Goal: Task Accomplishment & Management: Manage account settings

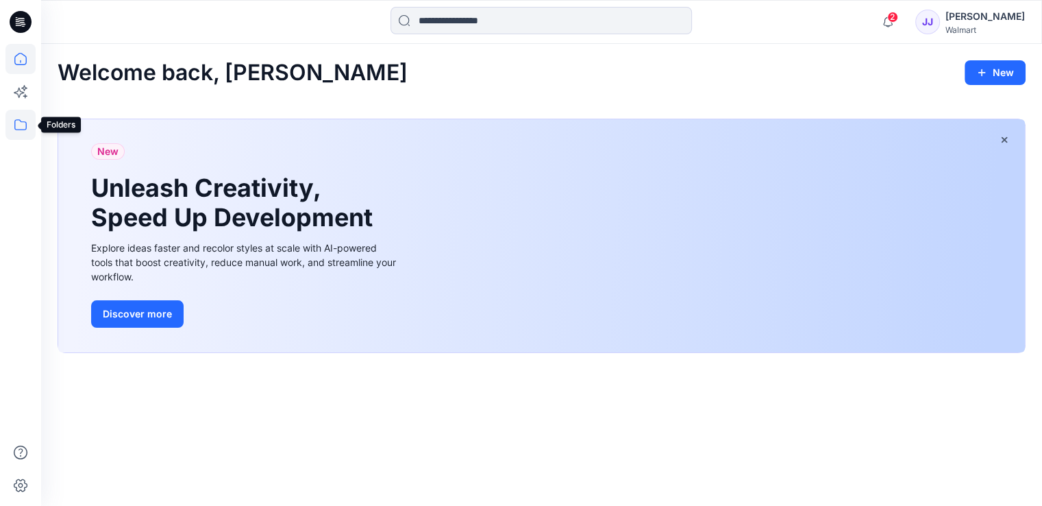
click at [19, 128] on icon at bounding box center [20, 125] width 30 height 30
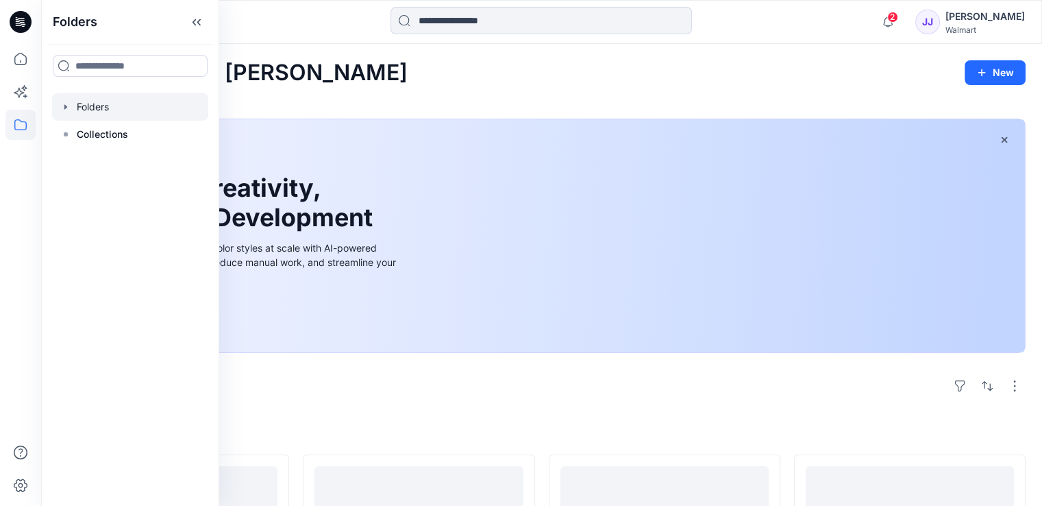
click at [93, 108] on div at bounding box center [130, 106] width 156 height 27
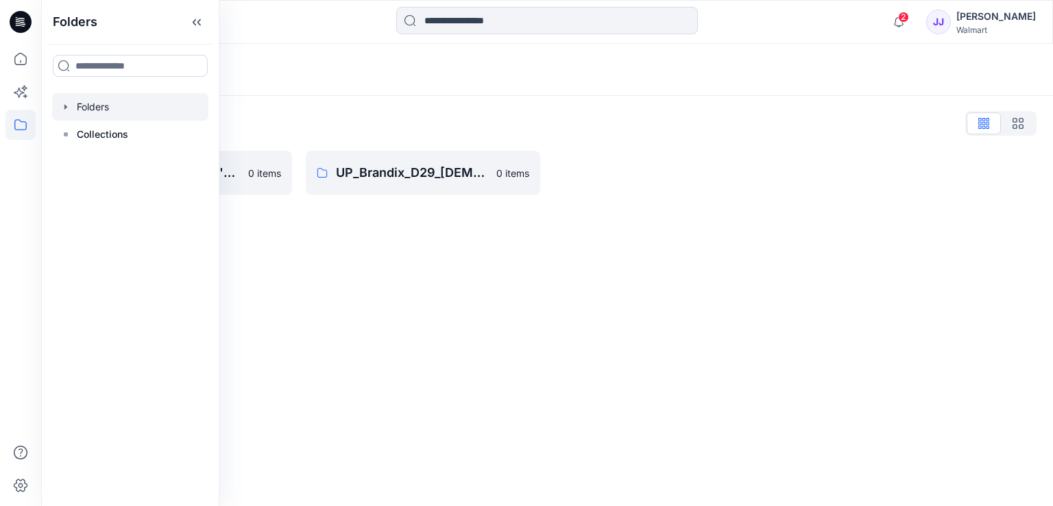
click at [430, 87] on div "Folders" at bounding box center [546, 70] width 1011 height 52
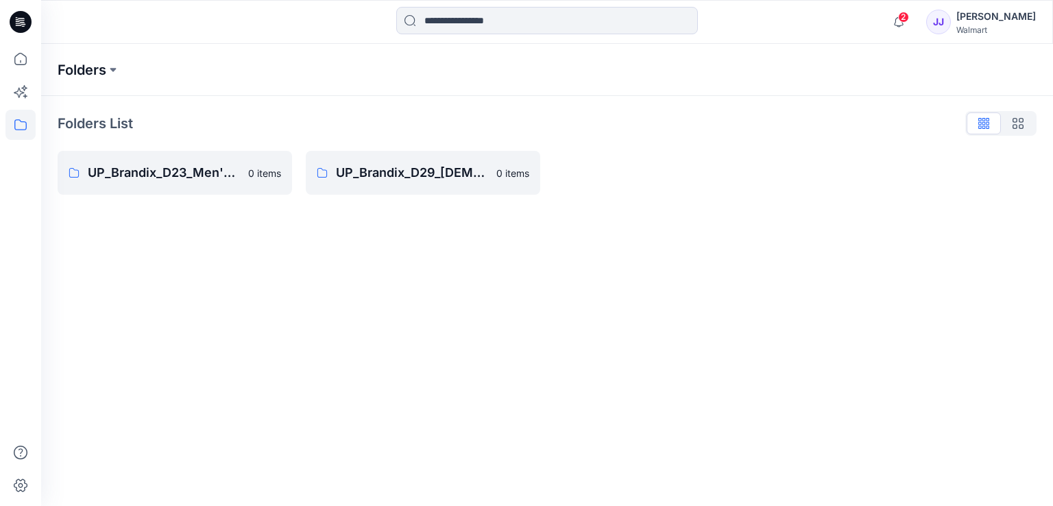
click at [102, 64] on p "Folders" at bounding box center [82, 69] width 49 height 19
click at [212, 176] on p "UP_Brandix_D23_Men's Basics" at bounding box center [164, 172] width 152 height 19
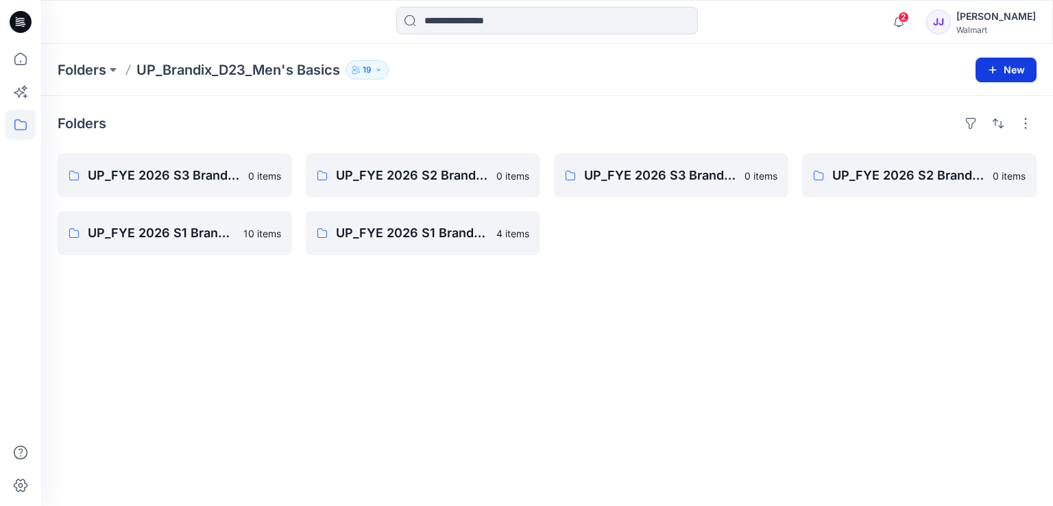
click at [1018, 60] on button "New" at bounding box center [1005, 70] width 61 height 25
click at [285, 97] on div "Folders UP_FYE 2026 S3 Brandix_D23_Men's Basics- GEORGE 0 items UP_FYE 2026 S1 …" at bounding box center [546, 301] width 1011 height 410
click at [1031, 132] on button "button" at bounding box center [1025, 123] width 22 height 22
click at [603, 301] on div "Folders Layout Grid Large Grid Folder View Compact Card Card View Card Info UP_…" at bounding box center [546, 301] width 1011 height 410
click at [1016, 69] on button "New" at bounding box center [1005, 70] width 61 height 25
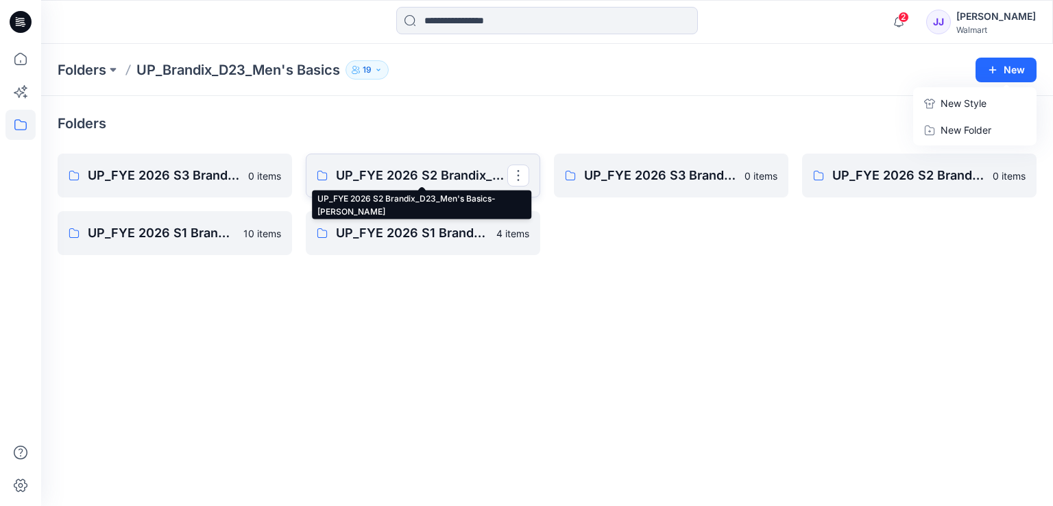
click at [429, 173] on p "UP_FYE 2026 S2 Brandix_D23_Men's Basics- [PERSON_NAME]" at bounding box center [421, 175] width 171 height 19
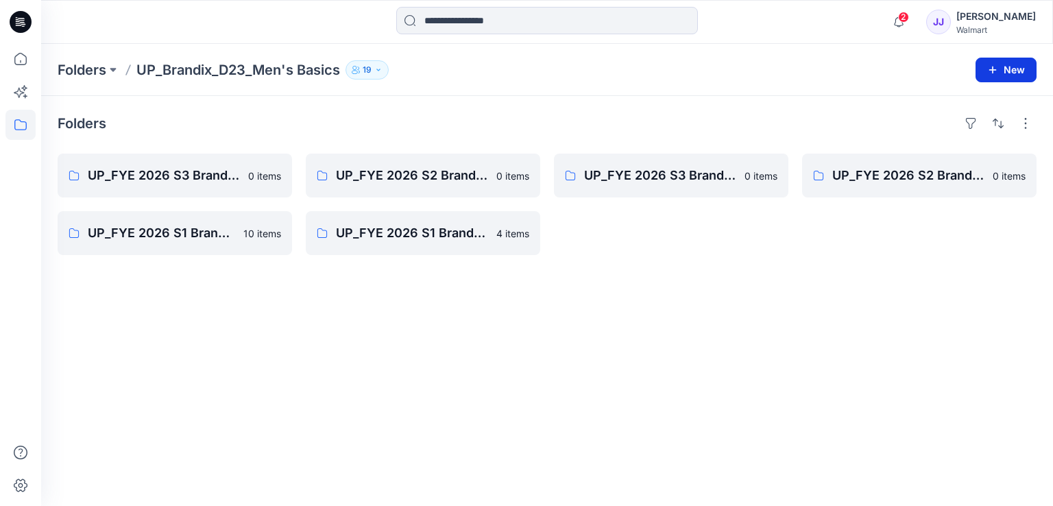
click at [999, 69] on button "New" at bounding box center [1005, 70] width 61 height 25
click at [951, 126] on p "New Folder" at bounding box center [965, 130] width 51 height 14
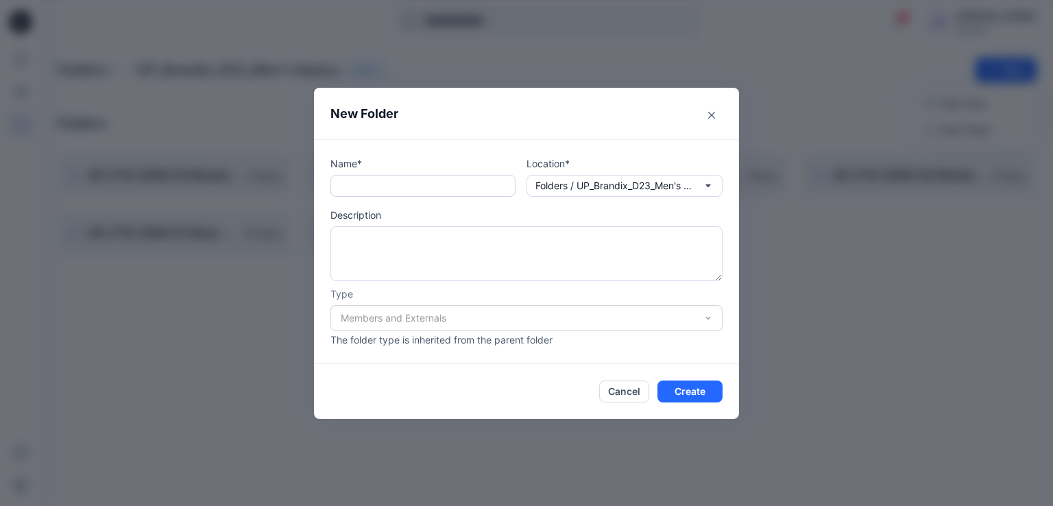
click at [443, 188] on input "text" at bounding box center [422, 186] width 185 height 22
paste input "**********"
drag, startPoint x: 436, startPoint y: 190, endPoint x: 338, endPoint y: 191, distance: 98.0
click at [338, 191] on input "**********" at bounding box center [422, 186] width 185 height 22
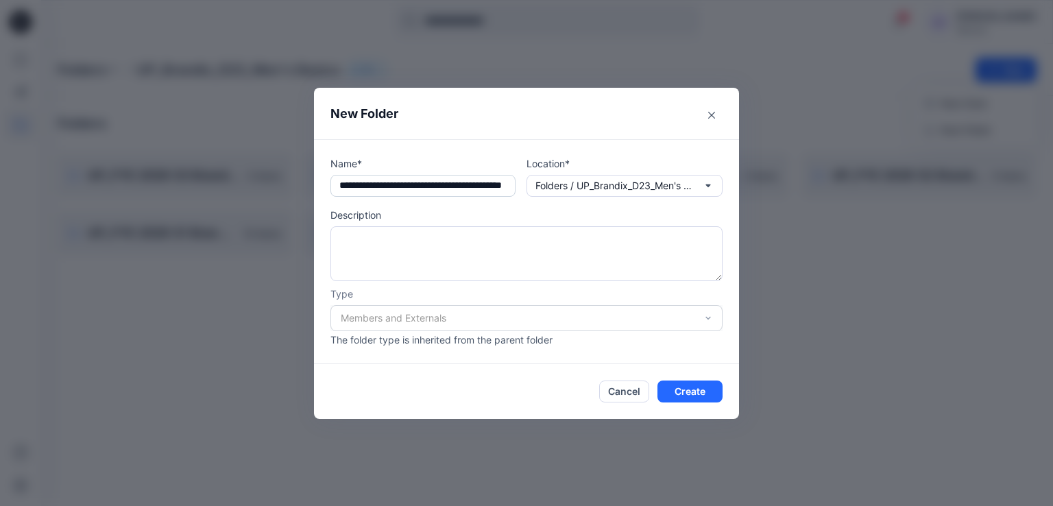
click at [484, 177] on input "**********" at bounding box center [422, 186] width 185 height 22
click at [384, 185] on input "**********" at bounding box center [422, 186] width 185 height 22
click at [393, 186] on input "**********" at bounding box center [422, 186] width 185 height 22
type input "**********"
click at [470, 272] on textarea at bounding box center [526, 253] width 392 height 55
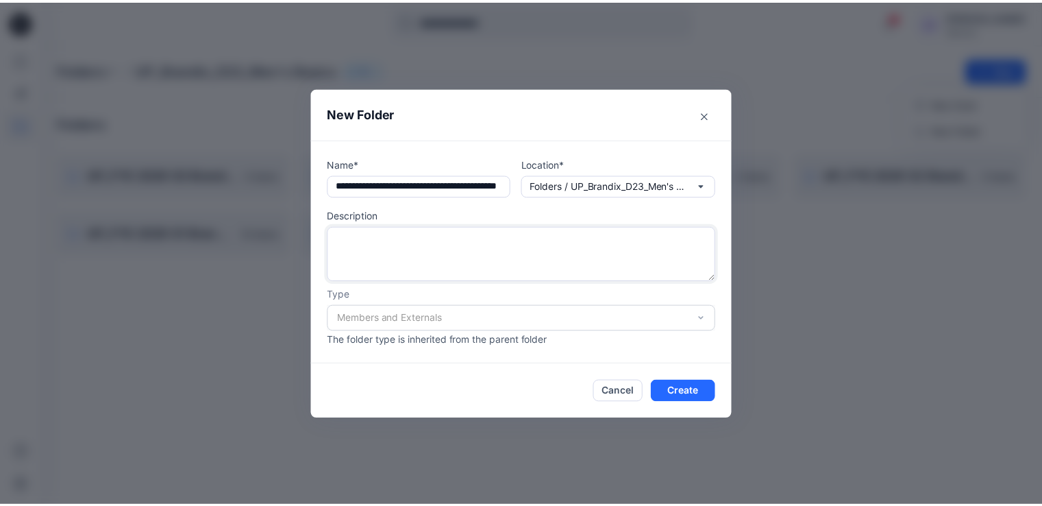
scroll to position [0, 0]
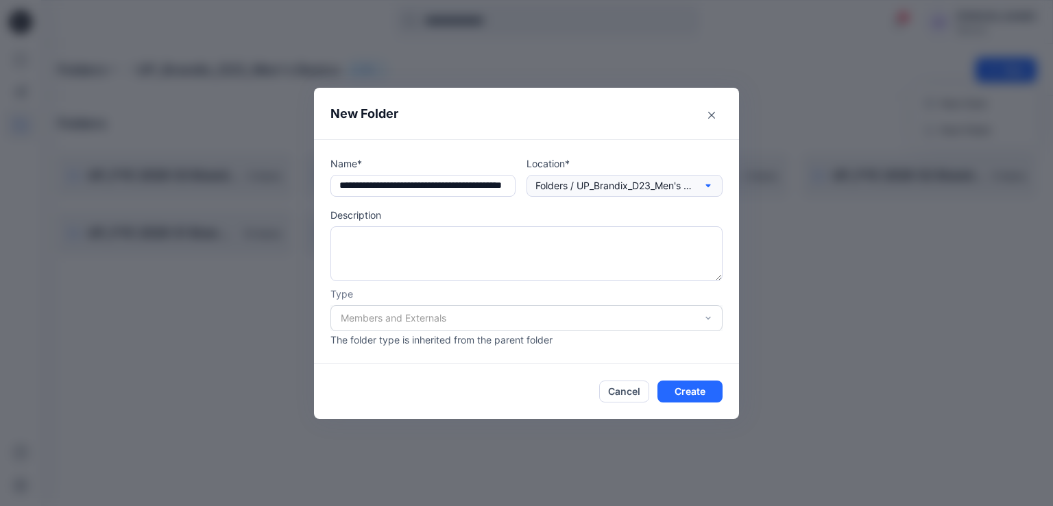
click at [607, 187] on p "Folders / UP_Brandix_D23_Men's Basics" at bounding box center [614, 185] width 158 height 15
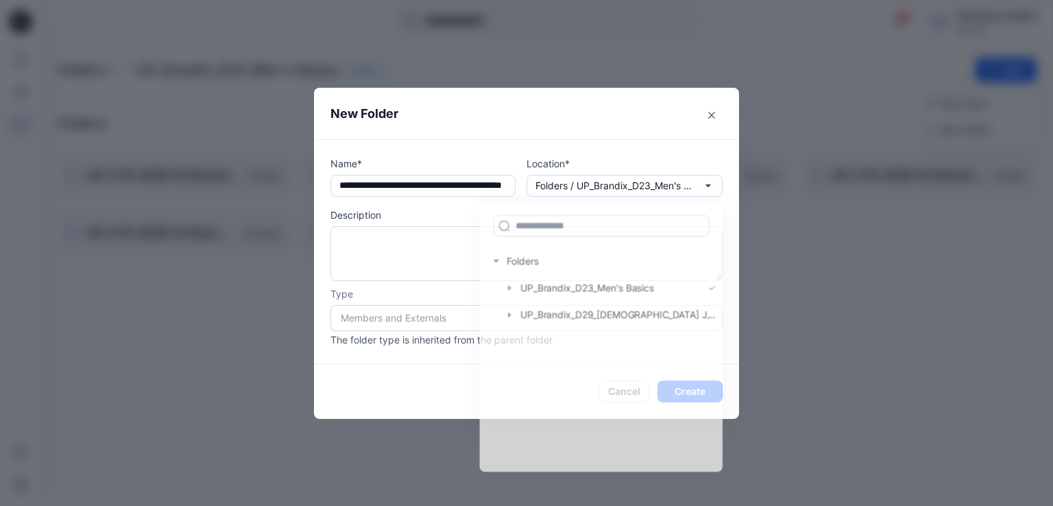
click at [616, 152] on div "**********" at bounding box center [526, 251] width 425 height 225
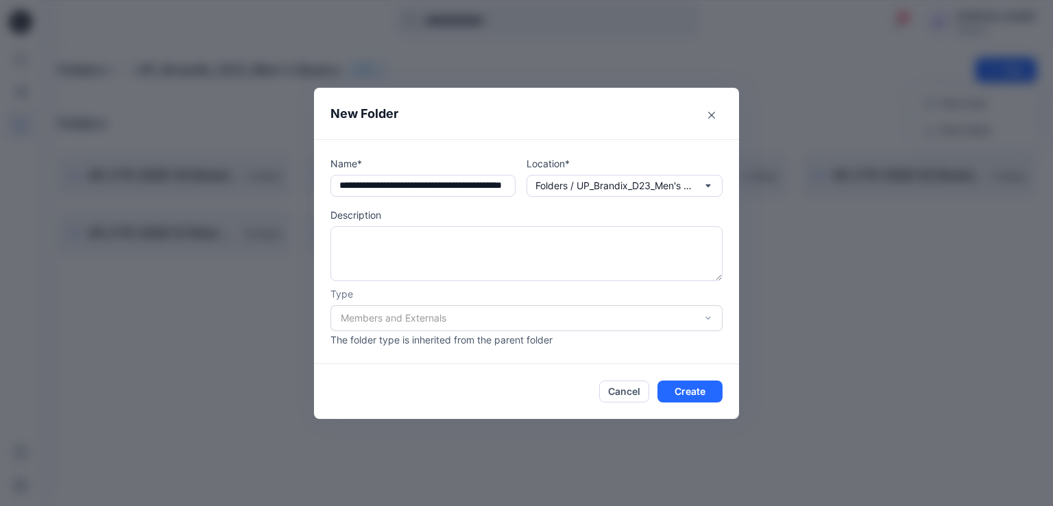
click at [524, 324] on div "Members and Externals" at bounding box center [526, 318] width 392 height 26
click at [680, 317] on div "Members and Externals" at bounding box center [526, 318] width 392 height 26
click at [721, 313] on div "Members and Externals" at bounding box center [526, 318] width 392 height 26
click at [713, 316] on div "Members and Externals" at bounding box center [526, 318] width 392 height 26
click at [699, 395] on button "Create" at bounding box center [689, 391] width 65 height 22
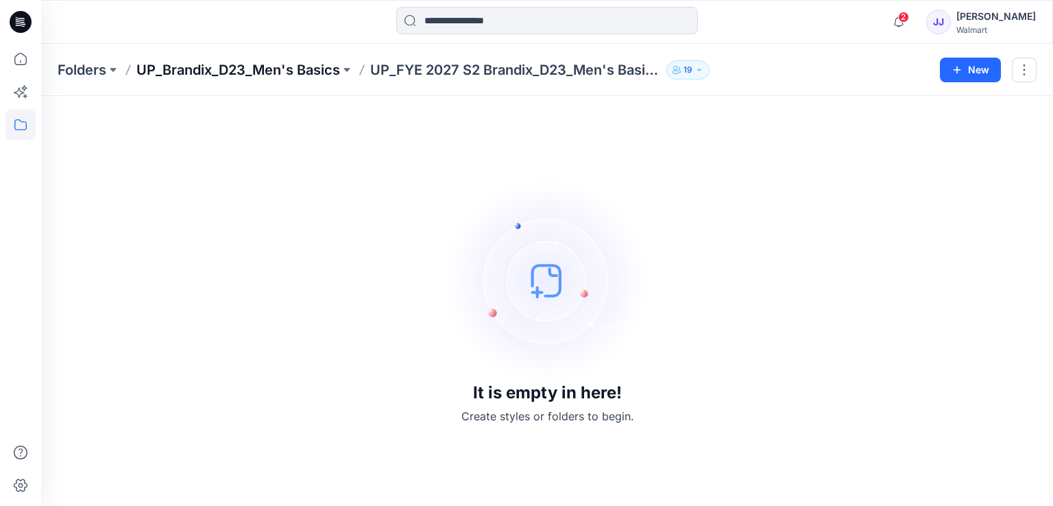
click at [324, 65] on p "UP_Brandix_D23_Men's Basics" at bounding box center [238, 69] width 204 height 19
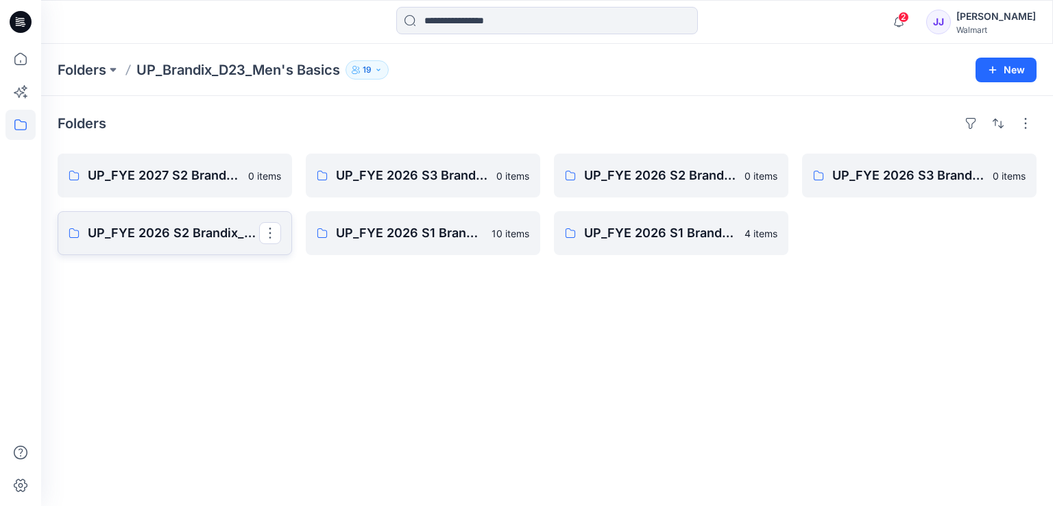
click at [208, 228] on p "UP_FYE 2026 S2 Brandix_D23_Men's Basics- NOBO" at bounding box center [173, 232] width 171 height 19
click at [442, 237] on p "UP_FYE 2026 S1 Brandix_D23_Men's Basics- GEORGE" at bounding box center [421, 232] width 171 height 19
click at [14, 121] on icon at bounding box center [20, 125] width 30 height 30
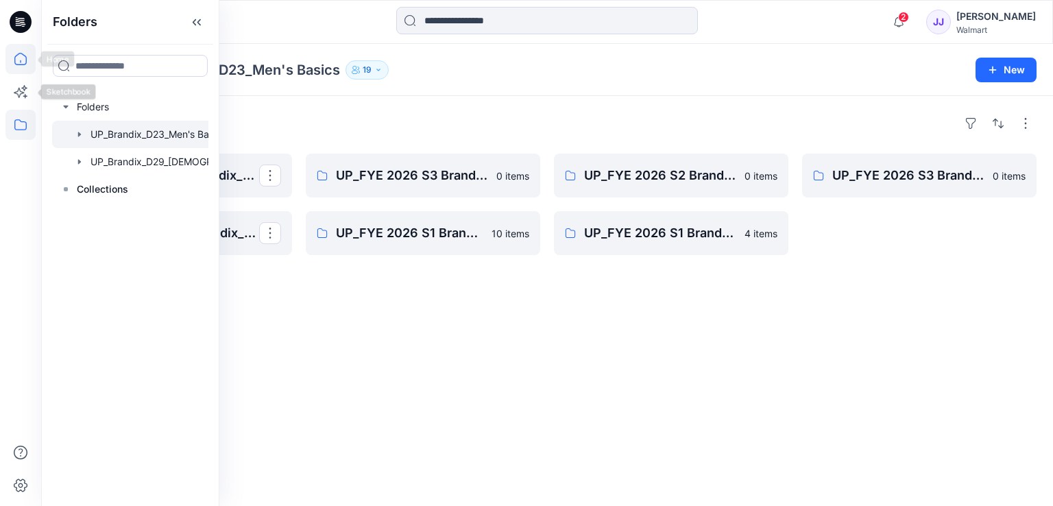
click at [16, 61] on icon at bounding box center [20, 59] width 30 height 30
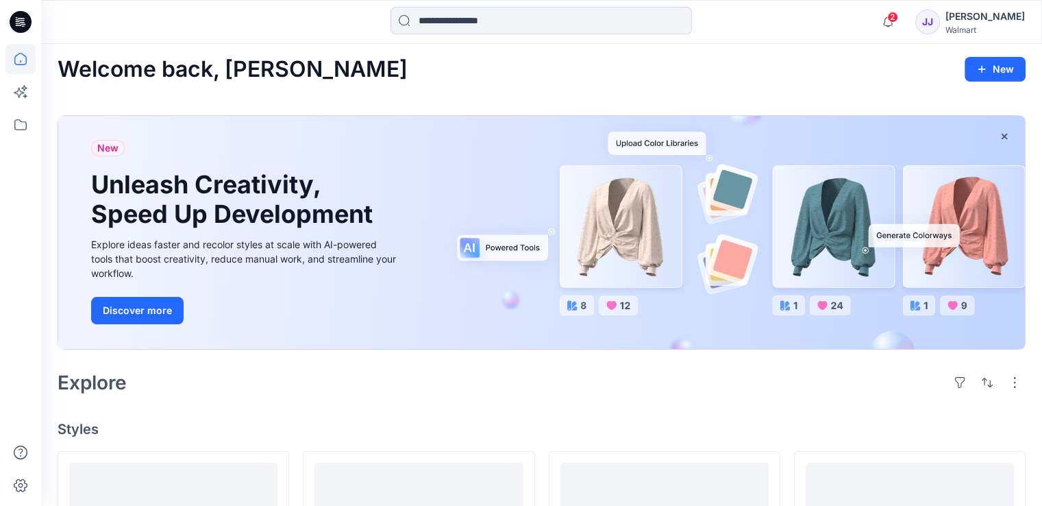
scroll to position [411, 0]
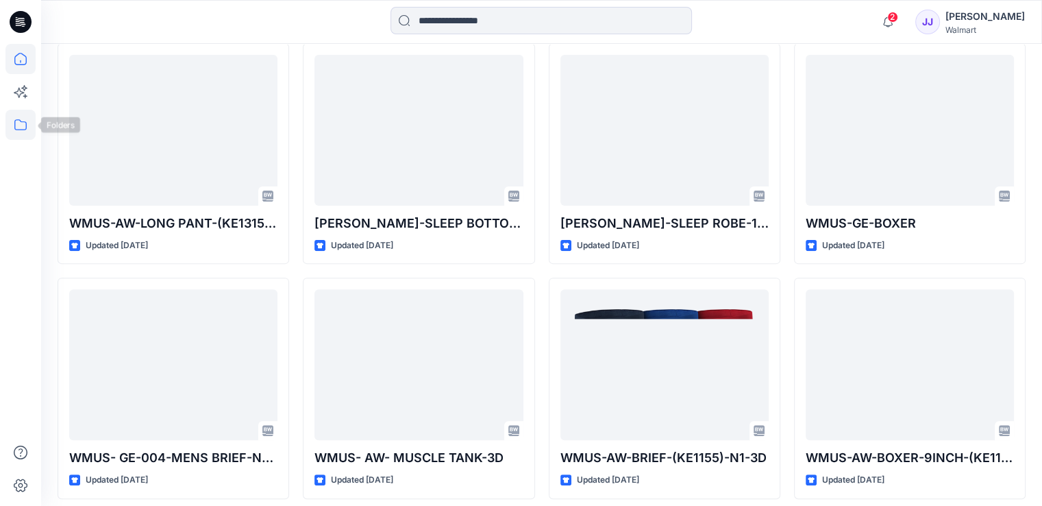
click at [17, 124] on icon at bounding box center [20, 125] width 30 height 30
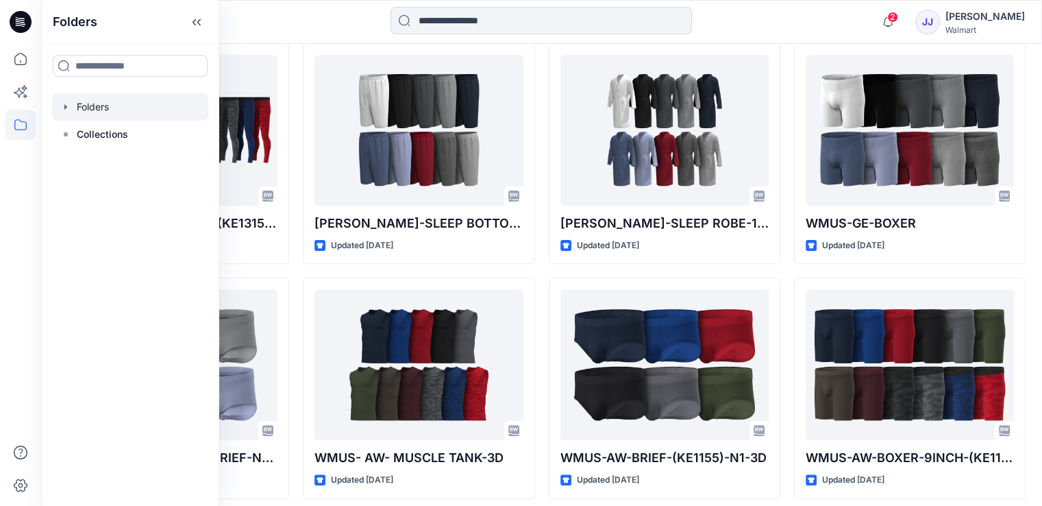
click at [82, 105] on div at bounding box center [130, 106] width 156 height 27
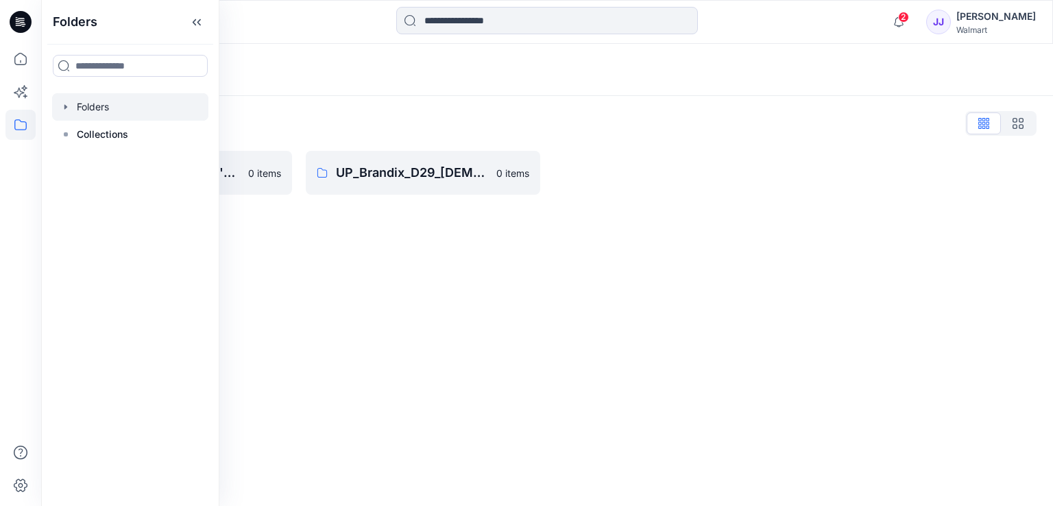
click at [452, 271] on div "Folders Folders List UP_Brandix_D23_Men's Basics 0 items UP_Brandix_D29_Ladies …" at bounding box center [546, 275] width 1011 height 462
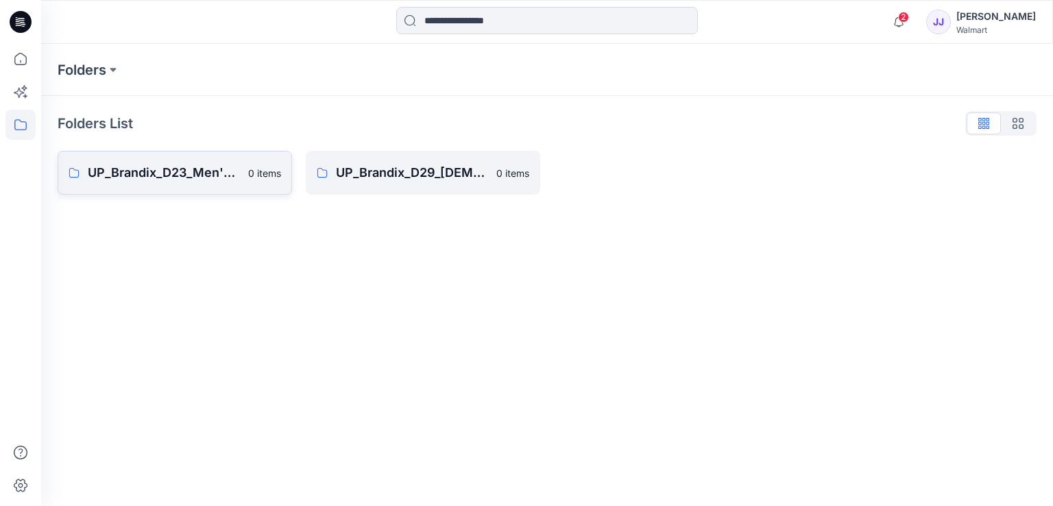
click at [204, 171] on p "UP_Brandix_D23_Men's Basics" at bounding box center [164, 172] width 152 height 19
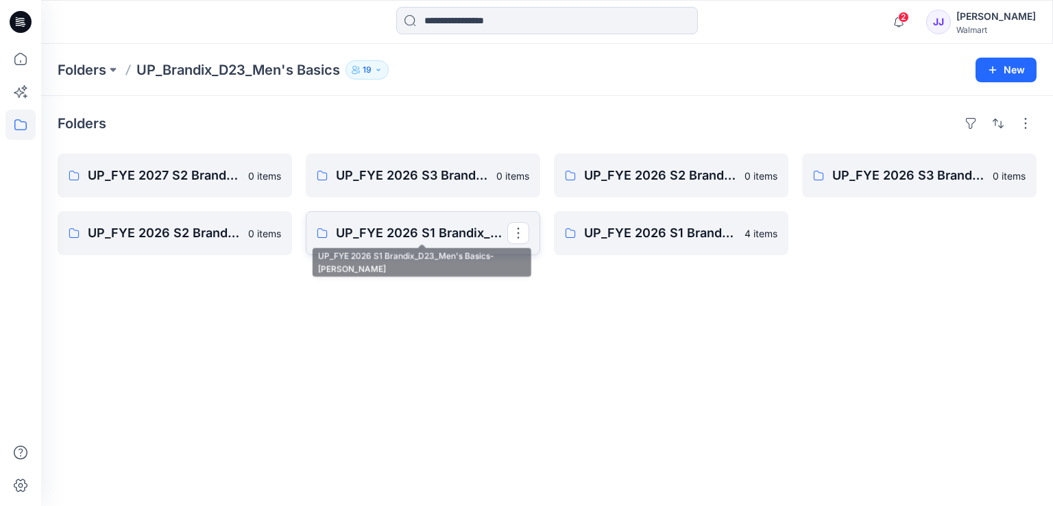
click at [455, 230] on p "UP_FYE 2026 S1 Brandix_D23_Men's Basics- GEORGE" at bounding box center [421, 232] width 171 height 19
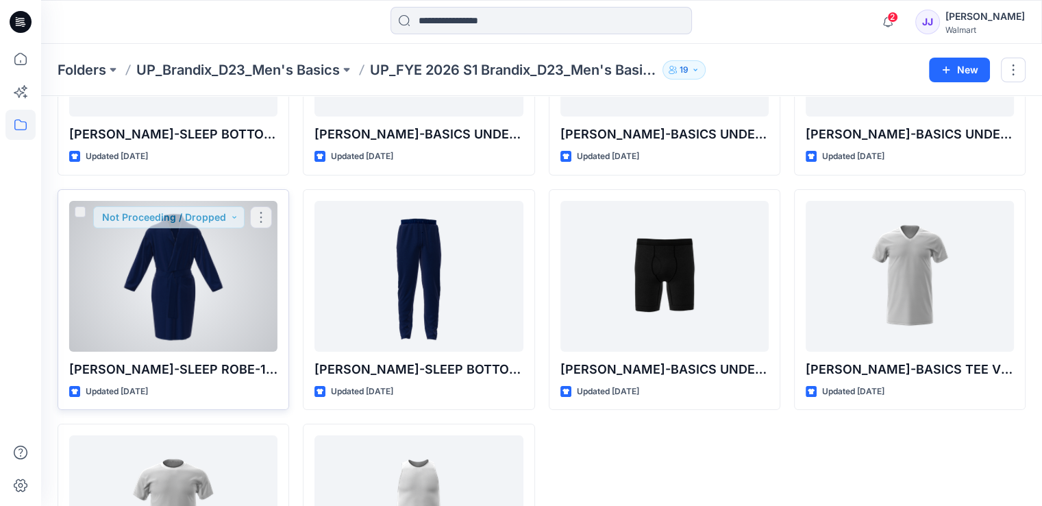
scroll to position [274, 0]
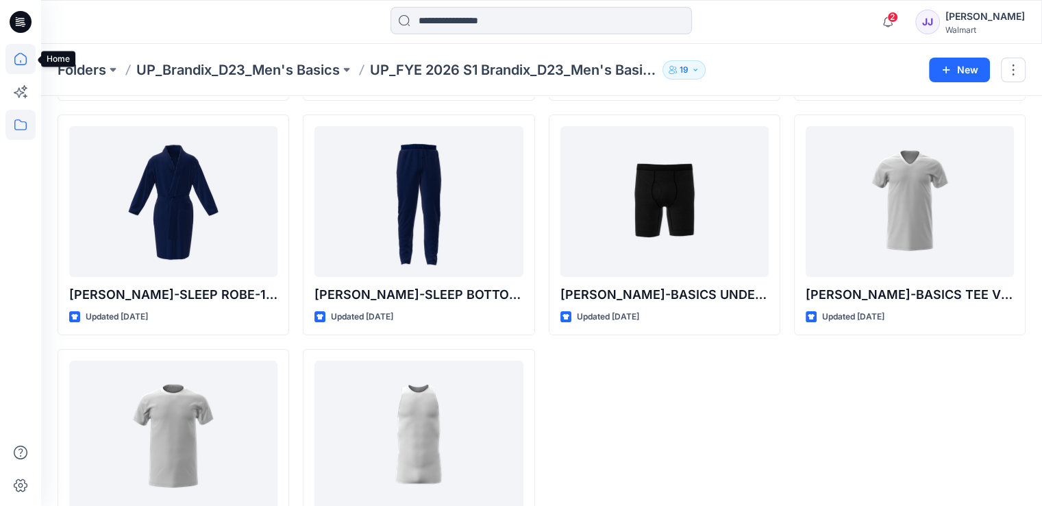
click at [21, 54] on icon at bounding box center [20, 59] width 30 height 30
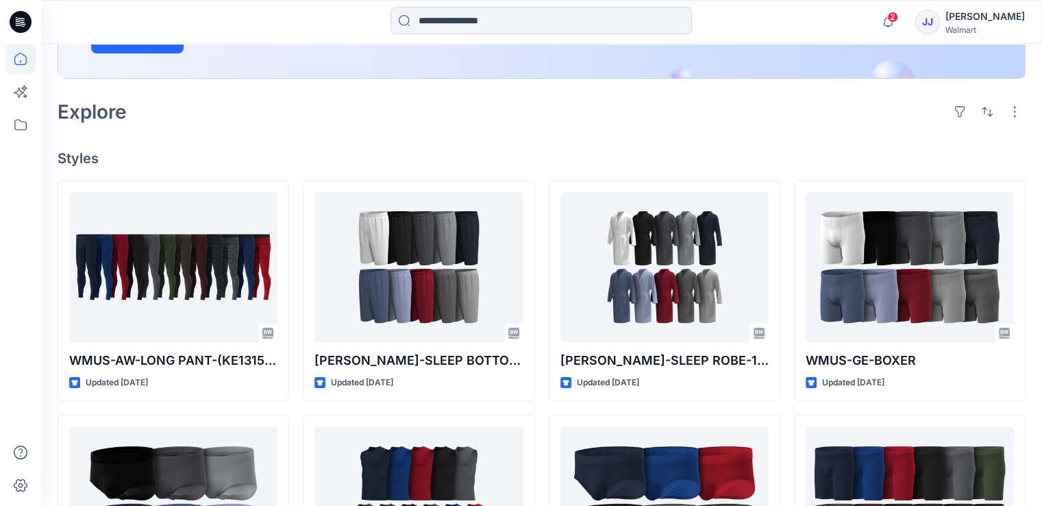
click at [324, 153] on h4 "Styles" at bounding box center [542, 158] width 968 height 16
click at [21, 129] on icon at bounding box center [20, 125] width 30 height 30
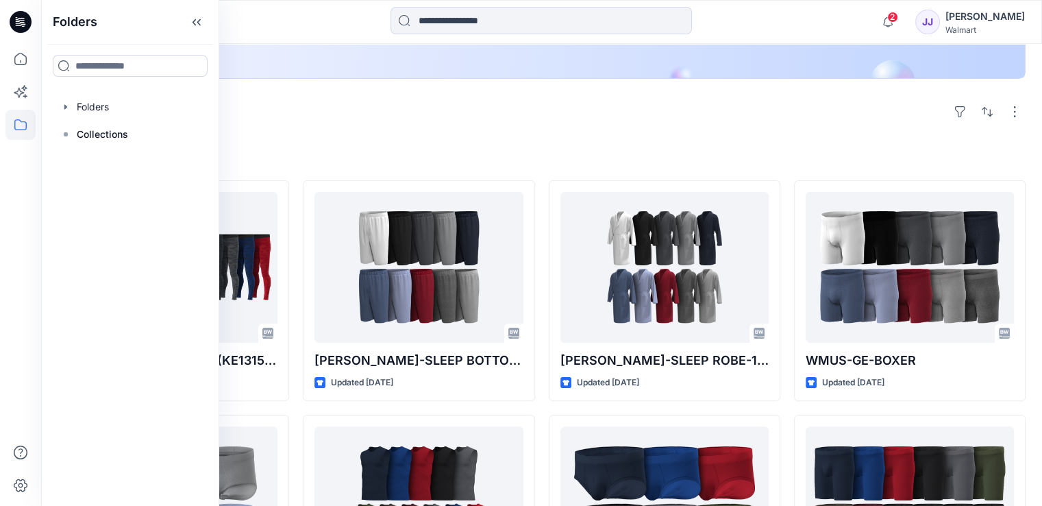
click at [438, 123] on div "Explore" at bounding box center [542, 111] width 968 height 33
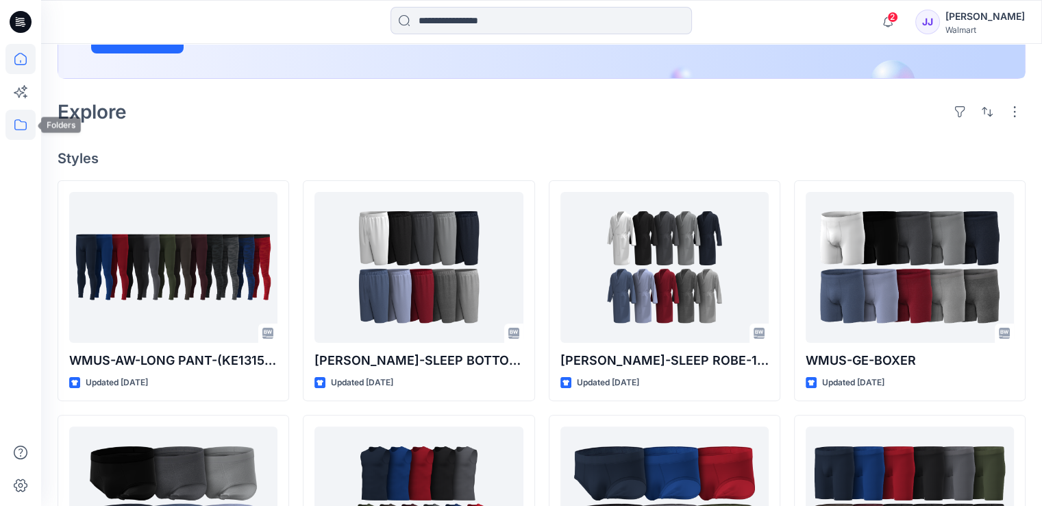
click at [30, 127] on icon at bounding box center [20, 125] width 30 height 30
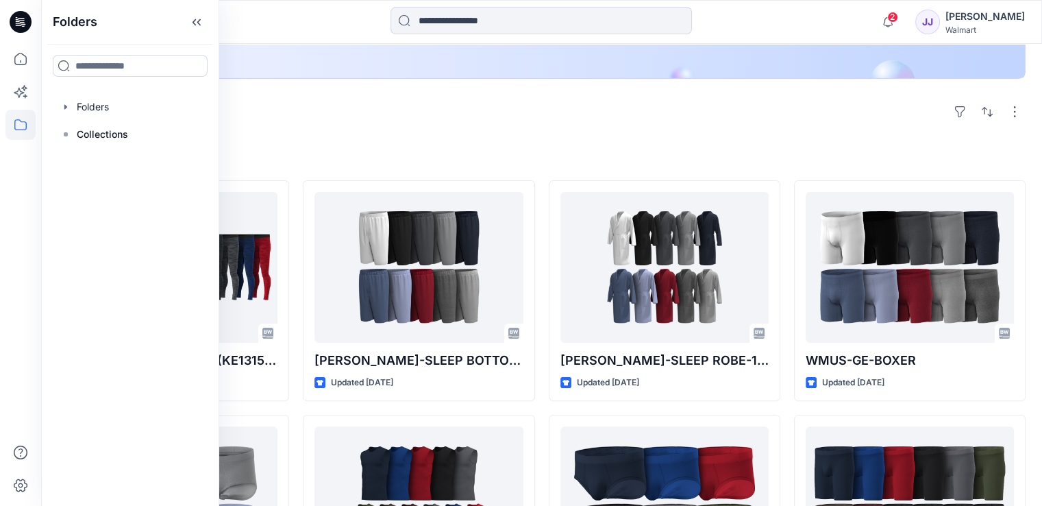
click at [343, 154] on h4 "Styles" at bounding box center [542, 158] width 968 height 16
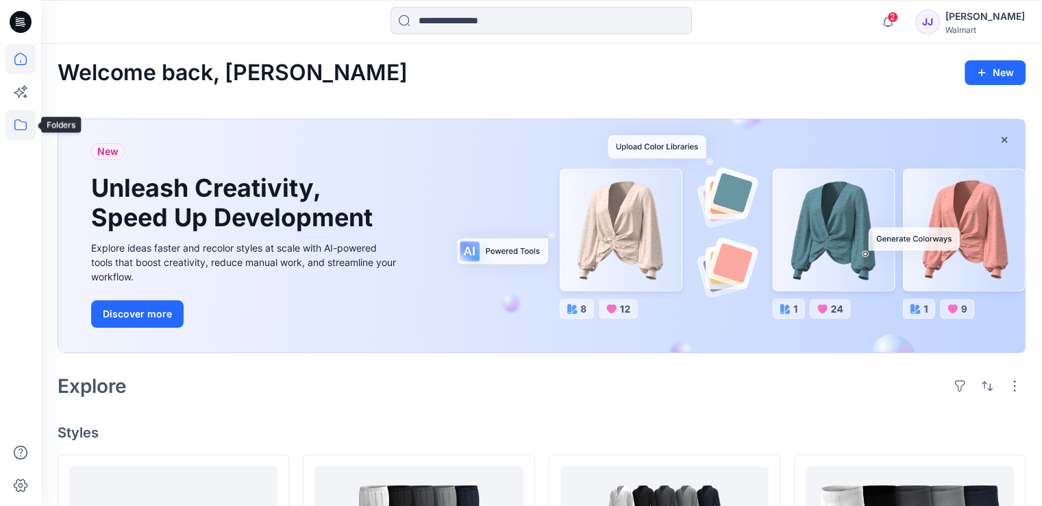
click at [25, 122] on icon at bounding box center [20, 124] width 12 height 11
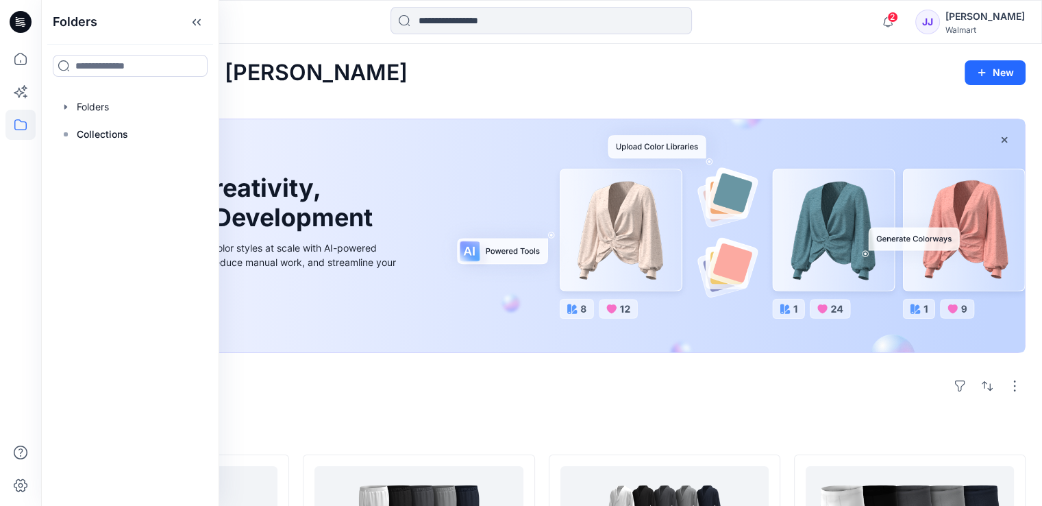
click at [476, 359] on div "New Unleash Creativity, Speed Up Development Explore ideas faster and recolor s…" at bounding box center [542, 239] width 968 height 262
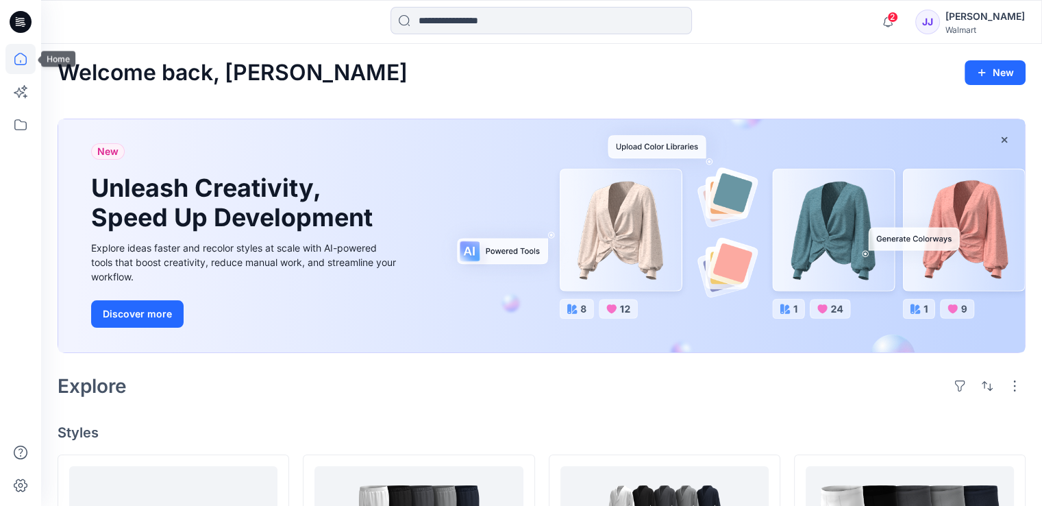
click at [25, 62] on icon at bounding box center [20, 59] width 30 height 30
click at [19, 127] on icon at bounding box center [20, 125] width 30 height 30
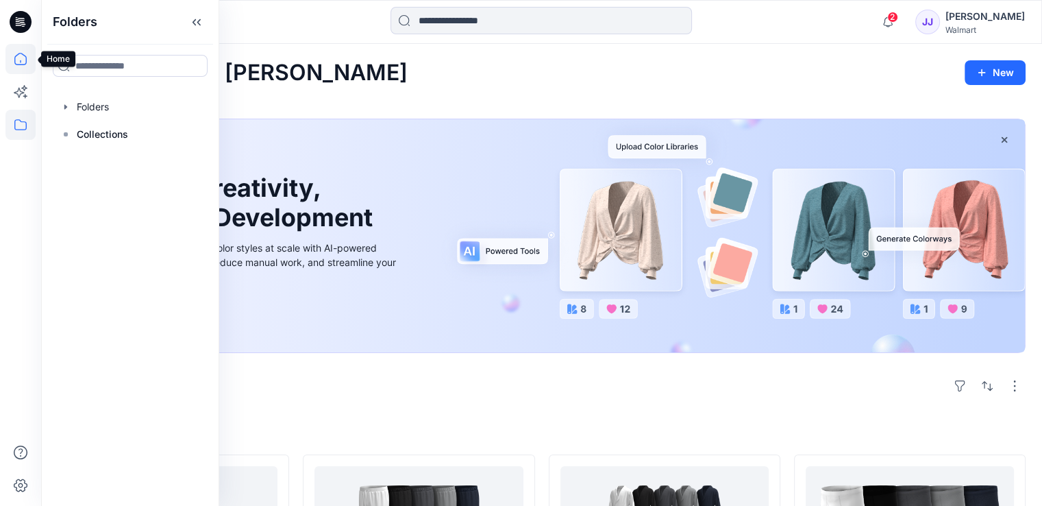
click at [19, 51] on icon at bounding box center [20, 59] width 30 height 30
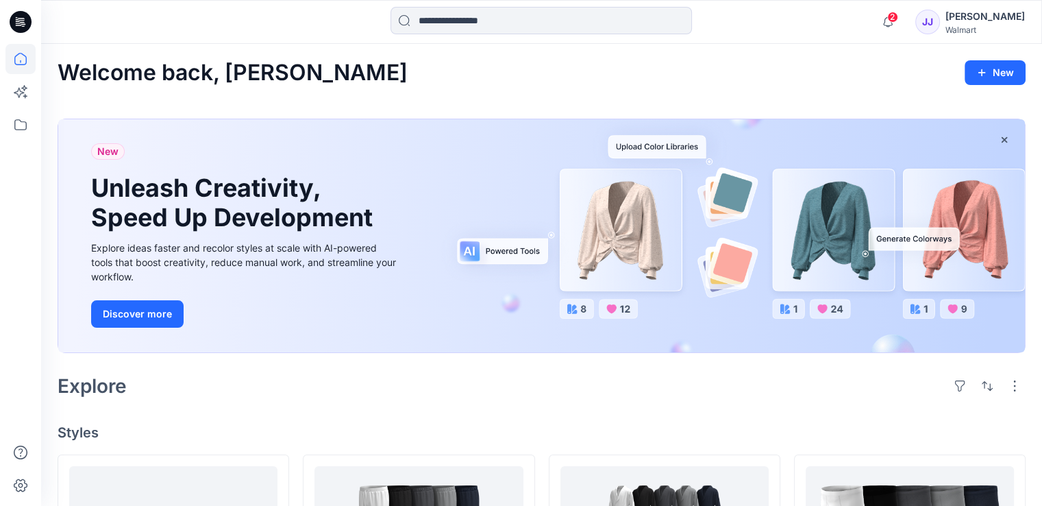
click at [19, 28] on icon at bounding box center [21, 22] width 22 height 22
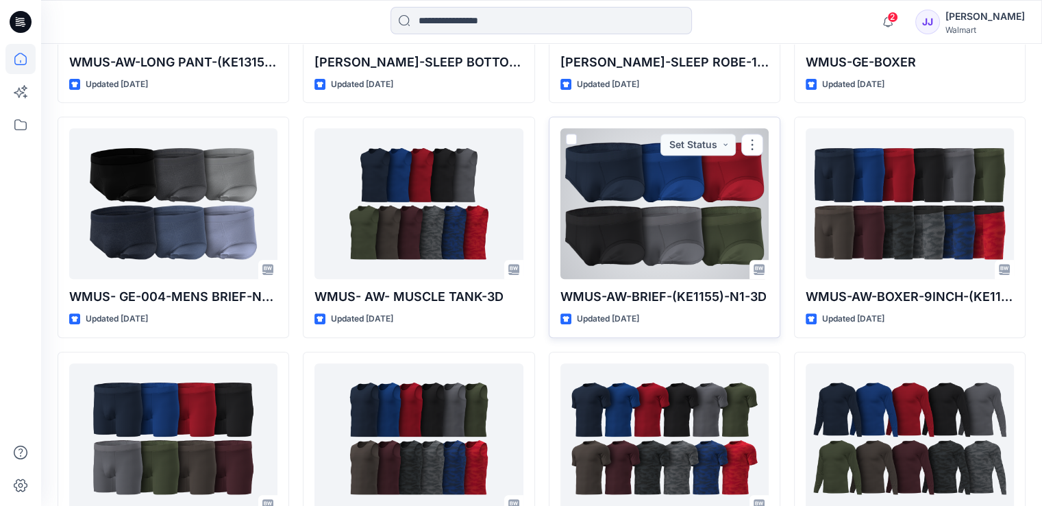
scroll to position [548, 0]
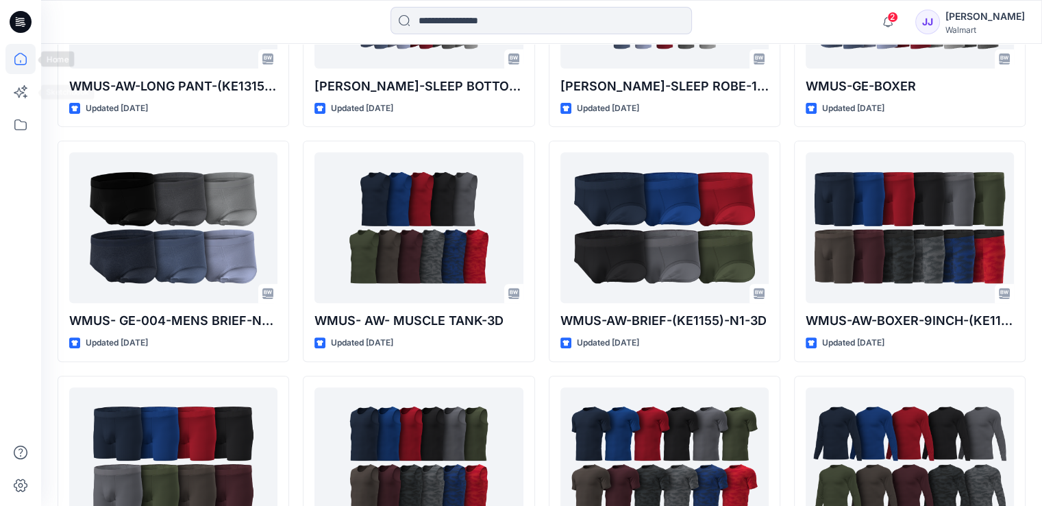
click at [25, 68] on icon at bounding box center [20, 59] width 30 height 30
click at [21, 130] on icon at bounding box center [20, 125] width 30 height 30
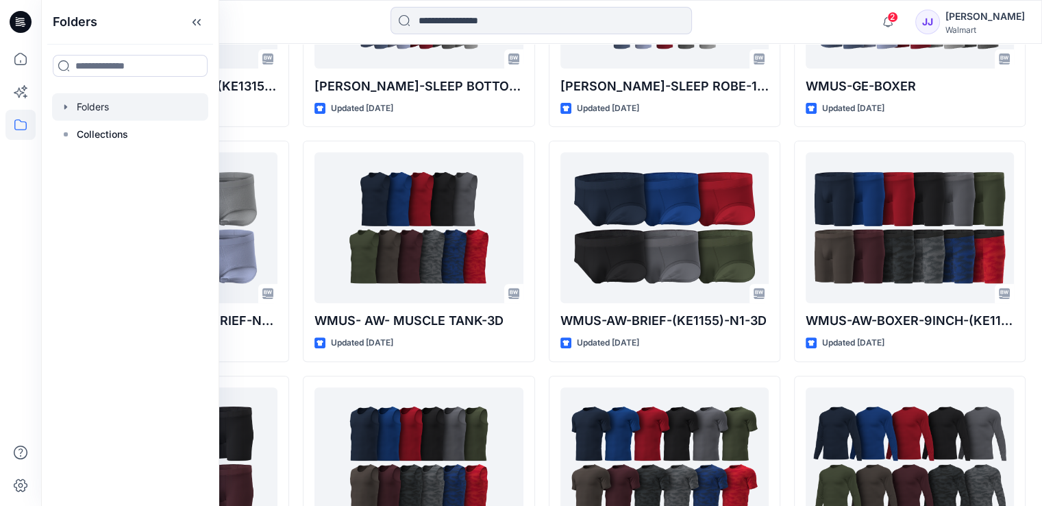
click at [107, 116] on div at bounding box center [130, 106] width 156 height 27
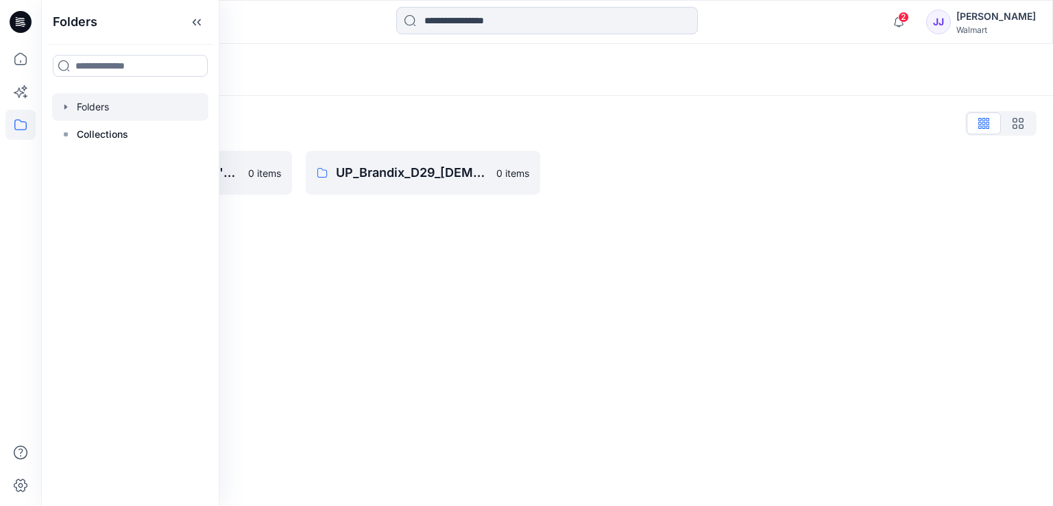
click at [480, 261] on div "Folders Folders List UP_Brandix_D23_Men's Basics 0 items UP_Brandix_D29_Ladies …" at bounding box center [546, 275] width 1011 height 462
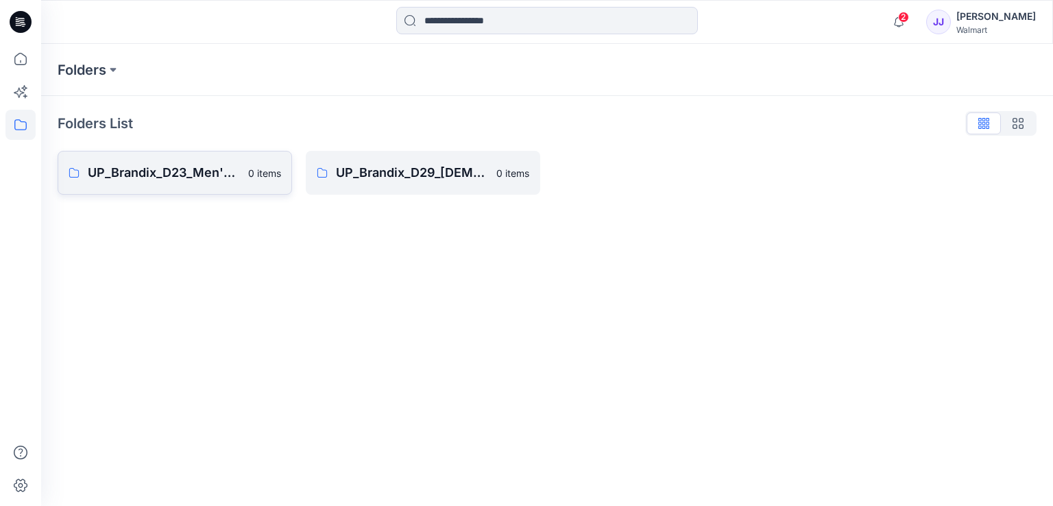
click at [198, 180] on p "UP_Brandix_D23_Men's Basics" at bounding box center [164, 172] width 152 height 19
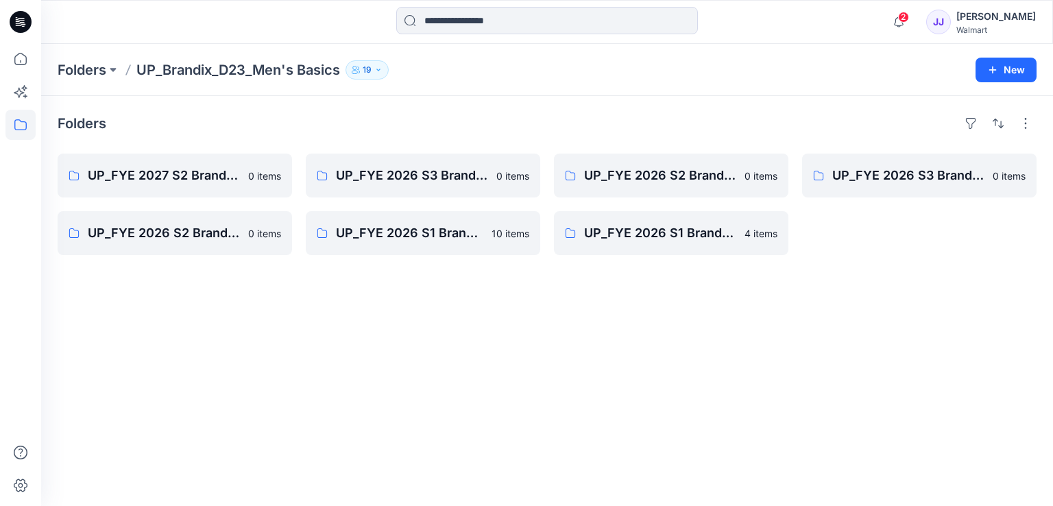
click at [12, 17] on icon at bounding box center [21, 22] width 22 height 22
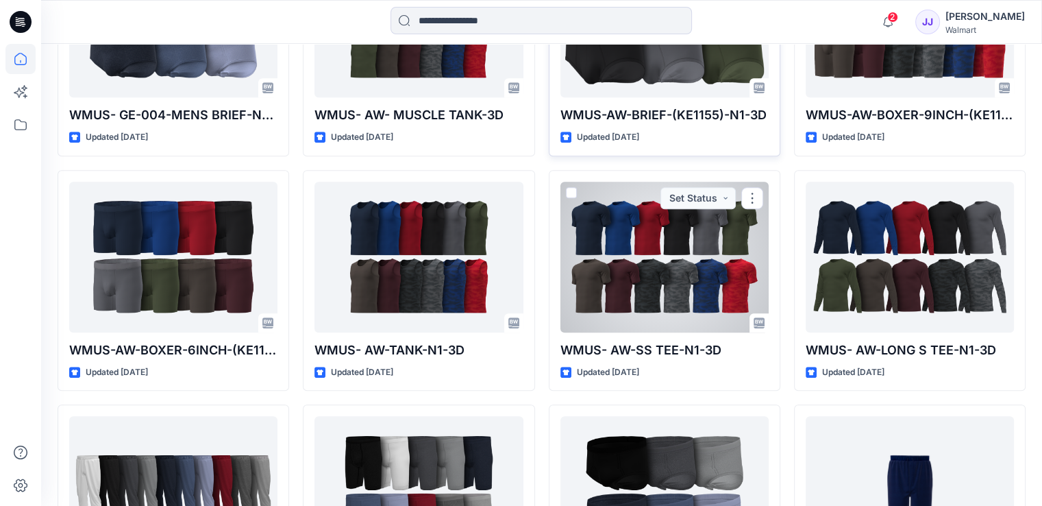
scroll to position [1028, 0]
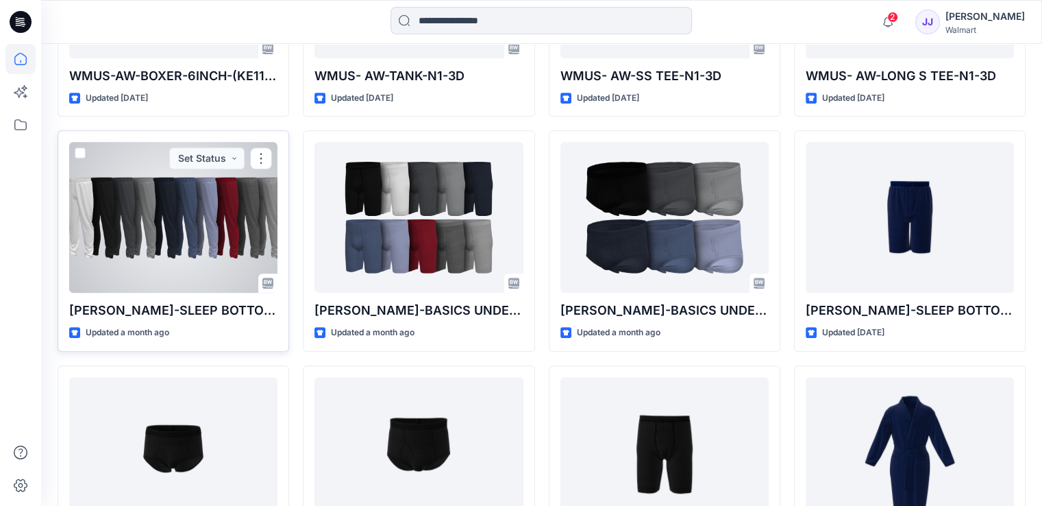
click at [79, 149] on span at bounding box center [80, 152] width 11 height 11
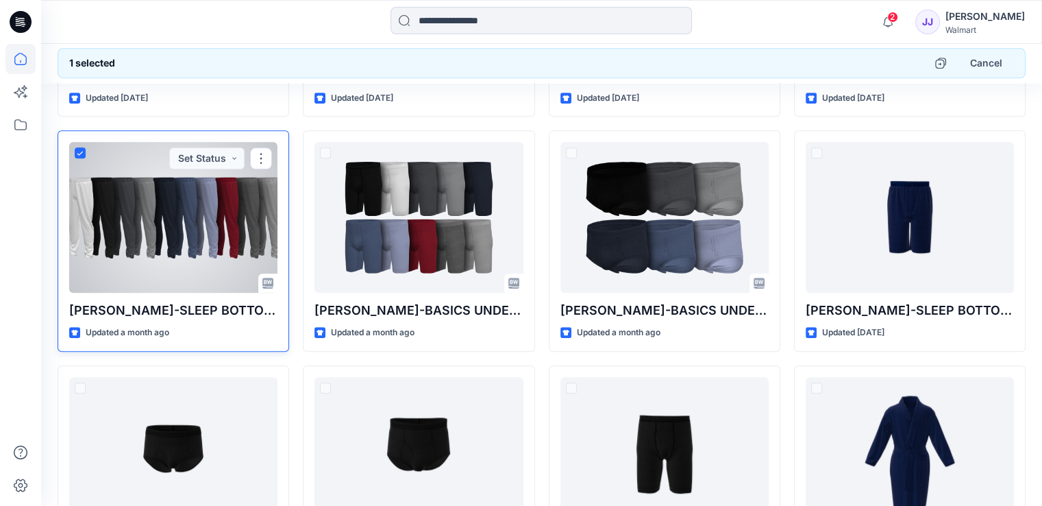
scroll to position [1027, 0]
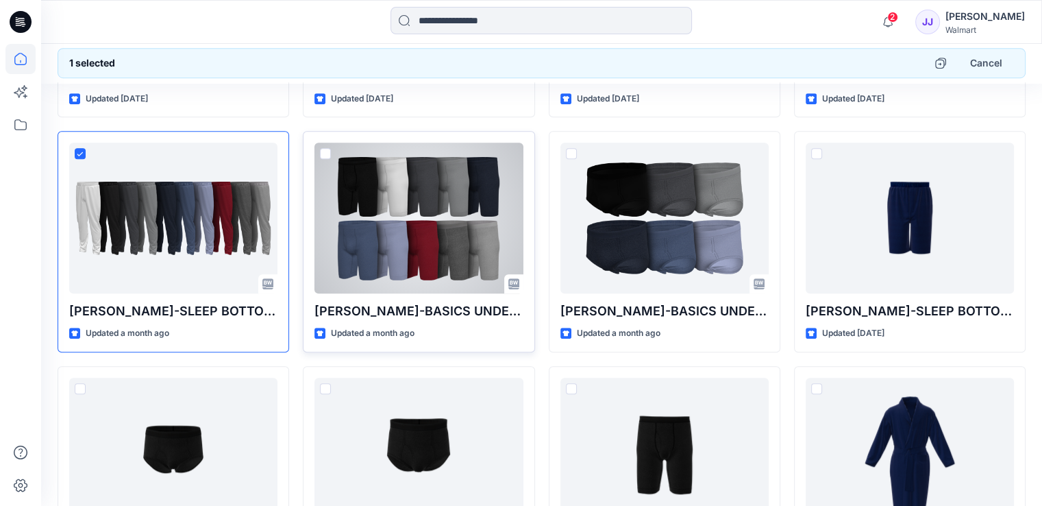
click at [323, 151] on span at bounding box center [325, 153] width 11 height 11
click at [323, 151] on icon at bounding box center [326, 153] width 6 height 5
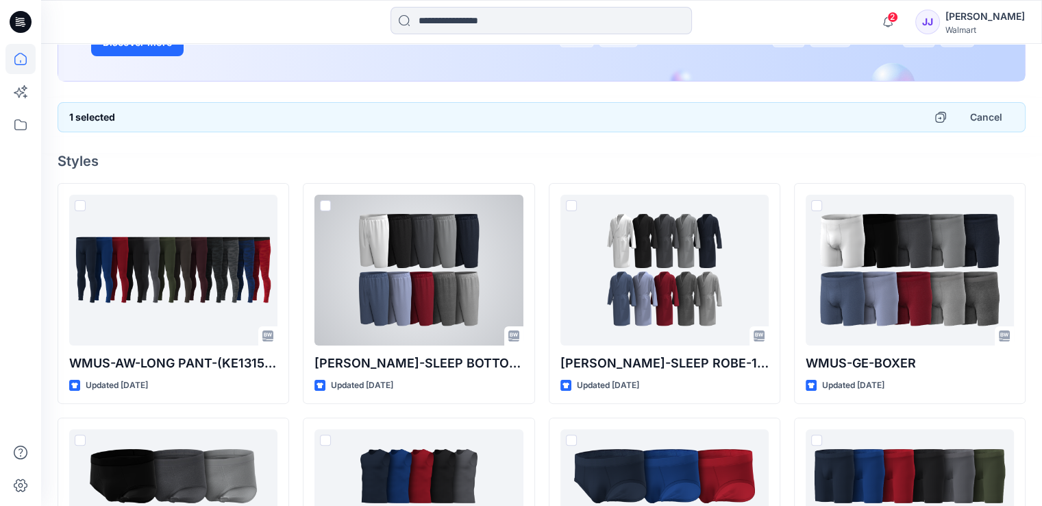
scroll to position [273, 0]
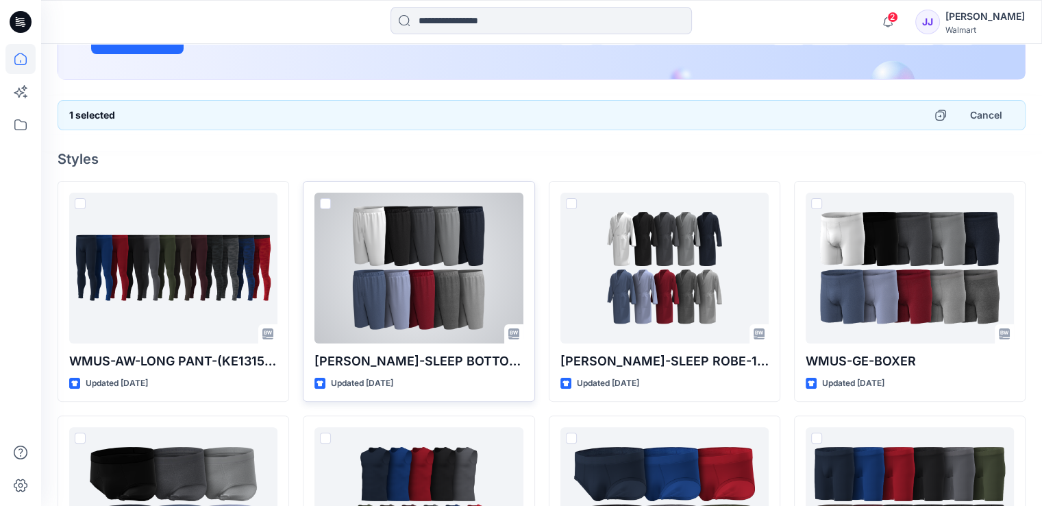
click at [323, 198] on span at bounding box center [325, 203] width 11 height 11
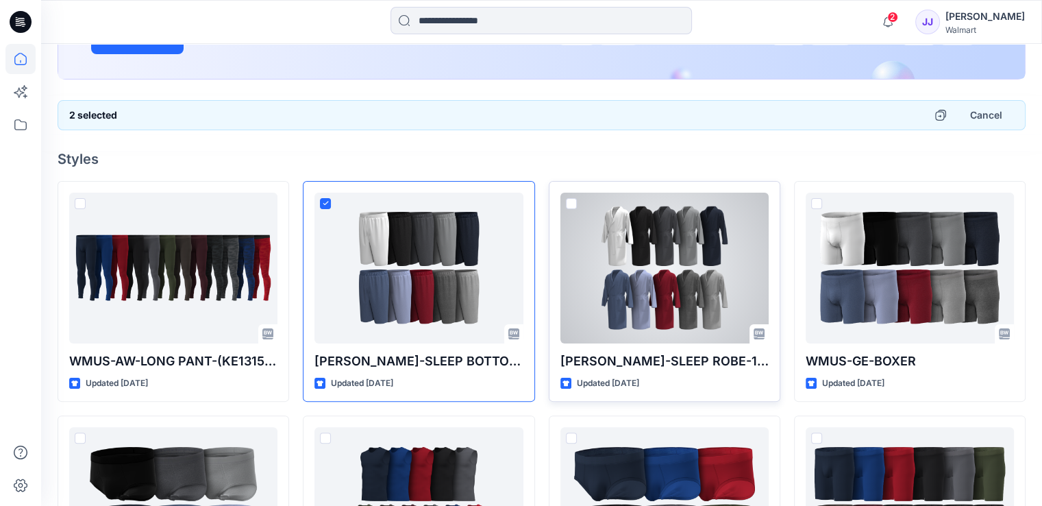
click at [568, 201] on span at bounding box center [571, 203] width 11 height 11
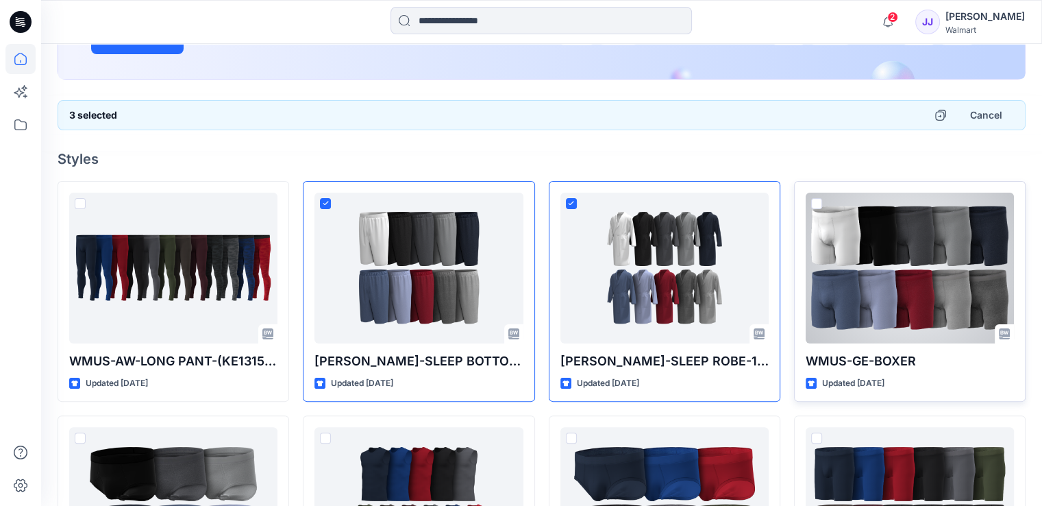
click at [814, 199] on span at bounding box center [816, 203] width 11 height 11
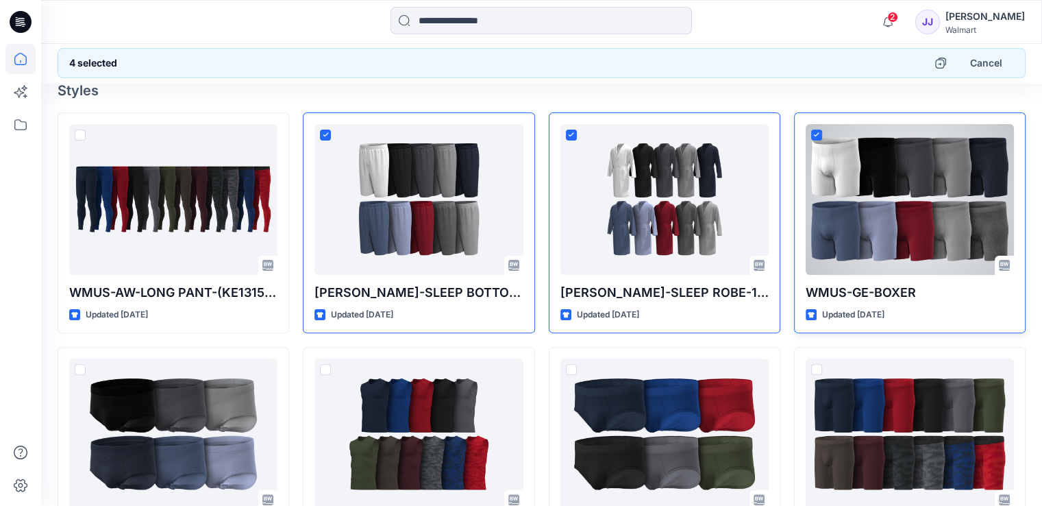
scroll to position [410, 0]
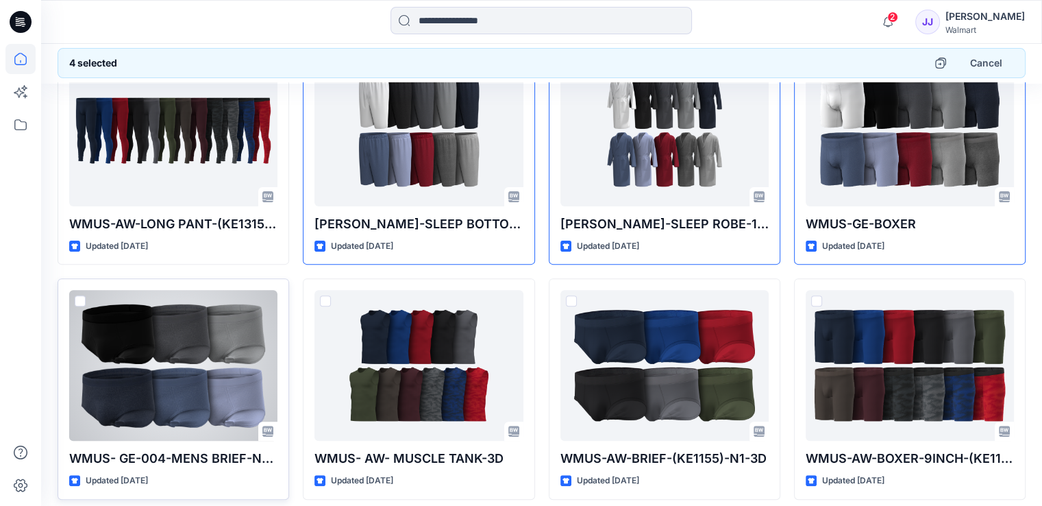
click at [79, 297] on span at bounding box center [80, 300] width 11 height 11
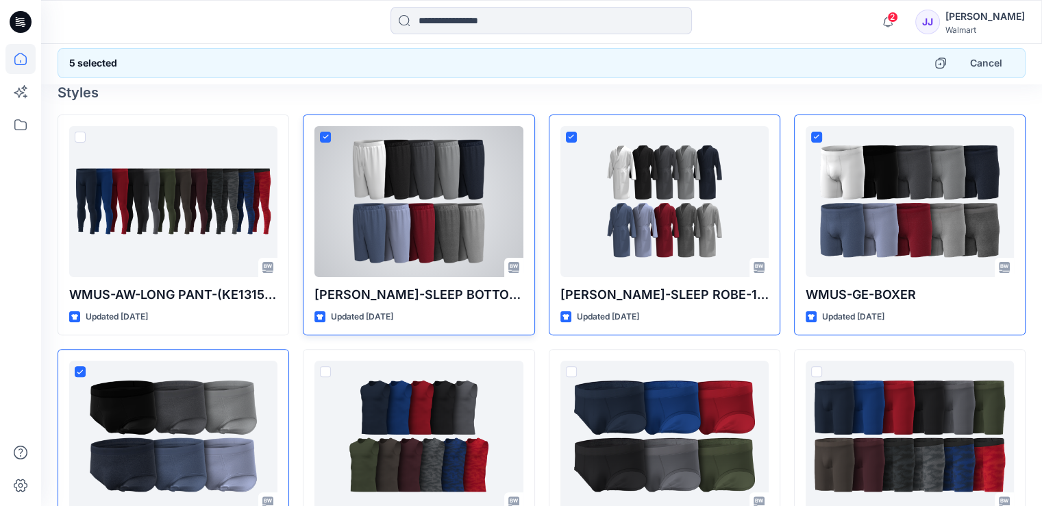
scroll to position [343, 0]
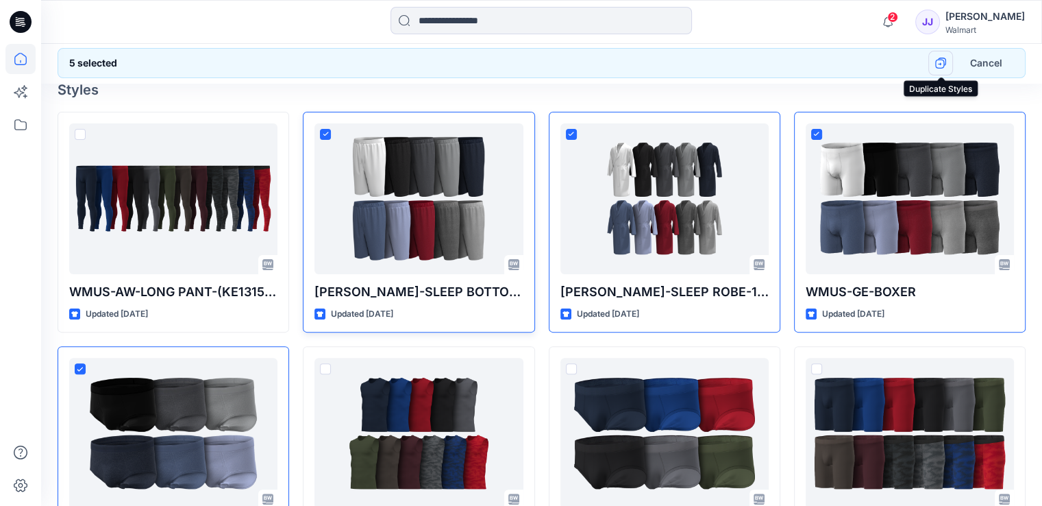
click at [935, 65] on button "button" at bounding box center [941, 63] width 25 height 25
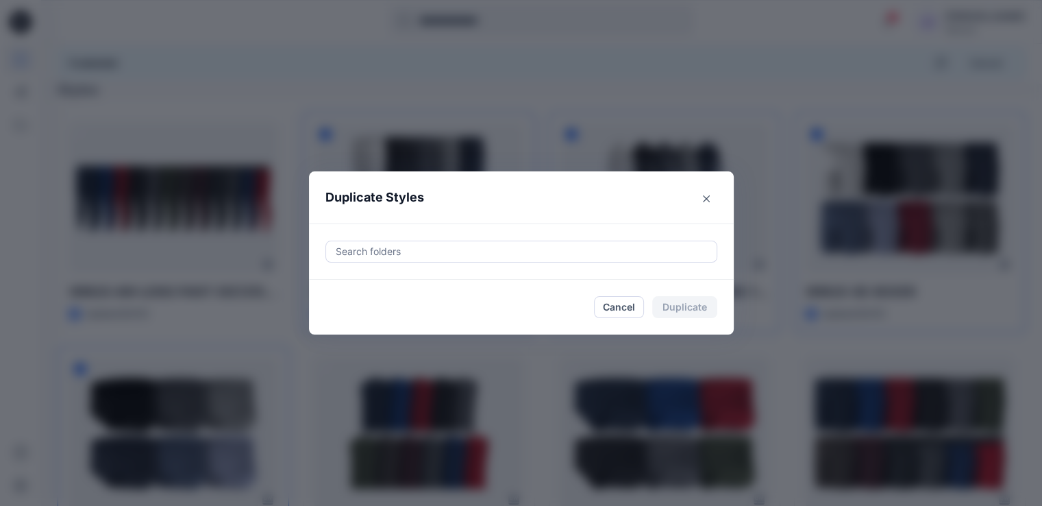
click at [421, 257] on div at bounding box center [521, 251] width 374 height 16
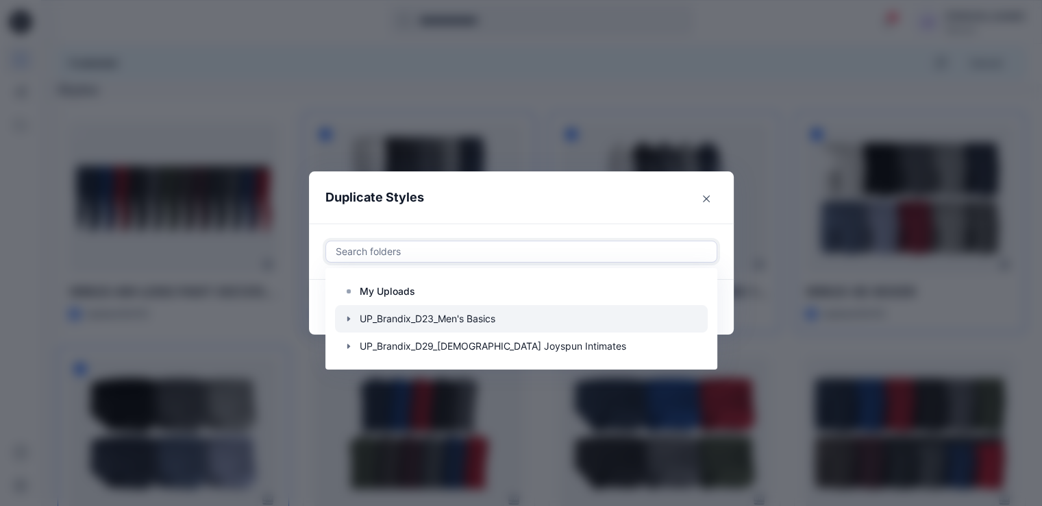
click at [436, 314] on div at bounding box center [521, 318] width 373 height 27
click at [349, 319] on icon "button" at bounding box center [348, 318] width 3 height 5
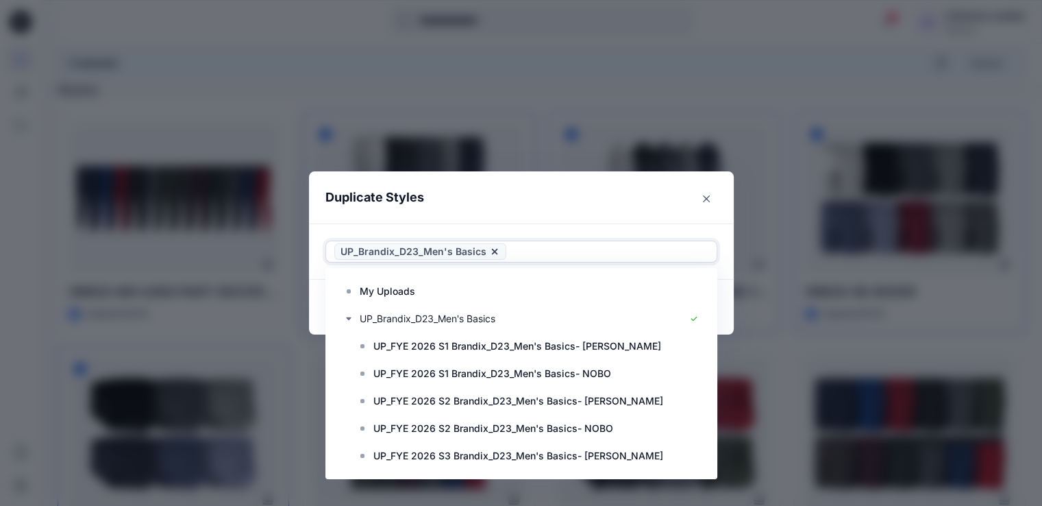
click at [503, 249] on span "UP_Brandix_D23_Men's Basics" at bounding box center [420, 251] width 172 height 16
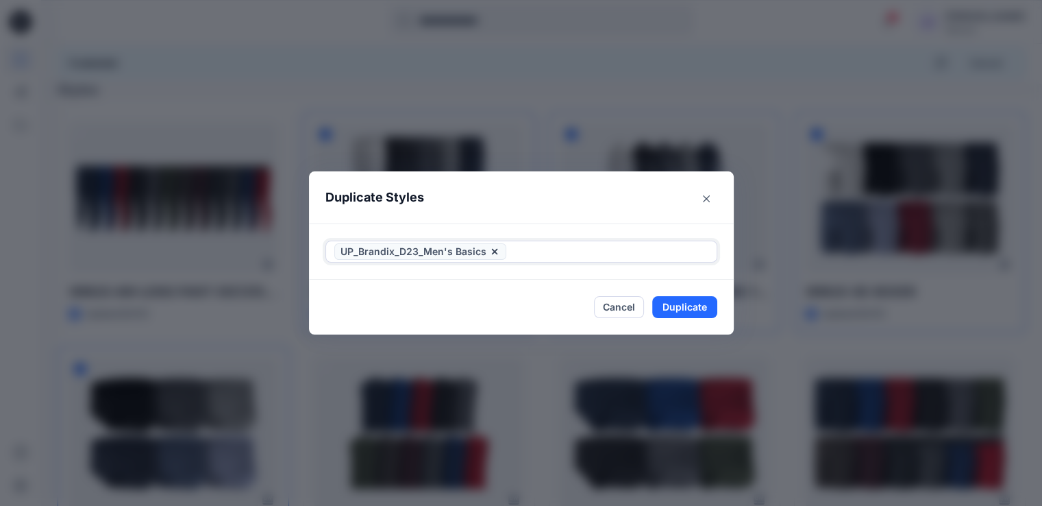
click at [500, 249] on icon at bounding box center [494, 251] width 11 height 11
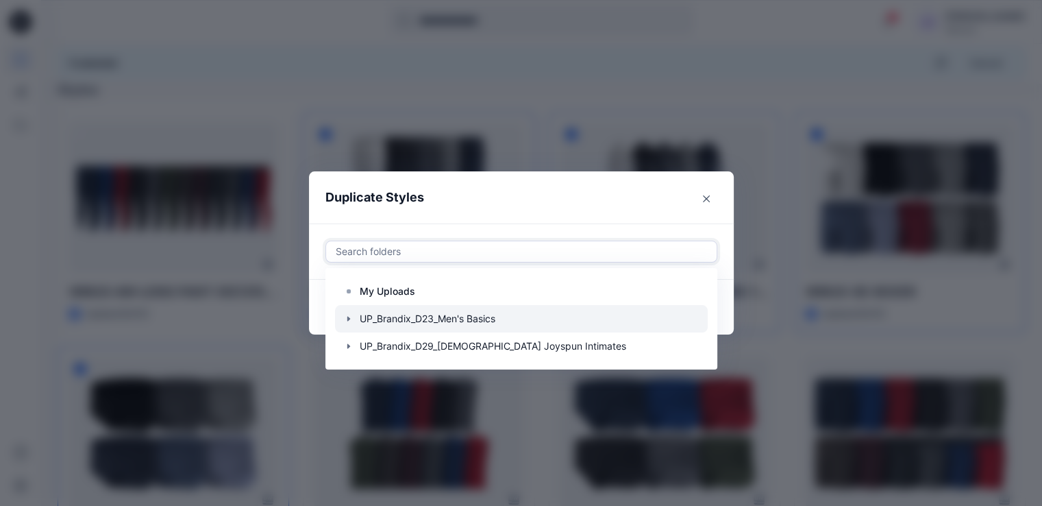
click at [354, 319] on icon "button" at bounding box center [348, 318] width 11 height 11
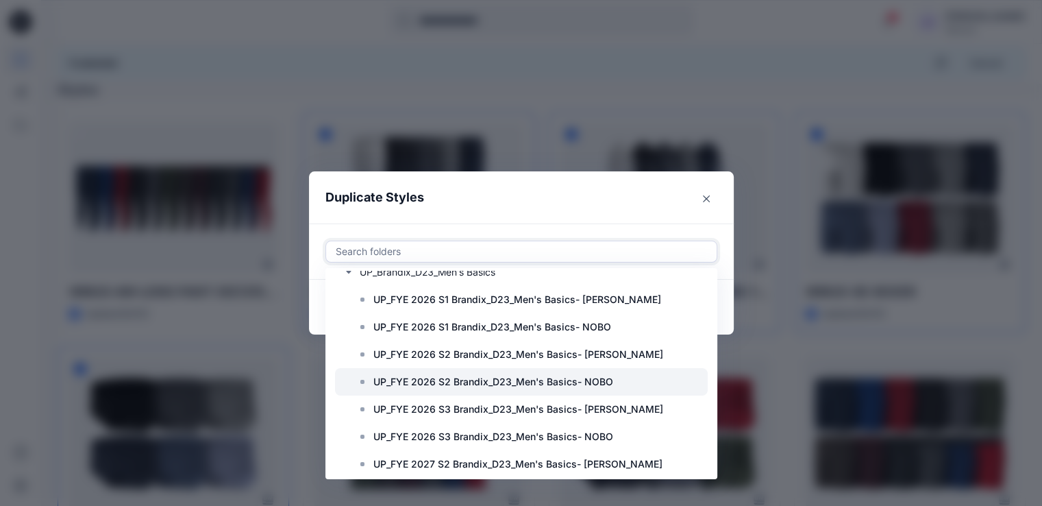
scroll to position [69, 0]
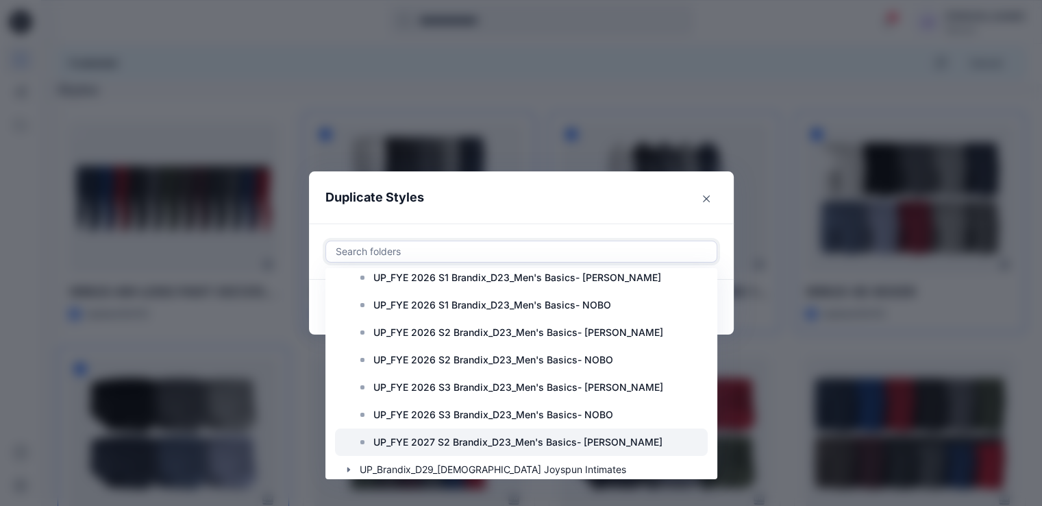
click at [469, 439] on p "UP_FYE 2027 S2 Brandix_D23_Men's Basics- GEORGE" at bounding box center [517, 442] width 289 height 16
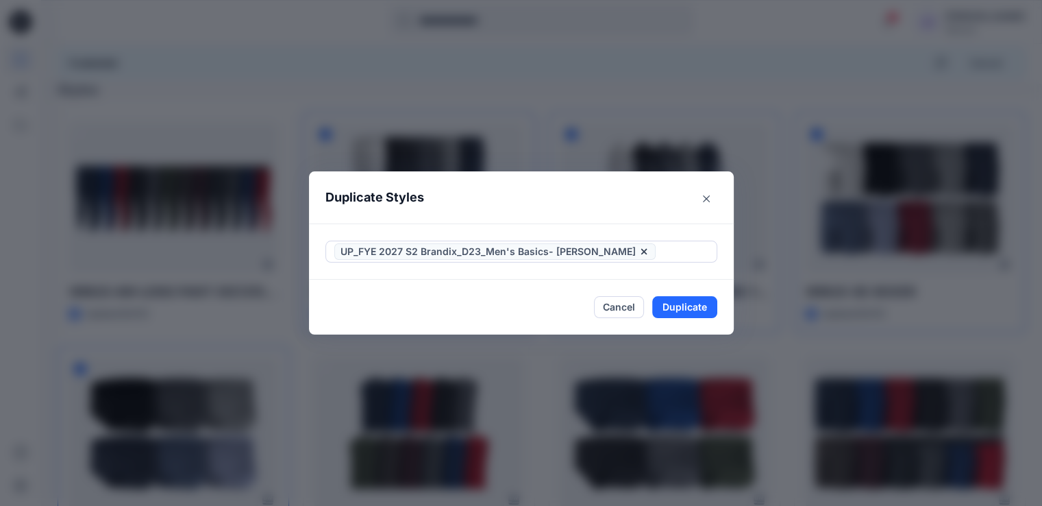
click at [641, 214] on header "Duplicate Styles" at bounding box center [507, 197] width 397 height 52
click at [685, 307] on button "Duplicate" at bounding box center [684, 307] width 65 height 22
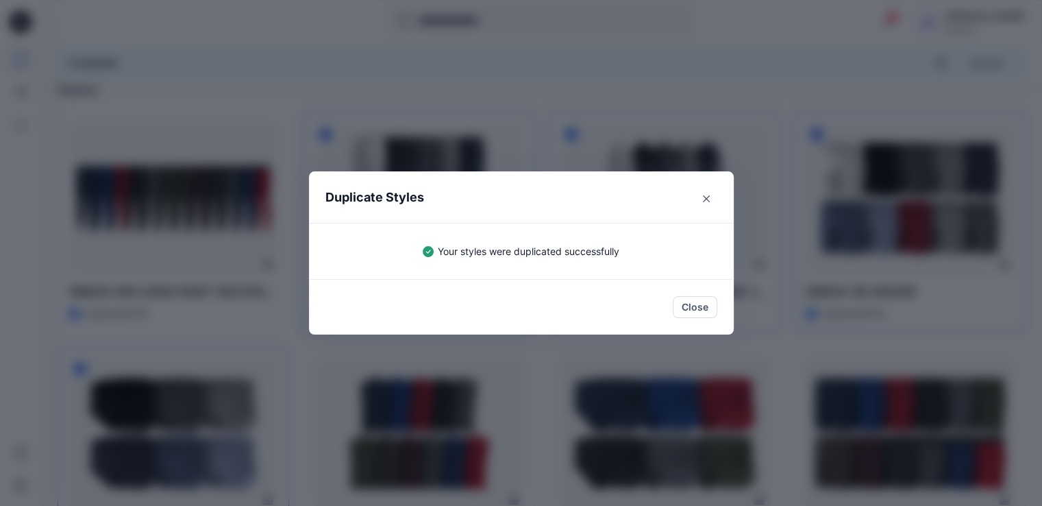
click at [685, 307] on button "Close" at bounding box center [695, 307] width 45 height 22
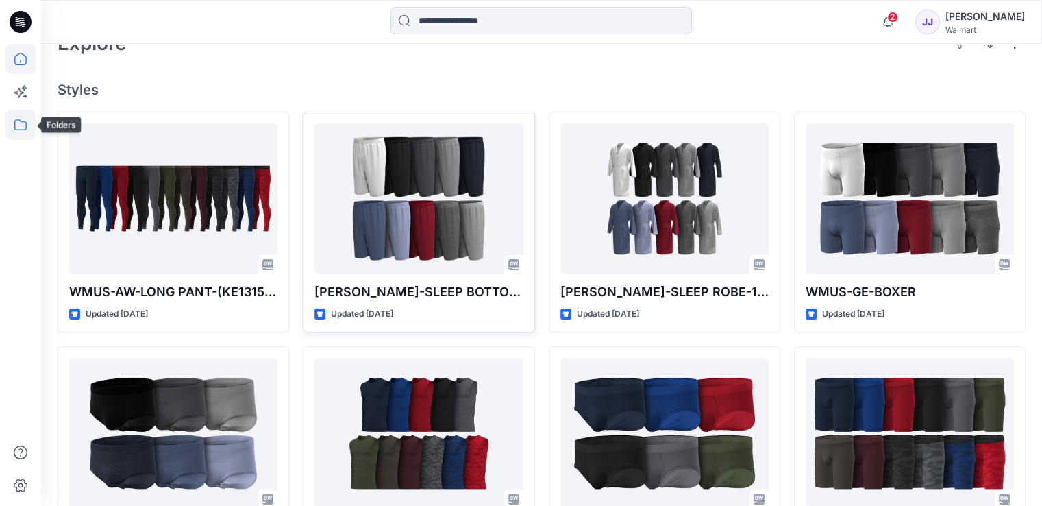
click at [22, 121] on icon at bounding box center [20, 124] width 12 height 11
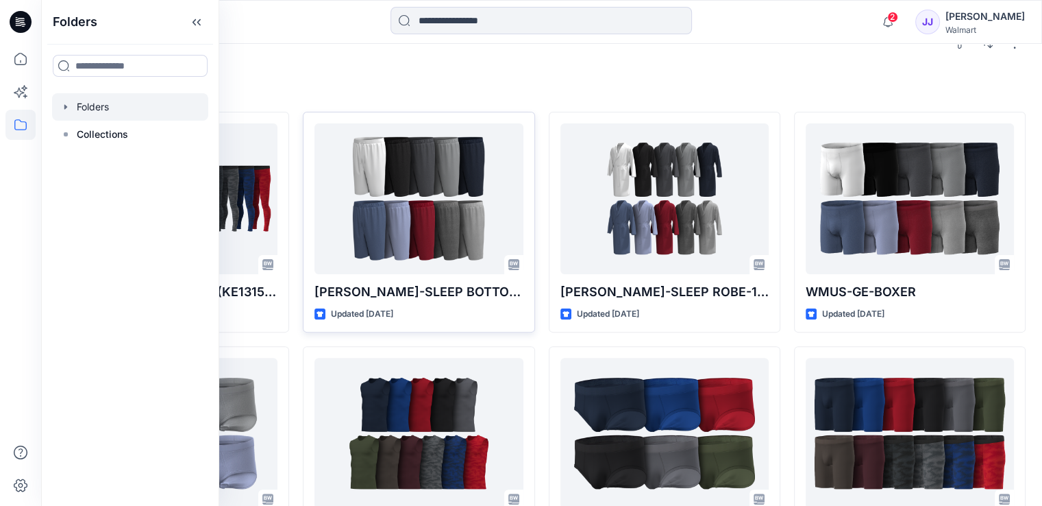
click at [110, 112] on div at bounding box center [130, 106] width 156 height 27
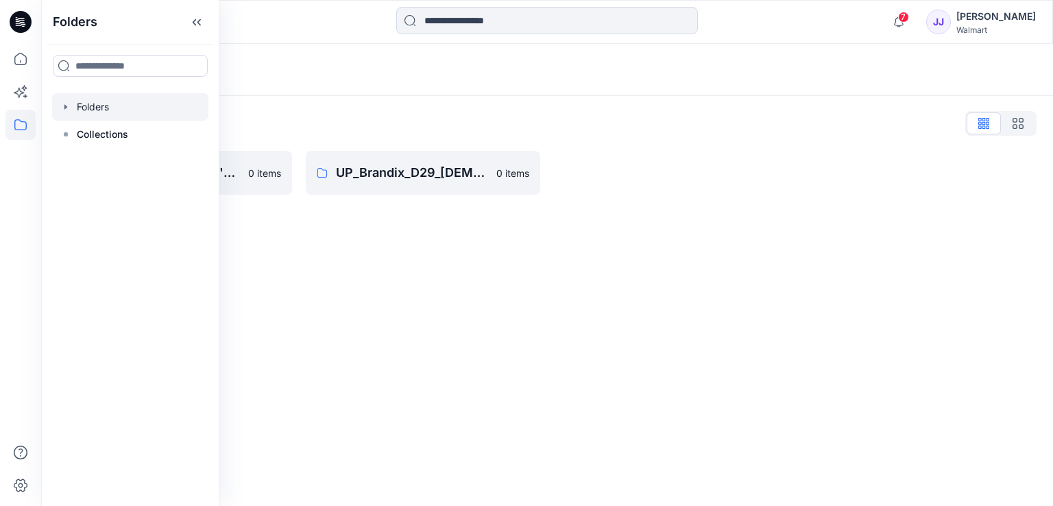
click at [400, 251] on div "Folders Folders List UP_Brandix_D23_Men's Basics 0 items UP_Brandix_D29_Ladies …" at bounding box center [546, 275] width 1011 height 462
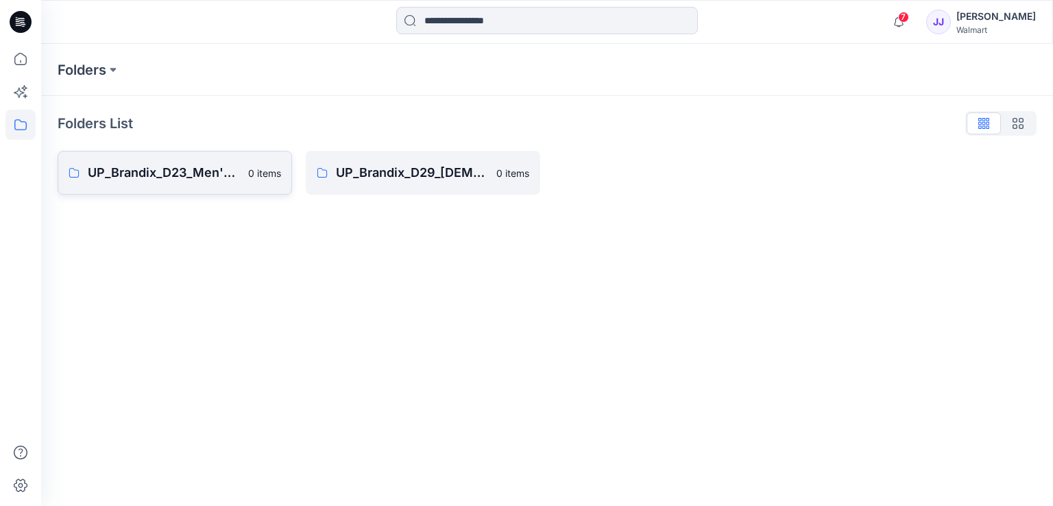
click at [249, 180] on link "UP_Brandix_D23_Men's Basics 0 items" at bounding box center [175, 173] width 234 height 44
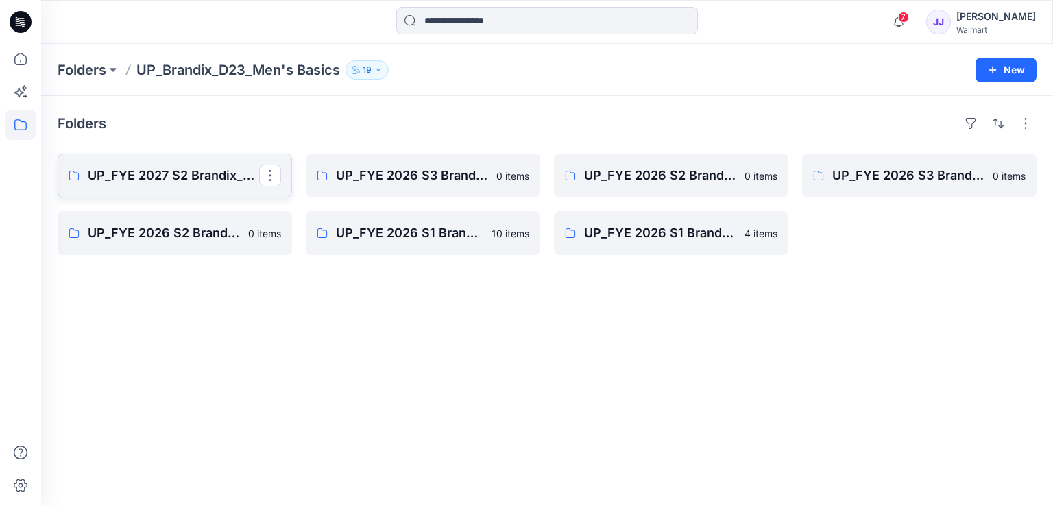
click at [194, 177] on p "UP_FYE 2027 S2 Brandix_D23_Men's Basics- GEORGE" at bounding box center [173, 175] width 171 height 19
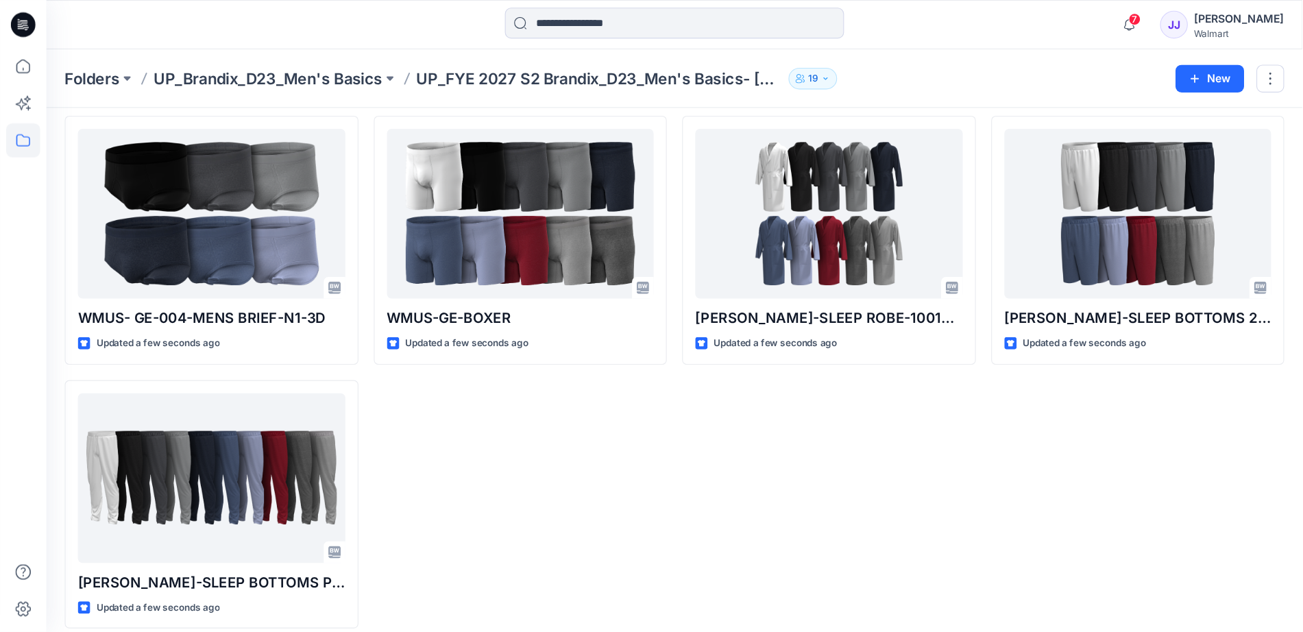
scroll to position [29, 0]
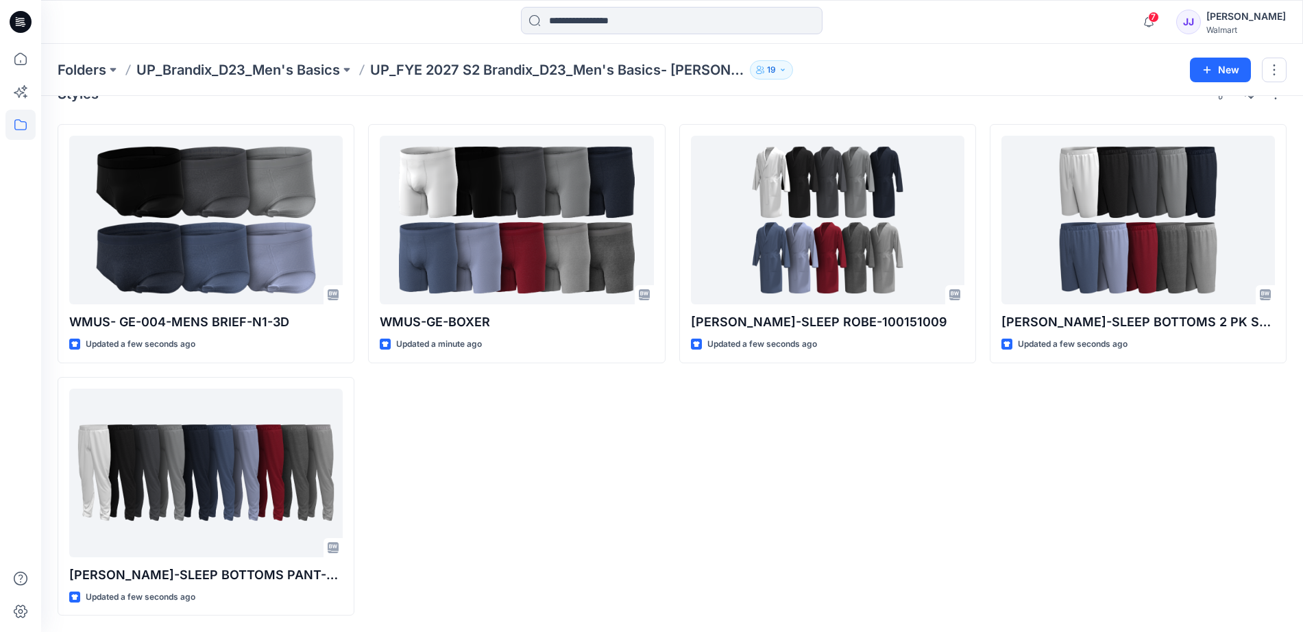
click at [519, 428] on div "WMUS-GE-BOXER Updated a minute ago" at bounding box center [516, 369] width 297 height 491
click at [714, 67] on p "UP_FYE 2027 S2 Brandix_D23_Men's Basics- GEORGE" at bounding box center [557, 69] width 374 height 19
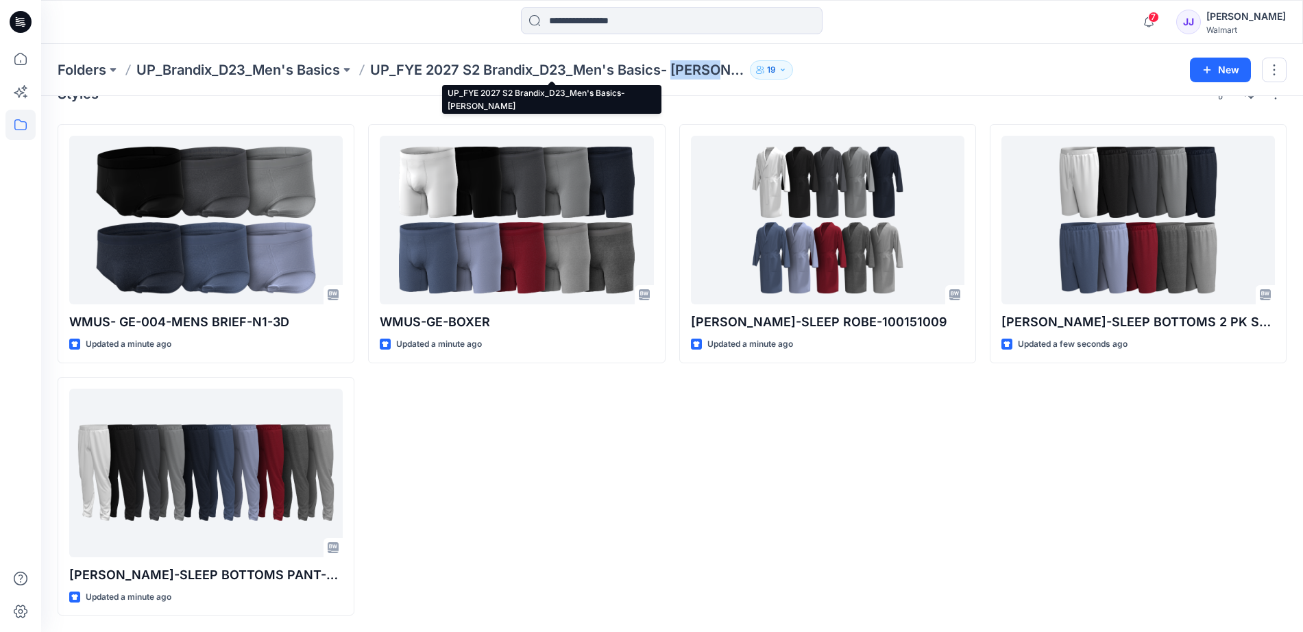
click at [714, 67] on p "UP_FYE 2027 S2 Brandix_D23_Men's Basics- GEORGE" at bounding box center [557, 69] width 374 height 19
copy p "GEORGE"
click at [278, 69] on p "UP_Brandix_D23_Men's Basics" at bounding box center [238, 69] width 204 height 19
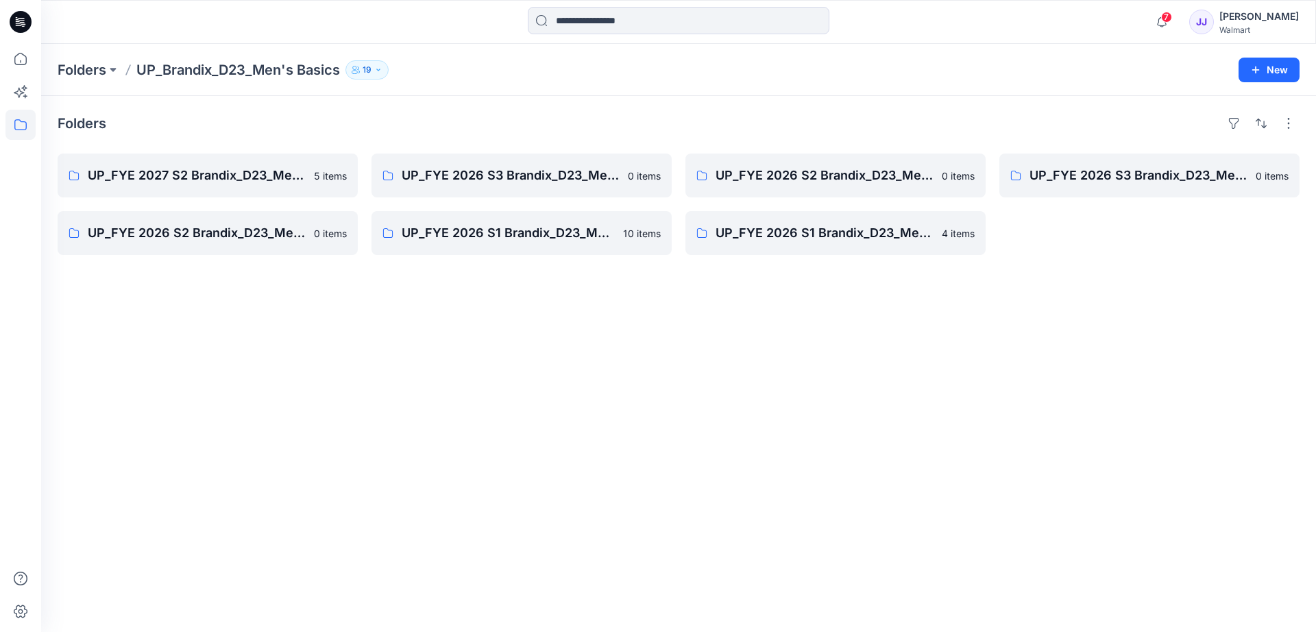
click at [16, 28] on icon at bounding box center [21, 22] width 22 height 22
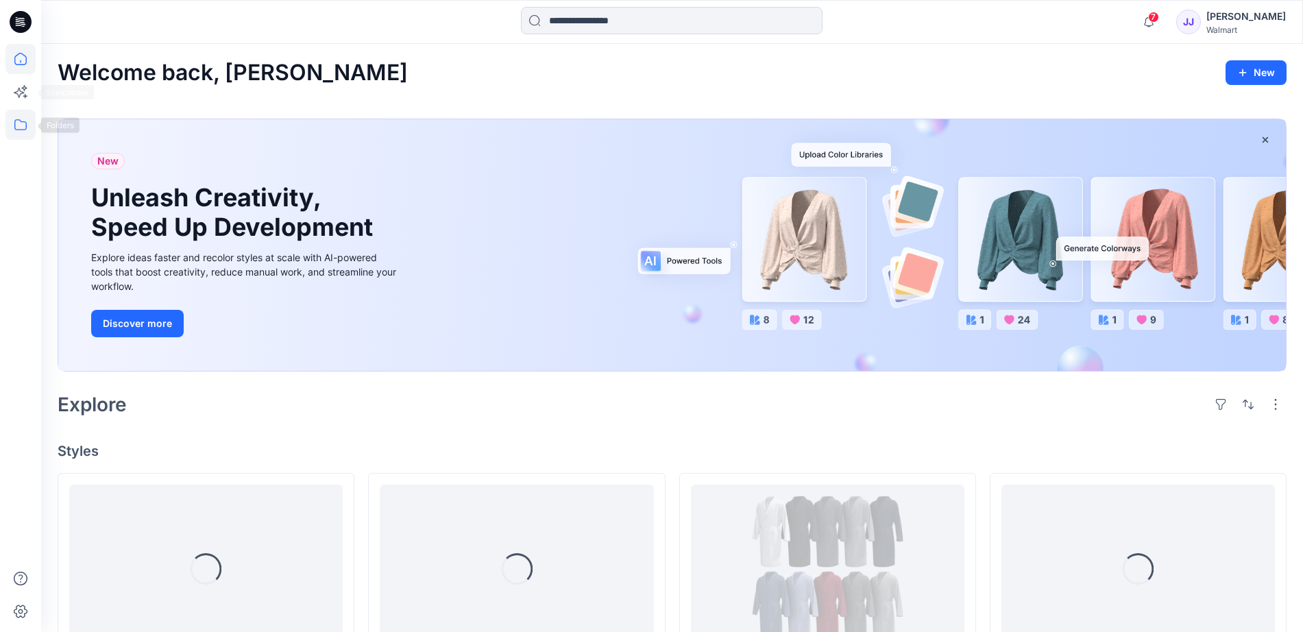
click at [25, 123] on icon at bounding box center [20, 125] width 30 height 30
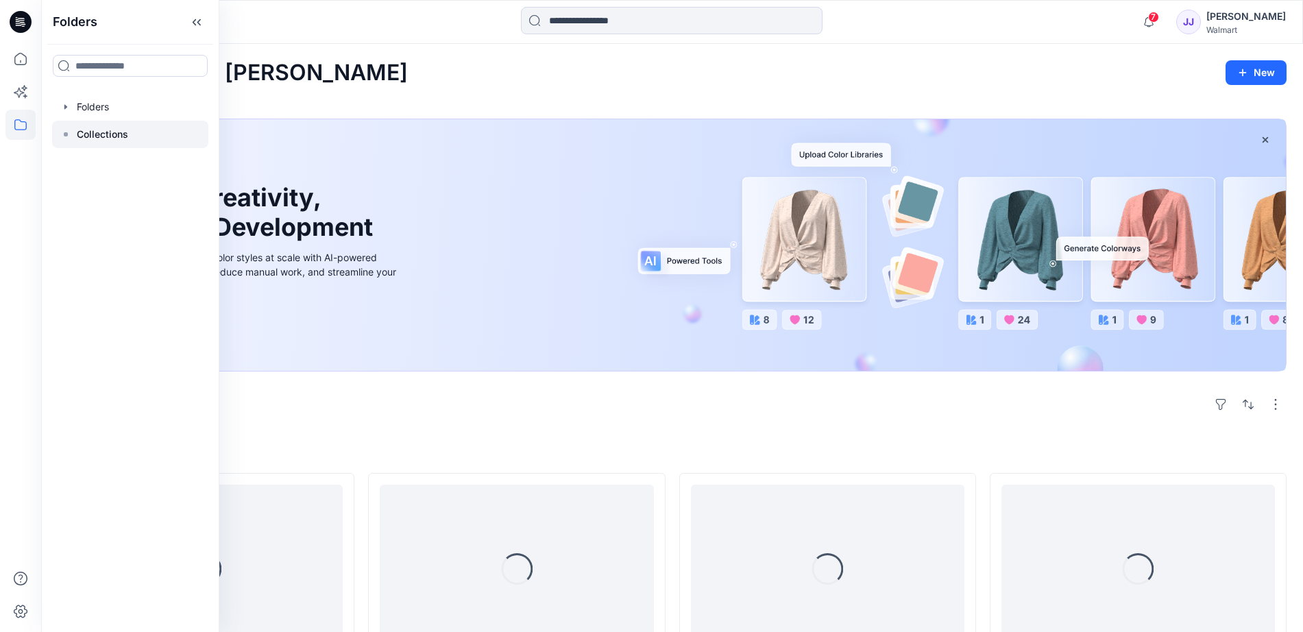
click at [60, 125] on div at bounding box center [130, 134] width 156 height 27
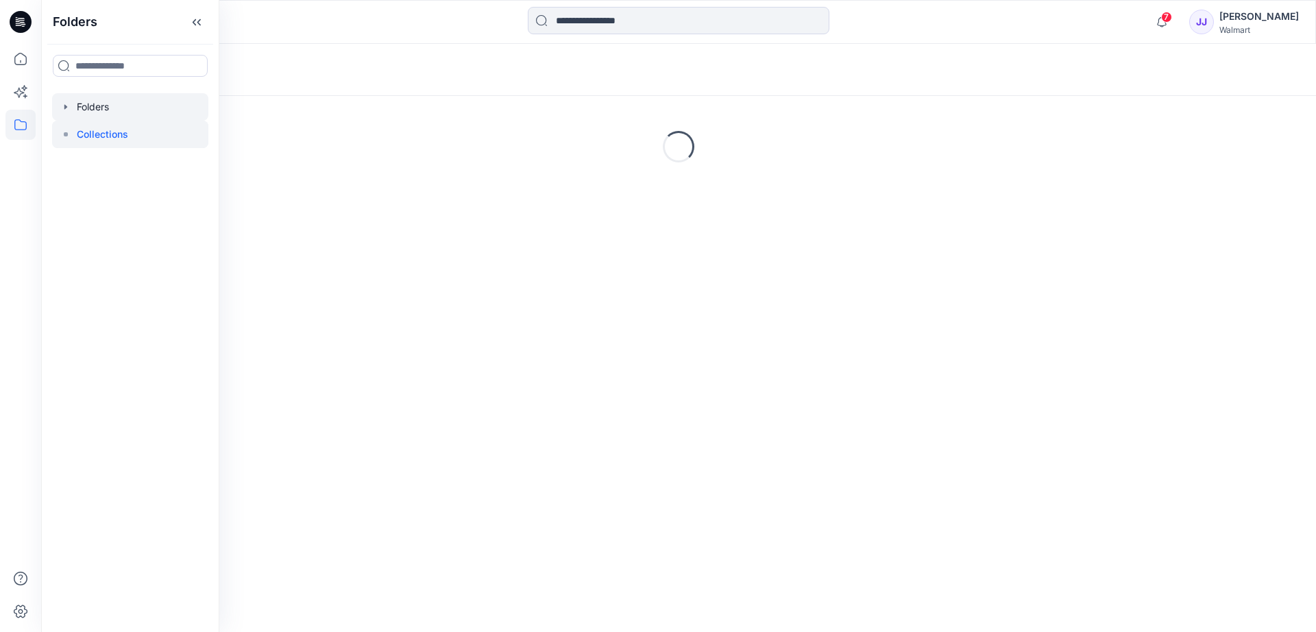
click at [76, 106] on div at bounding box center [130, 106] width 156 height 27
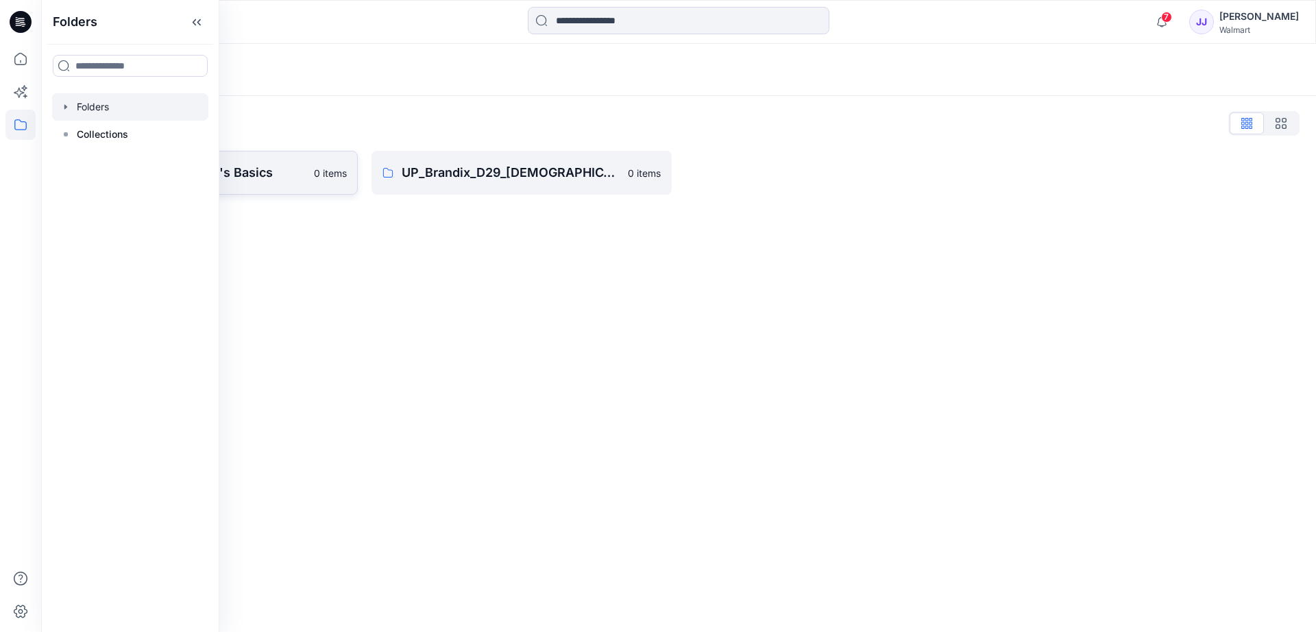
click at [299, 171] on p "UP_Brandix_D23_Men's Basics" at bounding box center [197, 172] width 218 height 19
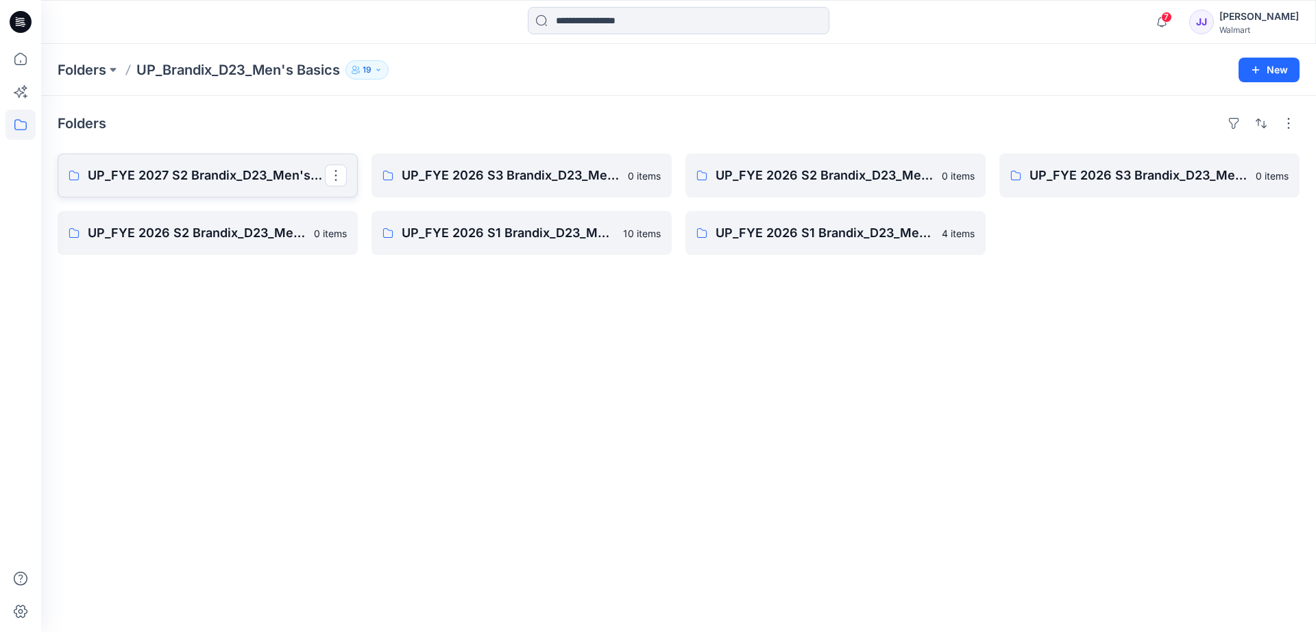
click at [165, 170] on p "UP_FYE 2027 S2 Brandix_D23_Men's Basics- GEORGE" at bounding box center [206, 175] width 237 height 19
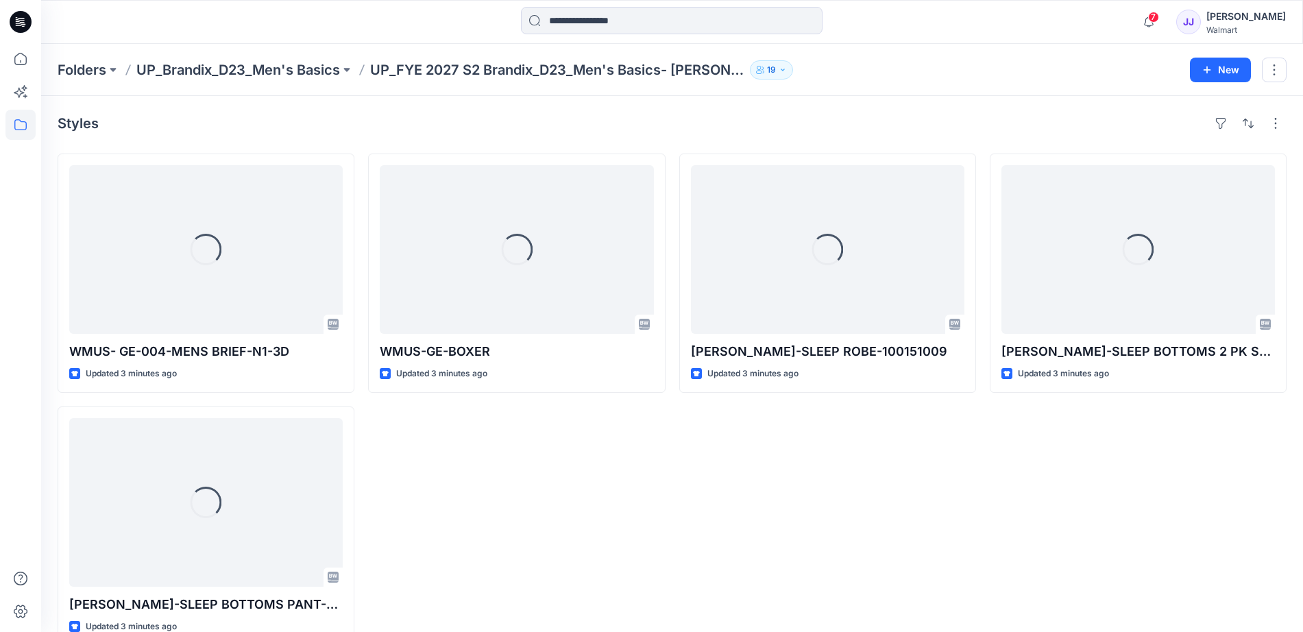
click at [654, 66] on p "UP_FYE 2027 S2 Brandix_D23_Men's Basics- GEORGE" at bounding box center [557, 69] width 374 height 19
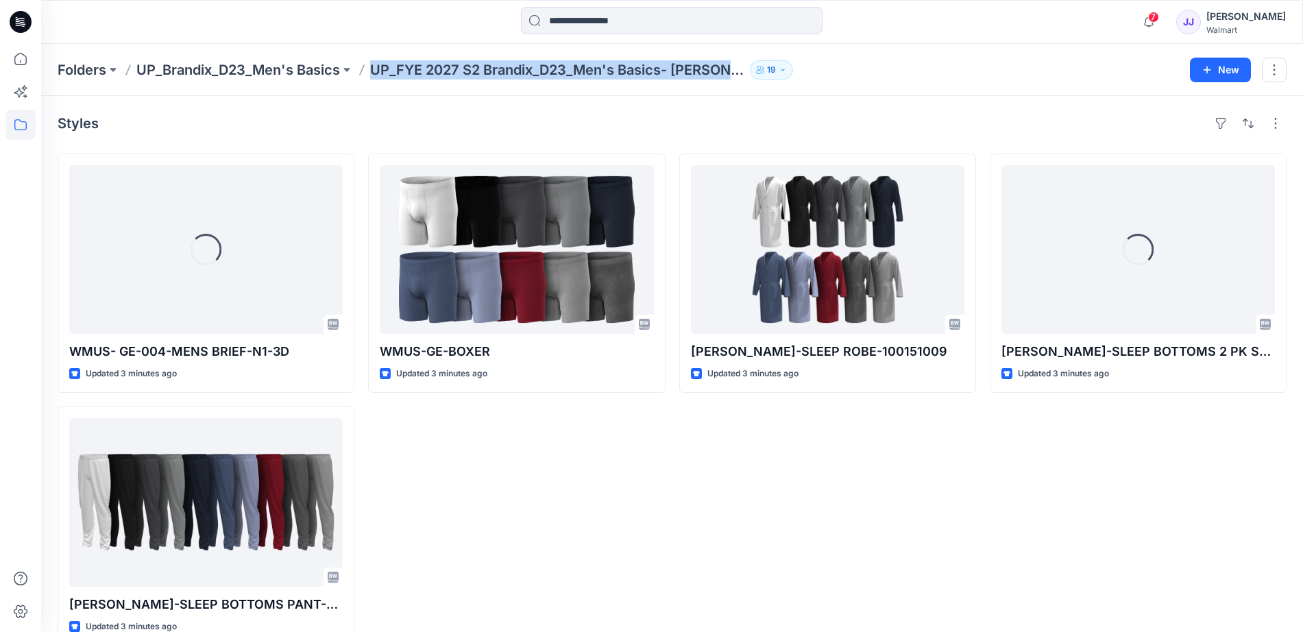
copy div "UP_FYE 2027 S2 Brandix_D23_Men's Basics- GEORGE 19 New"
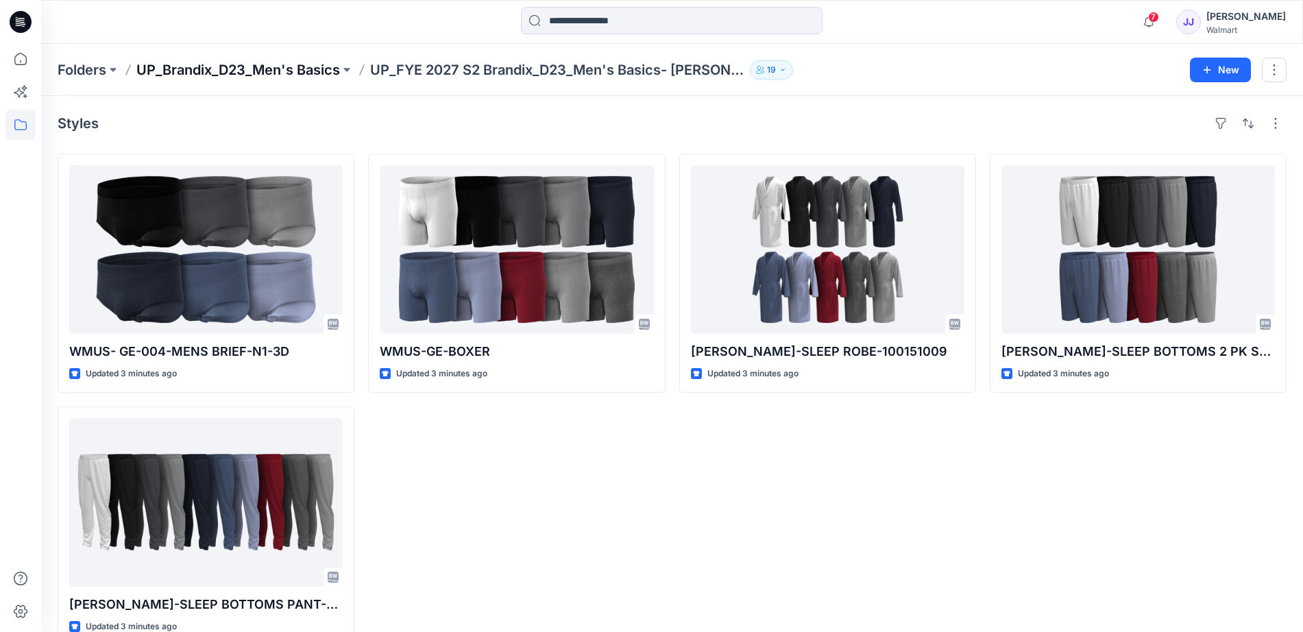
click at [340, 57] on div "Folders UP_Brandix_D23_Men's Basics UP_FYE 2027 S2 Brandix_D23_Men's Basics- GE…" at bounding box center [672, 70] width 1262 height 52
click at [340, 60] on p "UP_Brandix_D23_Men's Basics" at bounding box center [238, 69] width 204 height 19
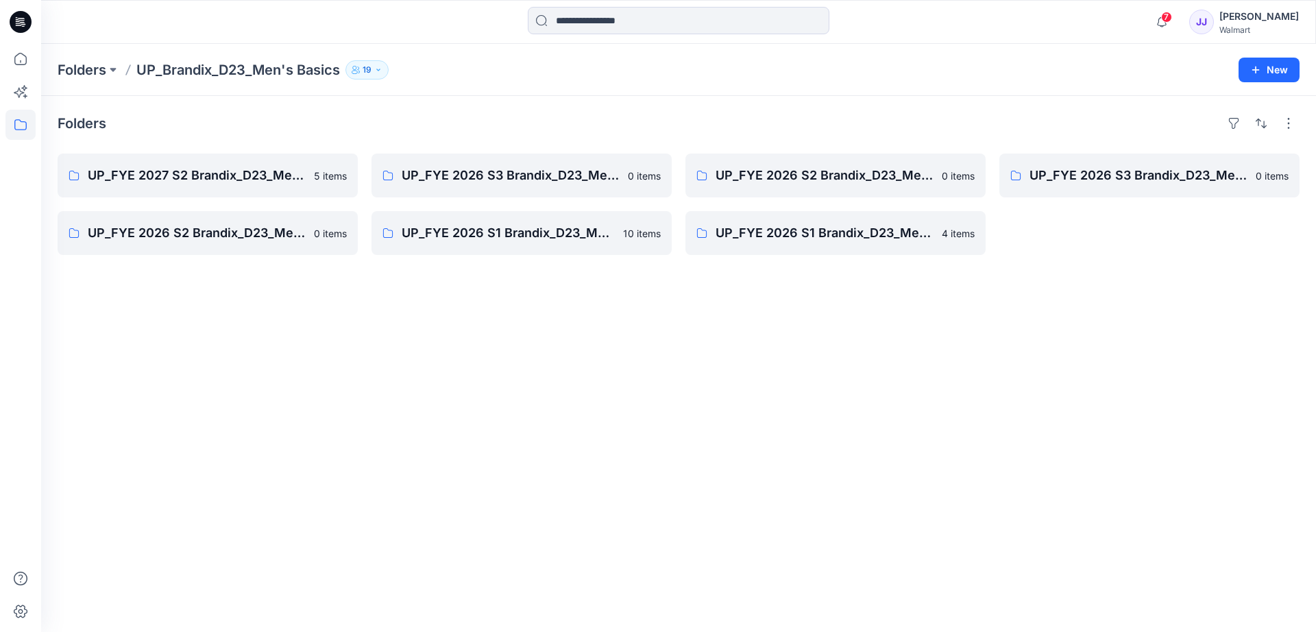
click at [1052, 72] on div "Folders UP_Brandix_D23_Men's Basics 19 New" at bounding box center [678, 70] width 1275 height 52
click at [1052, 72] on button "New" at bounding box center [1268, 70] width 61 height 25
click at [1052, 127] on p "New Folder" at bounding box center [1228, 130] width 51 height 14
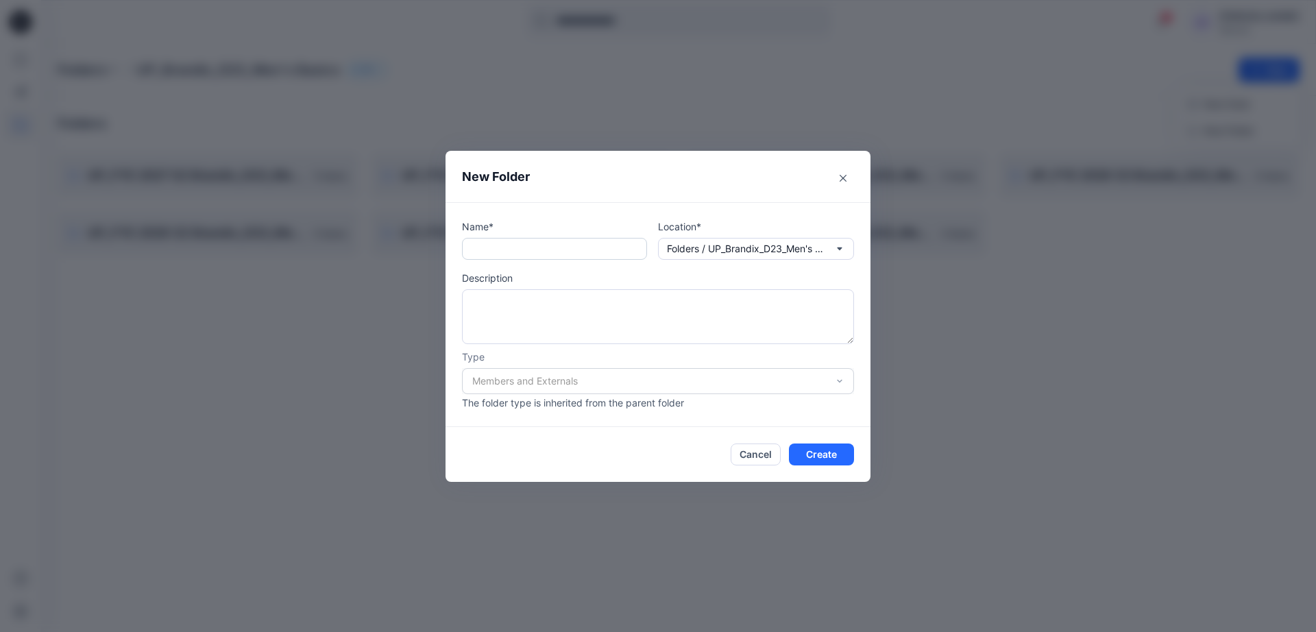
click at [565, 248] on input "text" at bounding box center [554, 249] width 185 height 22
paste input "**********"
drag, startPoint x: 542, startPoint y: 254, endPoint x: 437, endPoint y: 254, distance: 104.8
click at [437, 254] on div "**********" at bounding box center [658, 316] width 1316 height 632
click at [531, 250] on input "**********" at bounding box center [554, 249] width 185 height 22
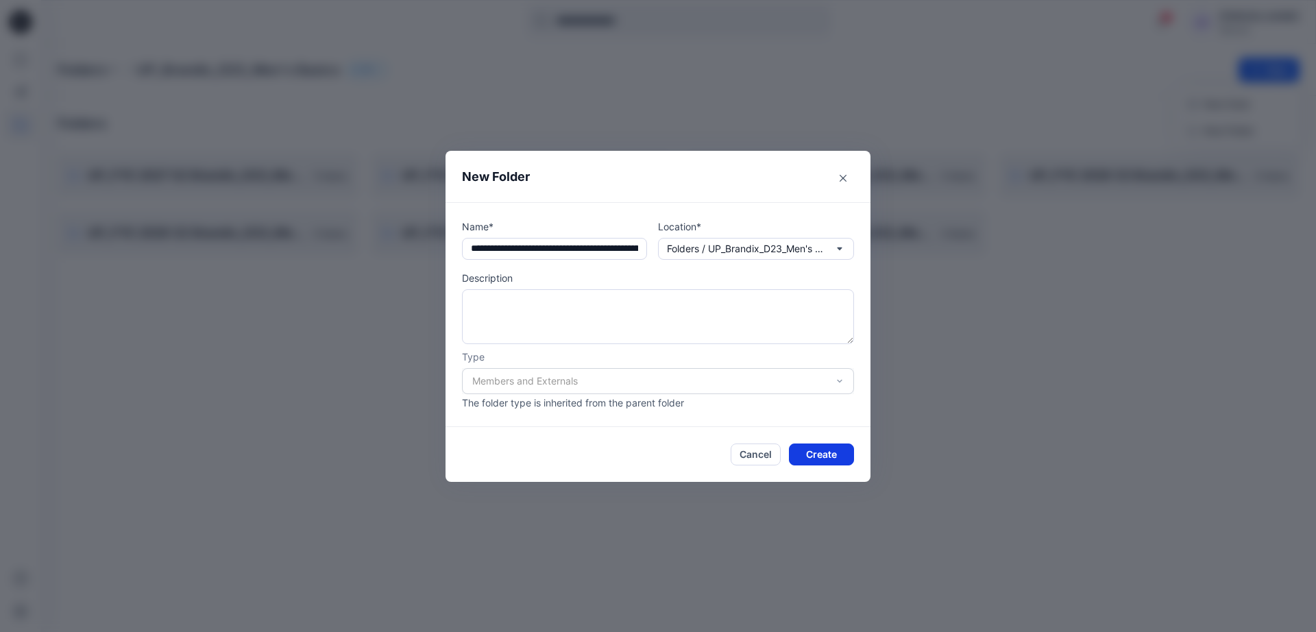
type input "**********"
click at [820, 456] on button "Create" at bounding box center [821, 454] width 65 height 22
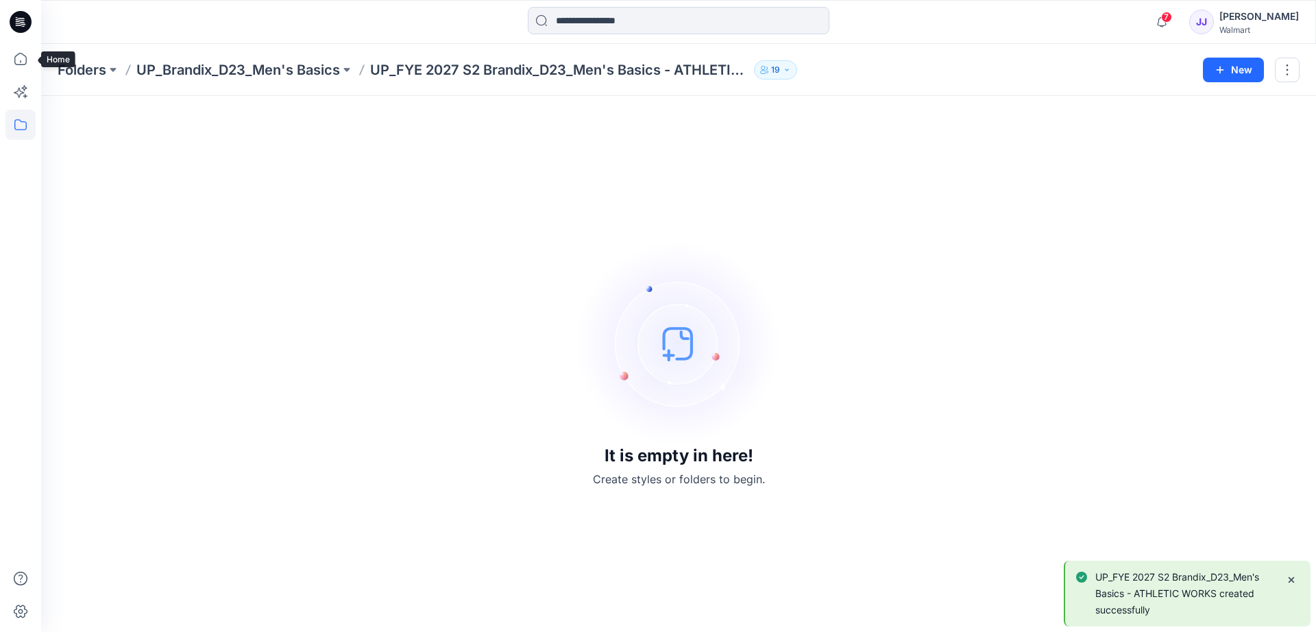
click at [14, 29] on icon at bounding box center [21, 22] width 22 height 22
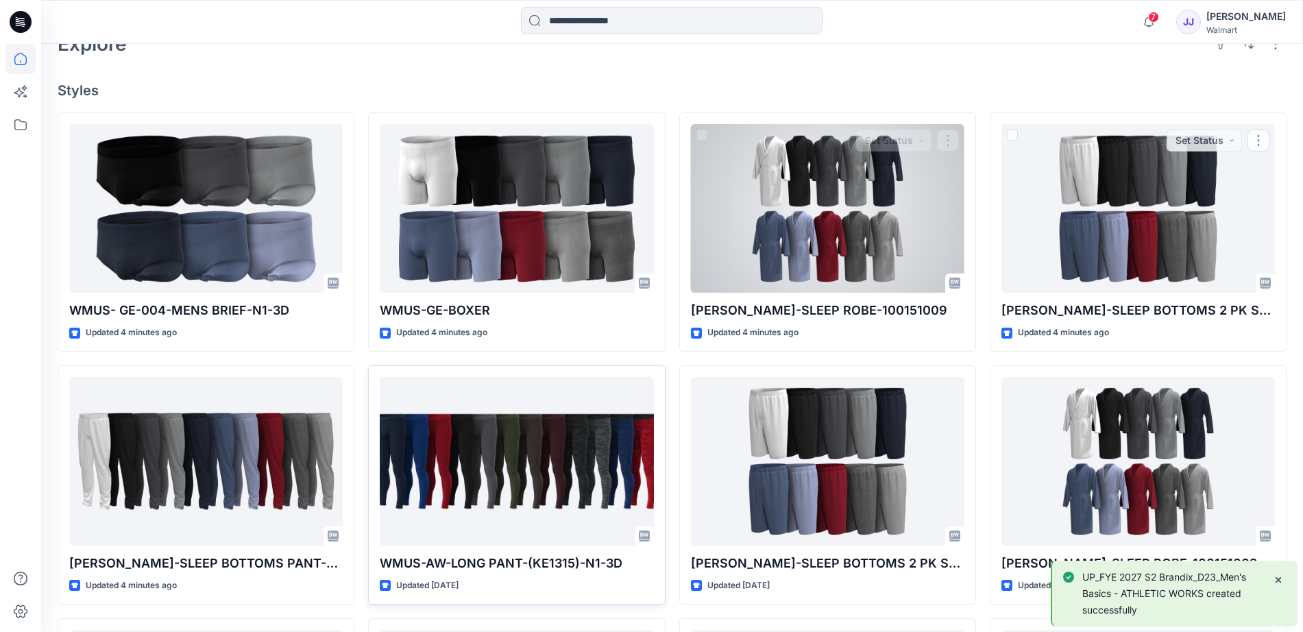
scroll to position [428, 0]
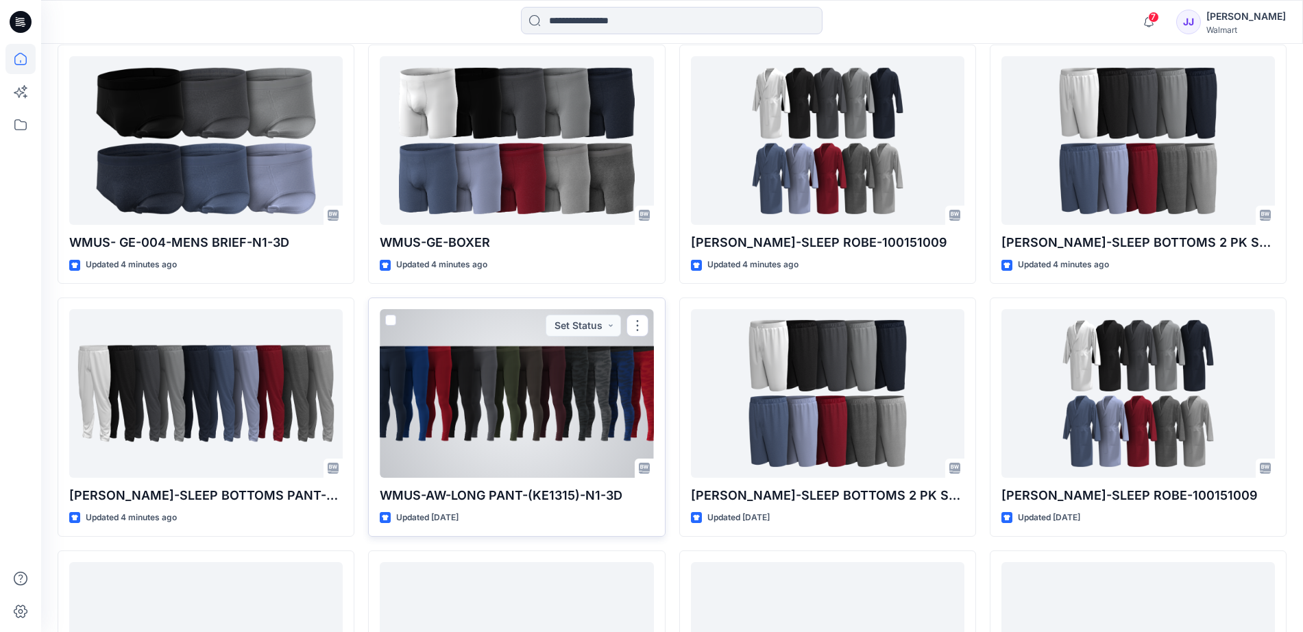
click at [392, 319] on span at bounding box center [390, 320] width 11 height 11
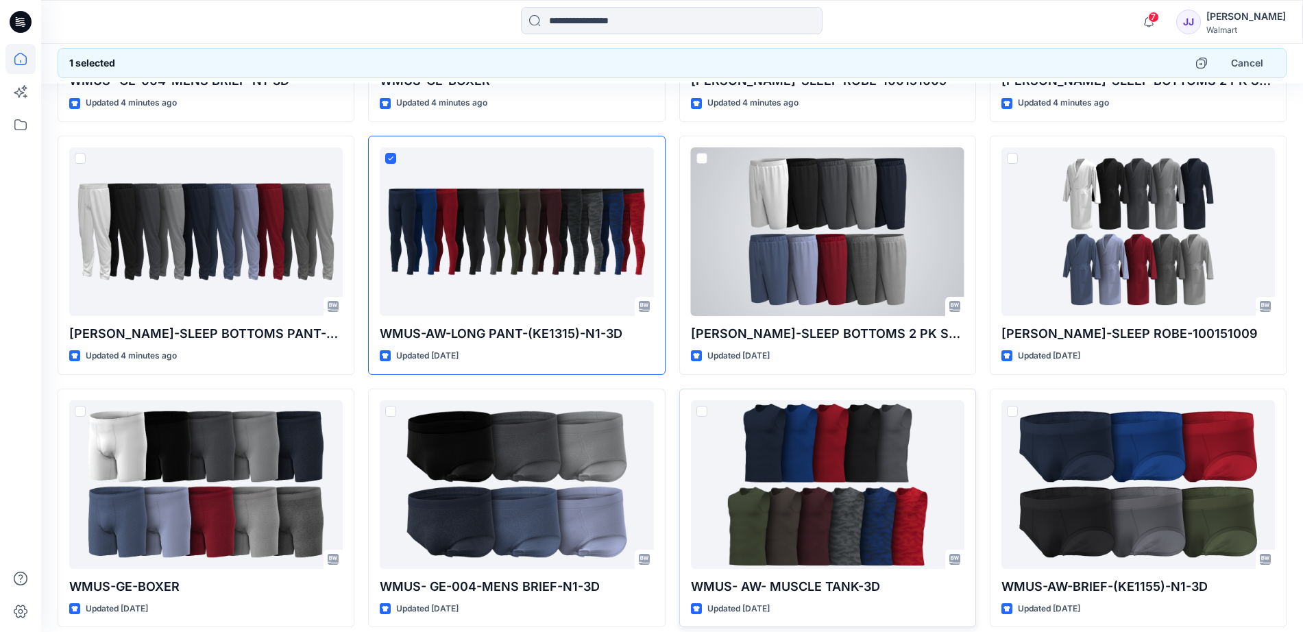
scroll to position [600, 0]
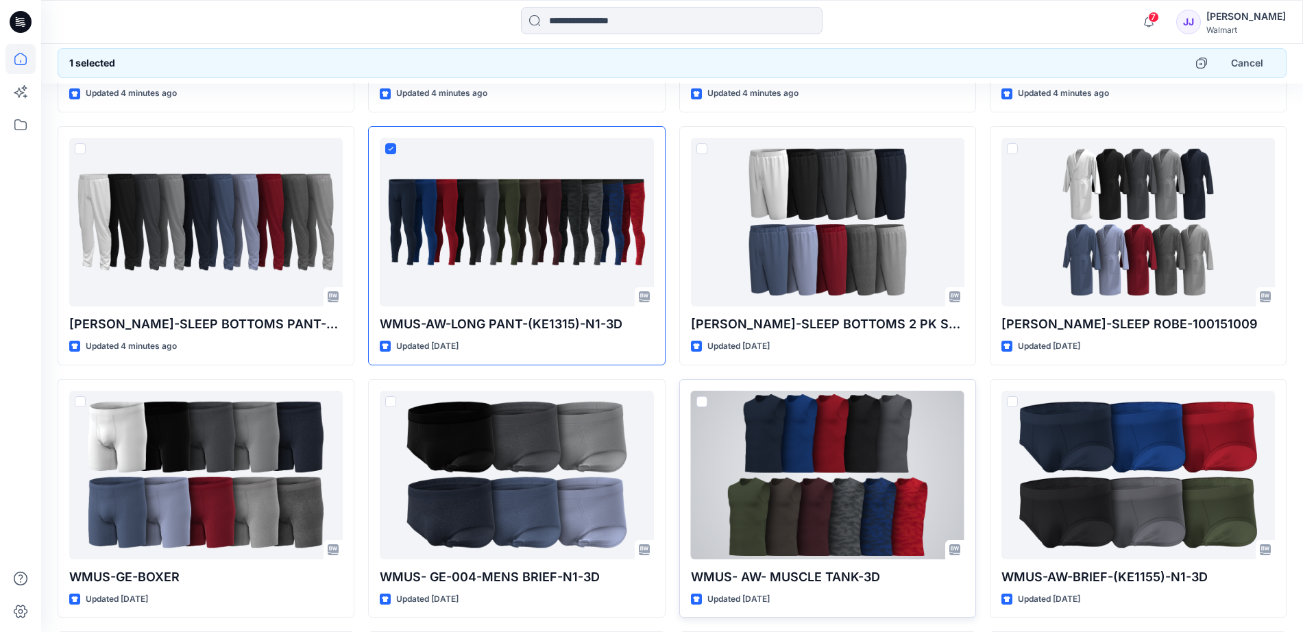
click at [696, 399] on span at bounding box center [701, 401] width 11 height 11
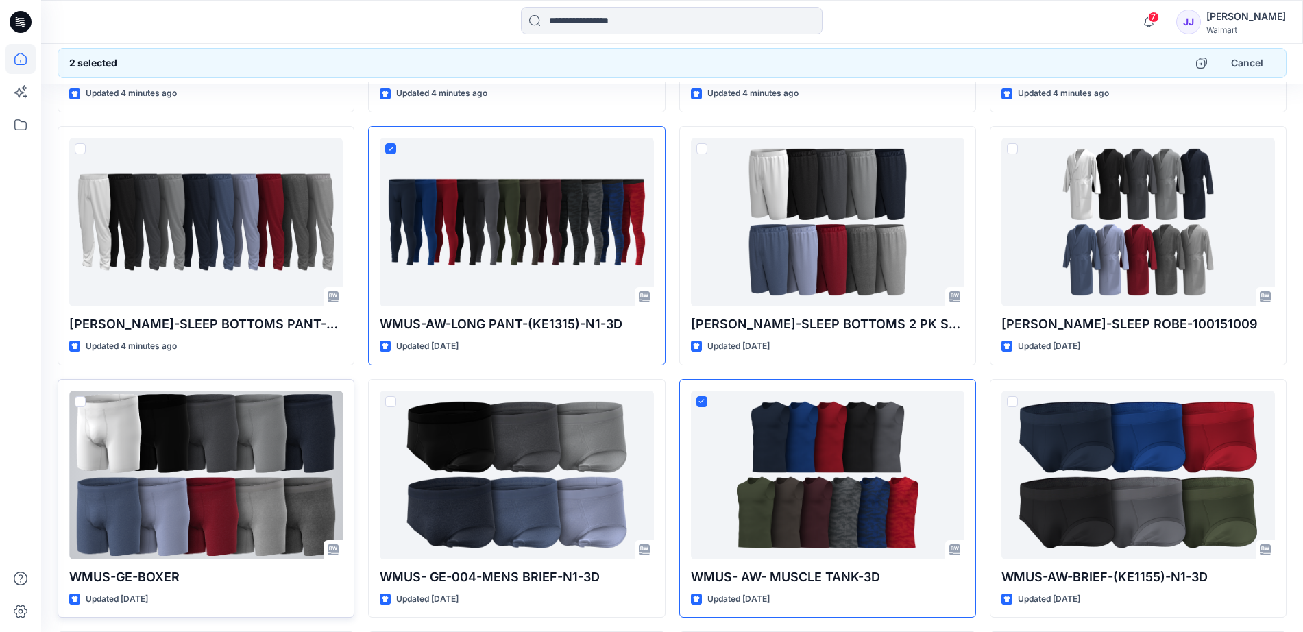
click at [80, 401] on span at bounding box center [80, 401] width 11 height 11
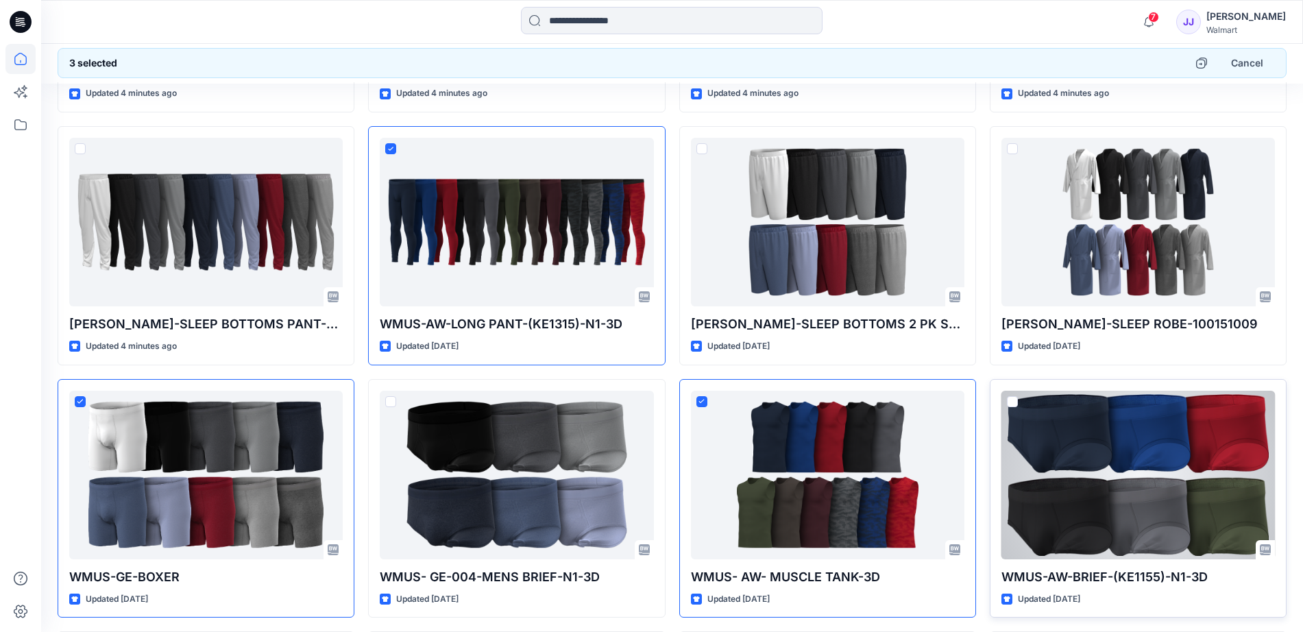
click at [1011, 401] on span at bounding box center [1012, 401] width 11 height 11
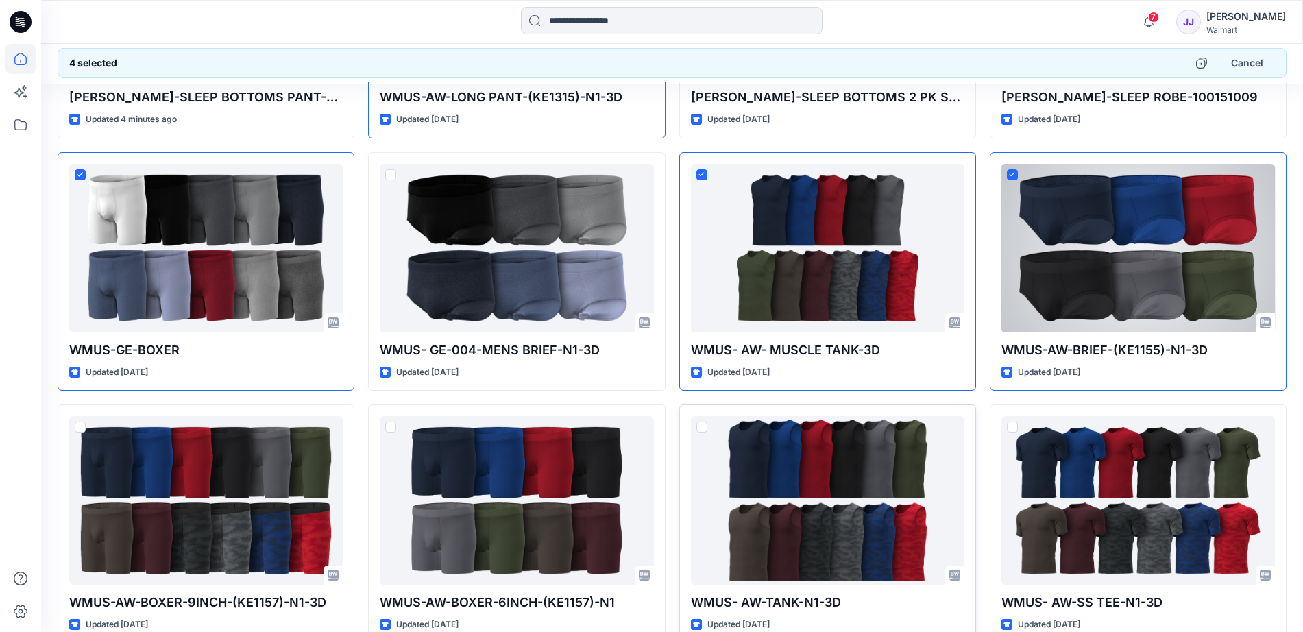
scroll to position [857, 0]
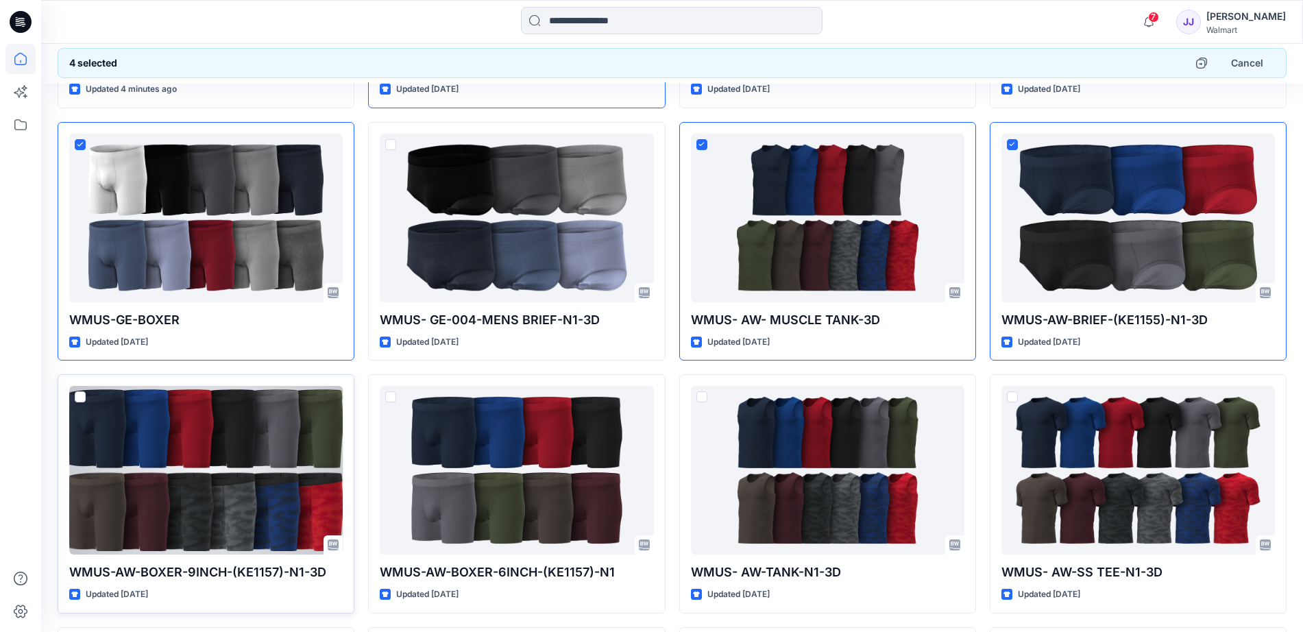
click at [88, 398] on div at bounding box center [205, 470] width 273 height 169
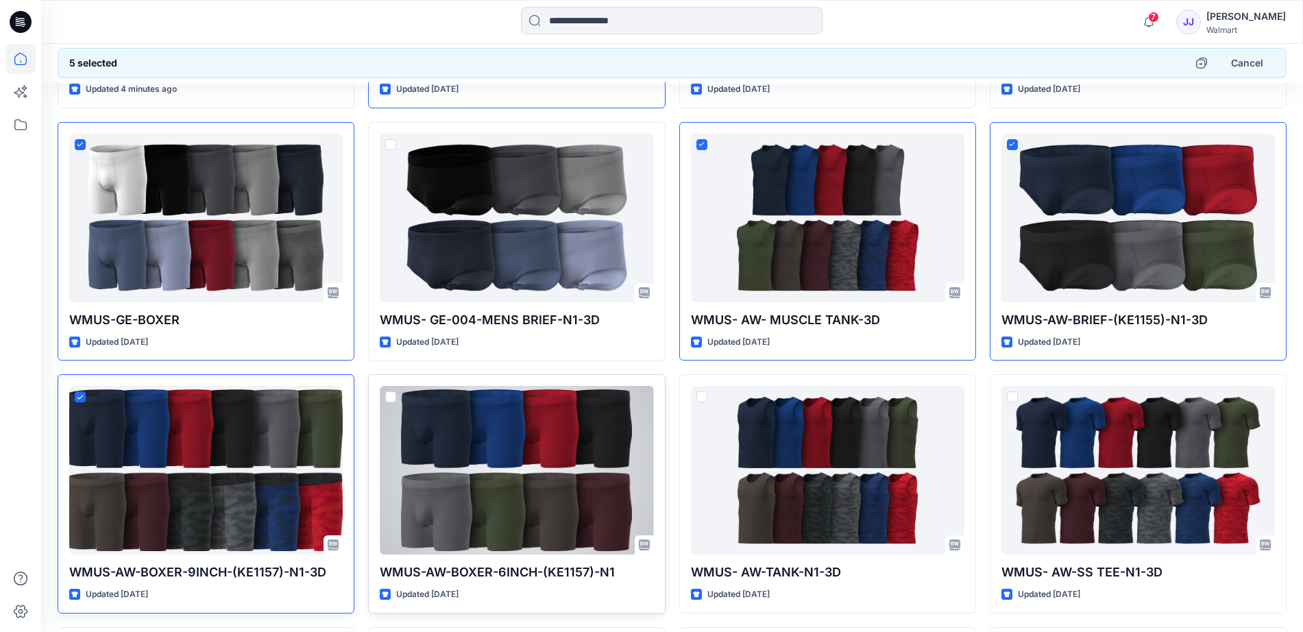
click at [386, 397] on span at bounding box center [390, 396] width 11 height 11
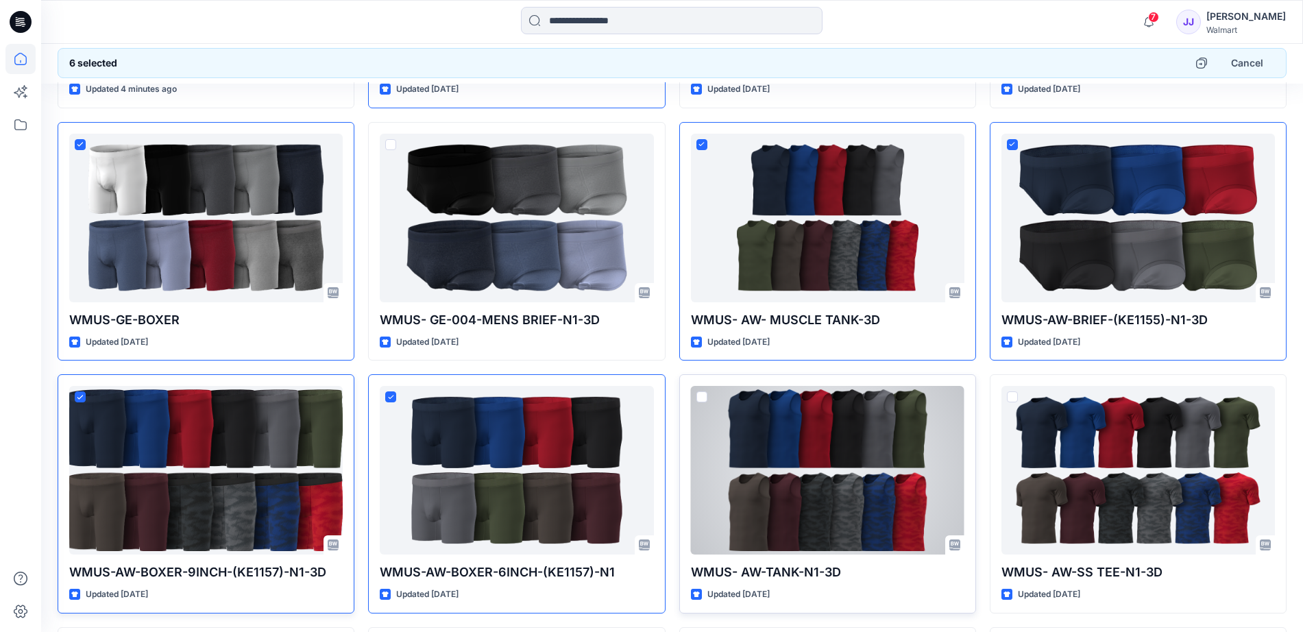
click at [703, 396] on span at bounding box center [701, 396] width 11 height 11
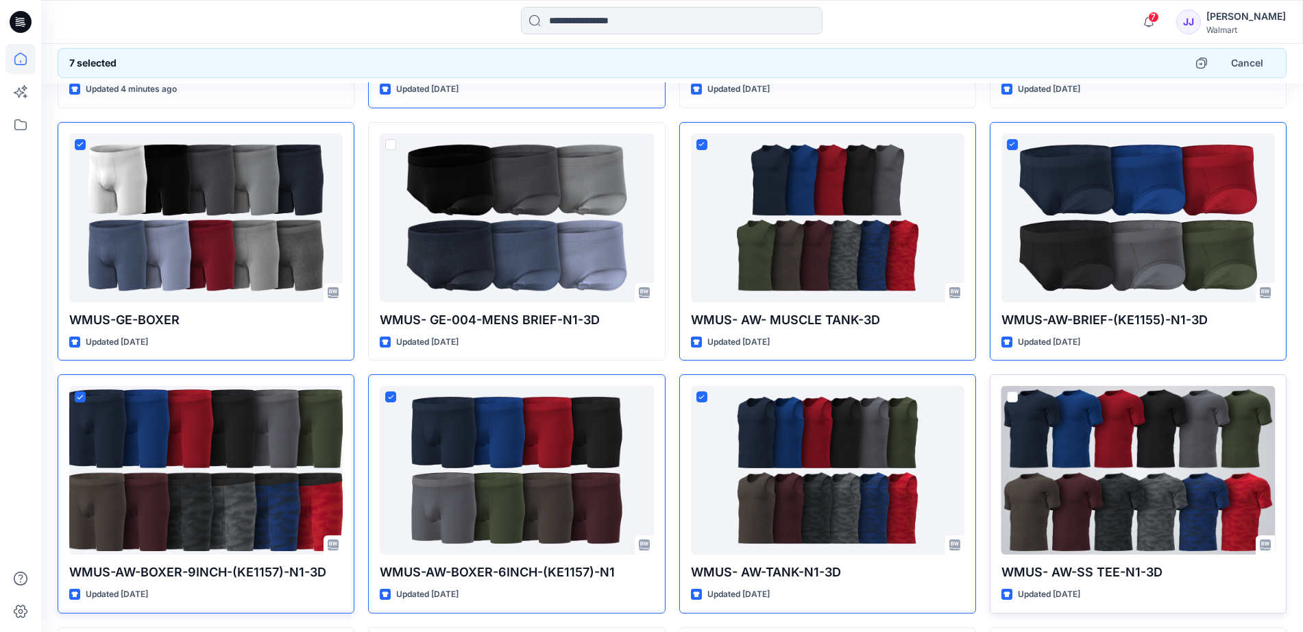
click at [1017, 397] on span at bounding box center [1012, 396] width 11 height 11
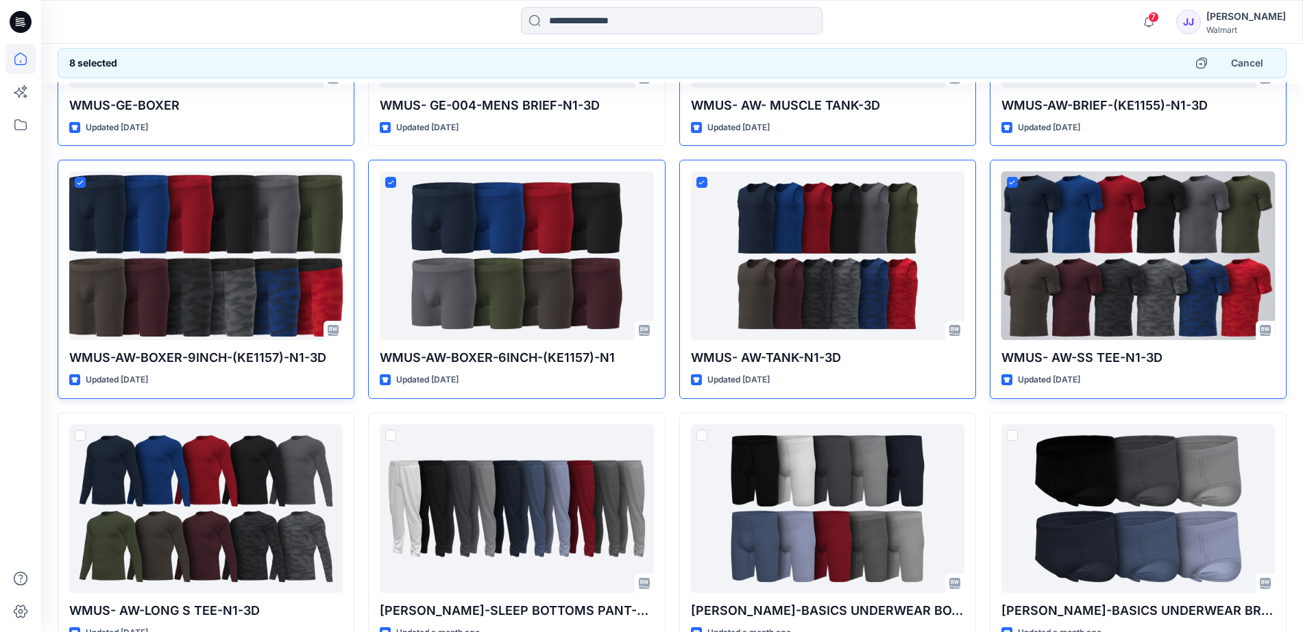
scroll to position [1114, 0]
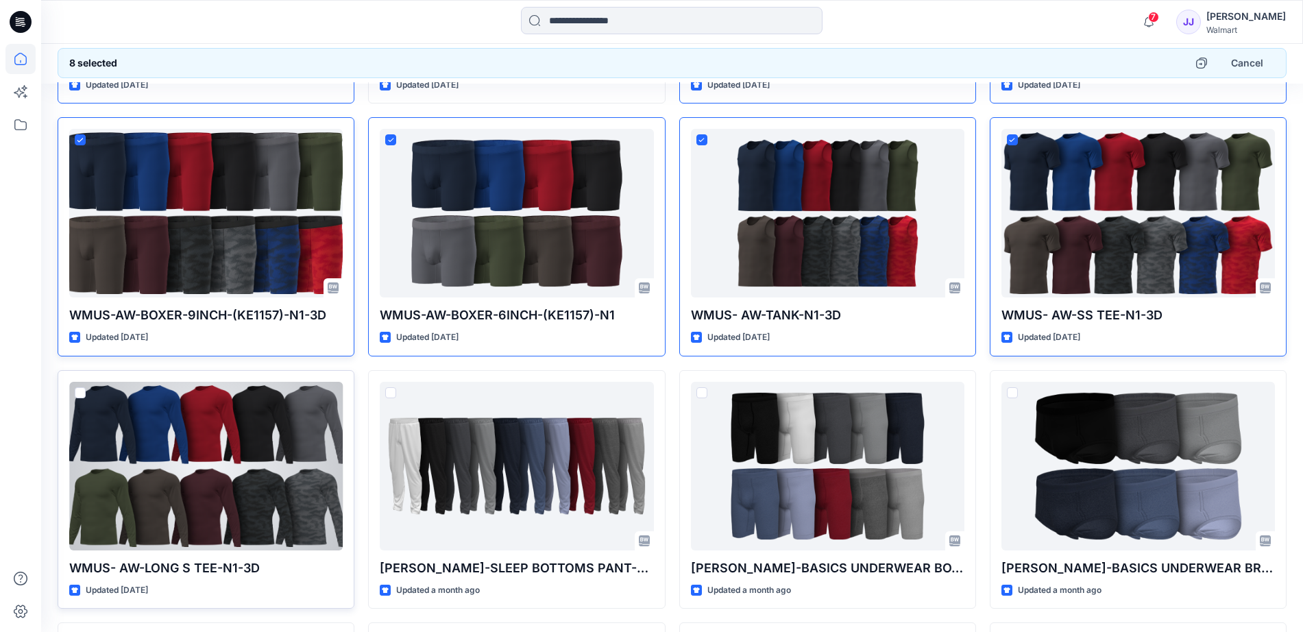
click at [72, 392] on div at bounding box center [205, 466] width 273 height 169
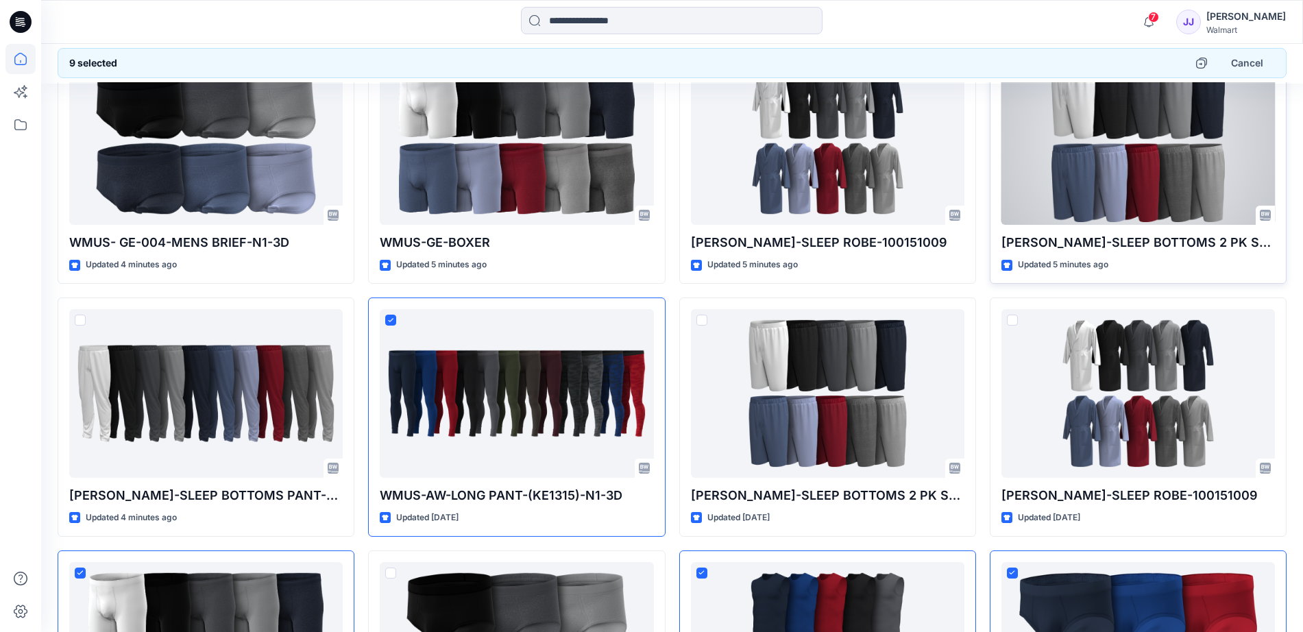
scroll to position [86, 0]
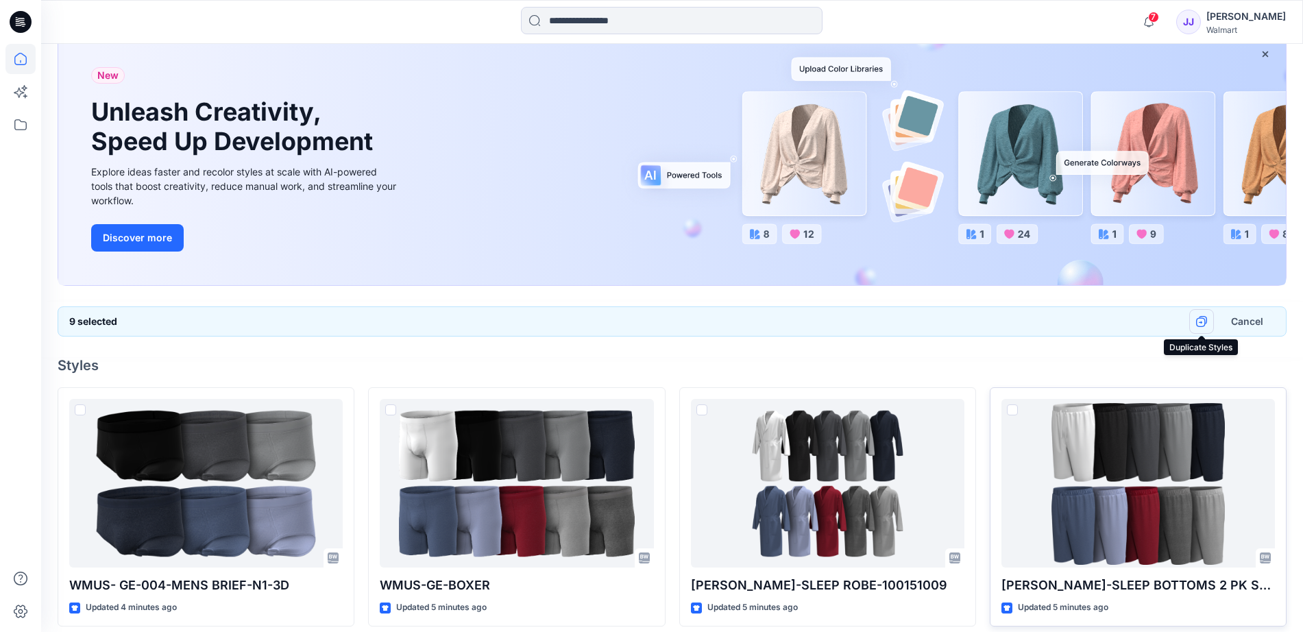
click at [1052, 319] on icon "button" at bounding box center [1201, 323] width 10 height 10
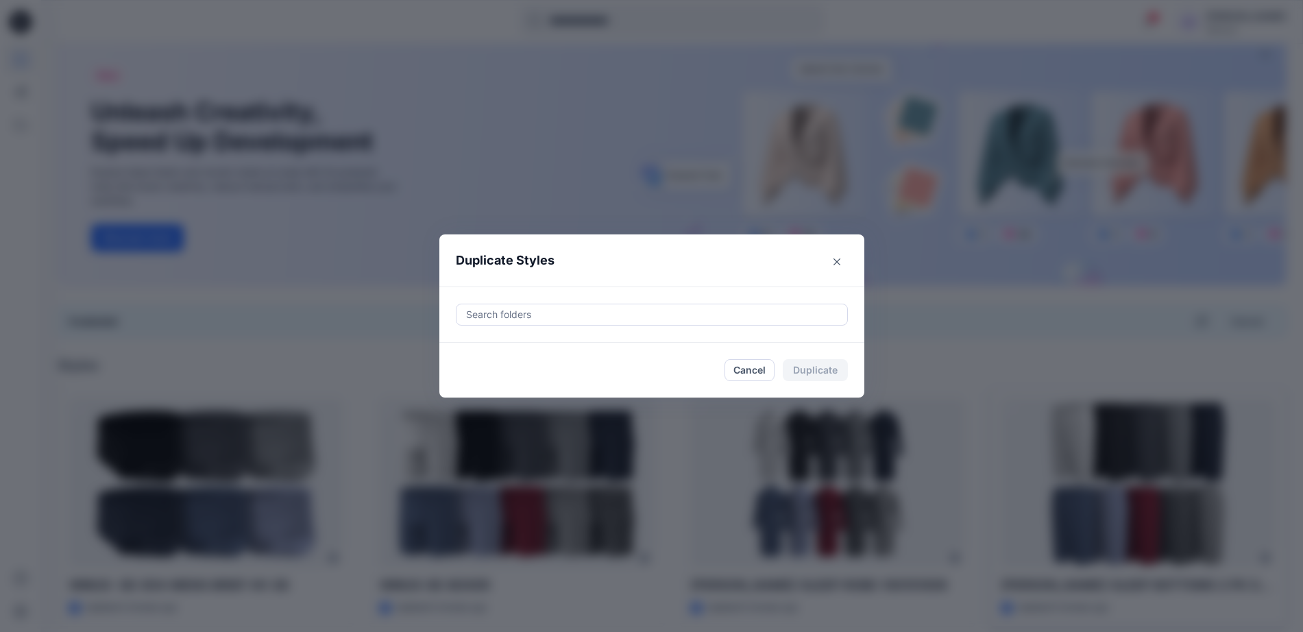
click at [528, 327] on div "Search folders" at bounding box center [651, 314] width 425 height 56
click at [531, 319] on div at bounding box center [652, 314] width 374 height 16
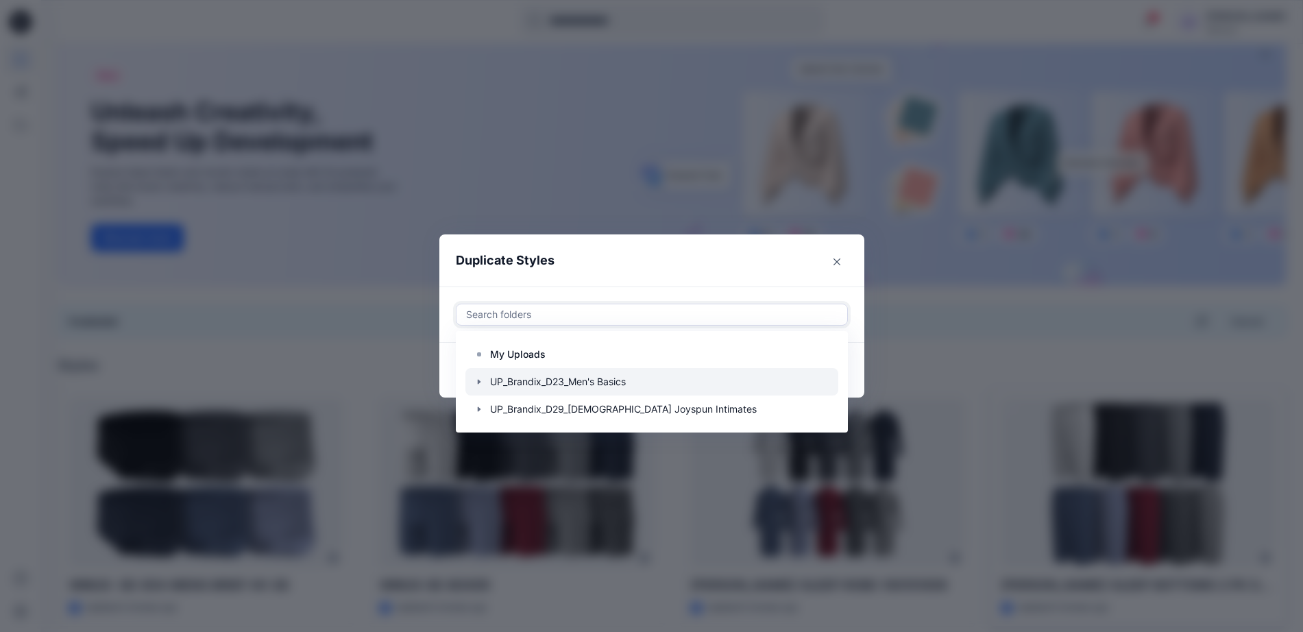
click at [484, 380] on icon "button" at bounding box center [479, 381] width 11 height 11
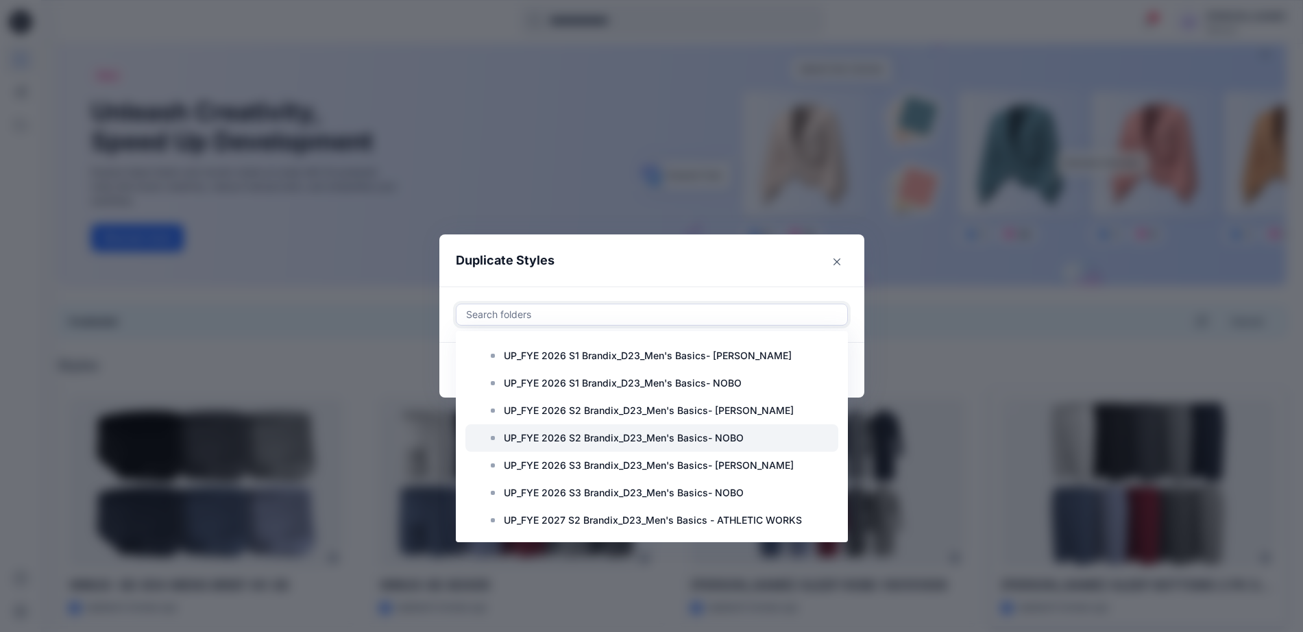
scroll to position [110, 0]
click at [674, 463] on p "UP_FYE 2027 S2 Brandix_D23_Men's Basics - ATHLETIC WORKS" at bounding box center [653, 464] width 298 height 16
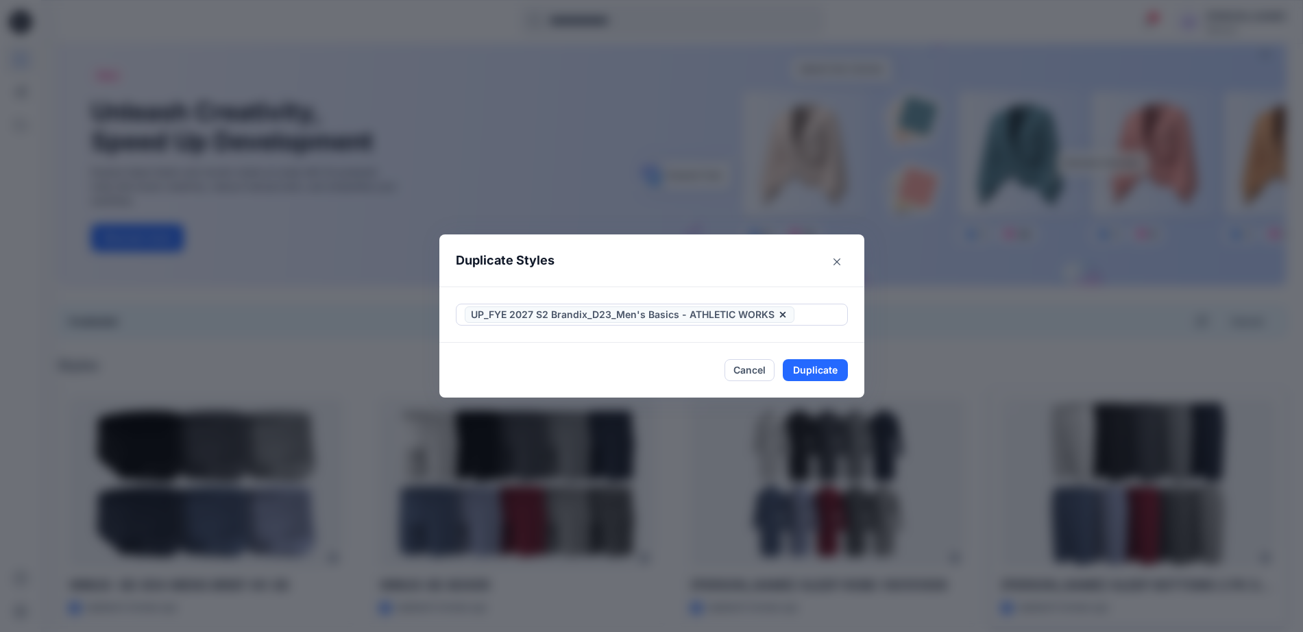
click at [872, 339] on div "Duplicate Styles UP_FYE 2027 S2 Brandix_D23_Men's Basics - ATHLETIC WORKS Cance…" at bounding box center [651, 316] width 1303 height 632
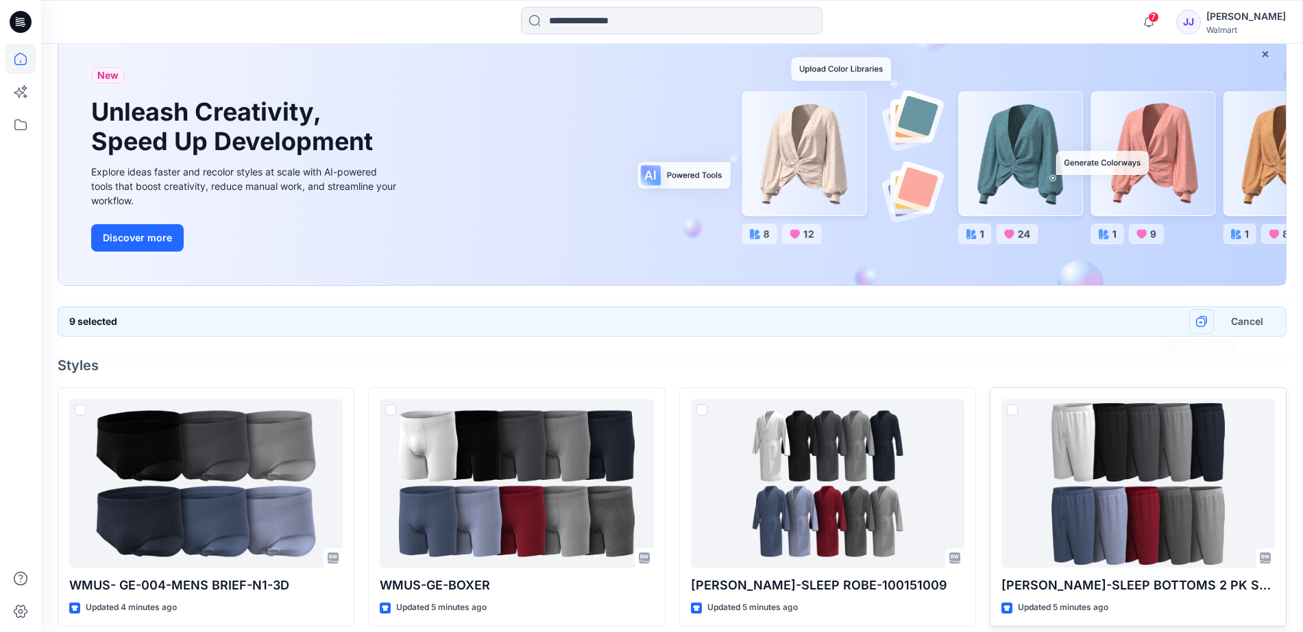
click at [1052, 323] on button "button" at bounding box center [1201, 321] width 25 height 25
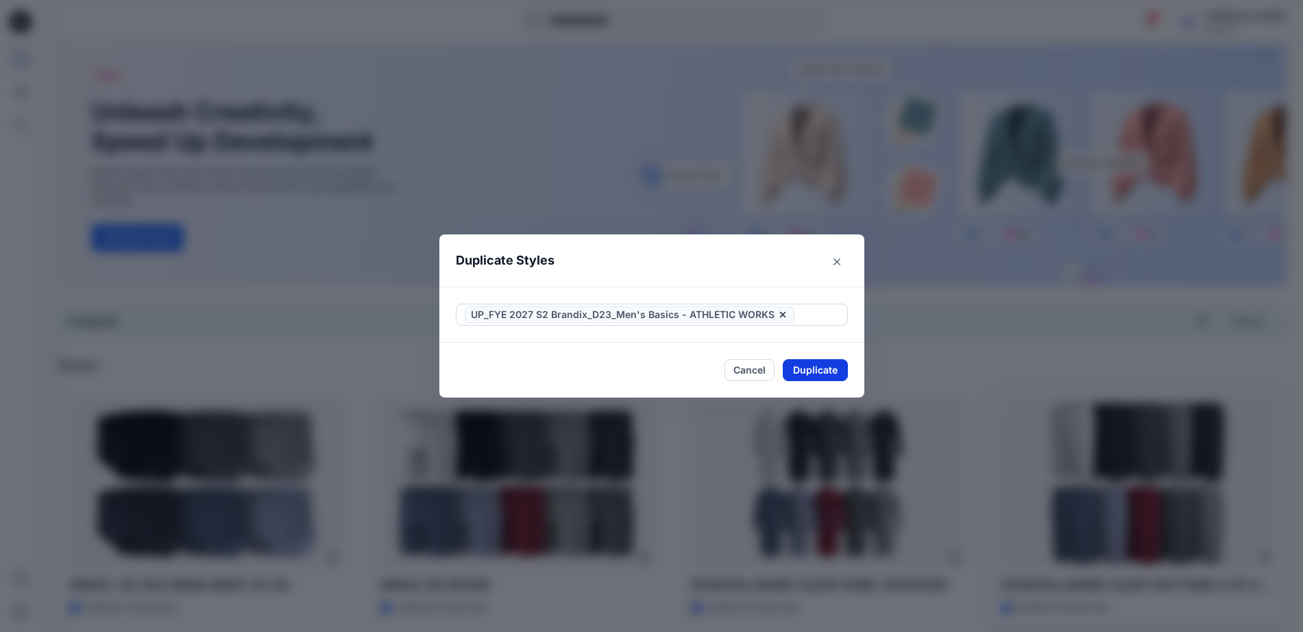
click at [808, 369] on button "Duplicate" at bounding box center [815, 370] width 65 height 22
click at [825, 366] on button "Close" at bounding box center [825, 370] width 45 height 22
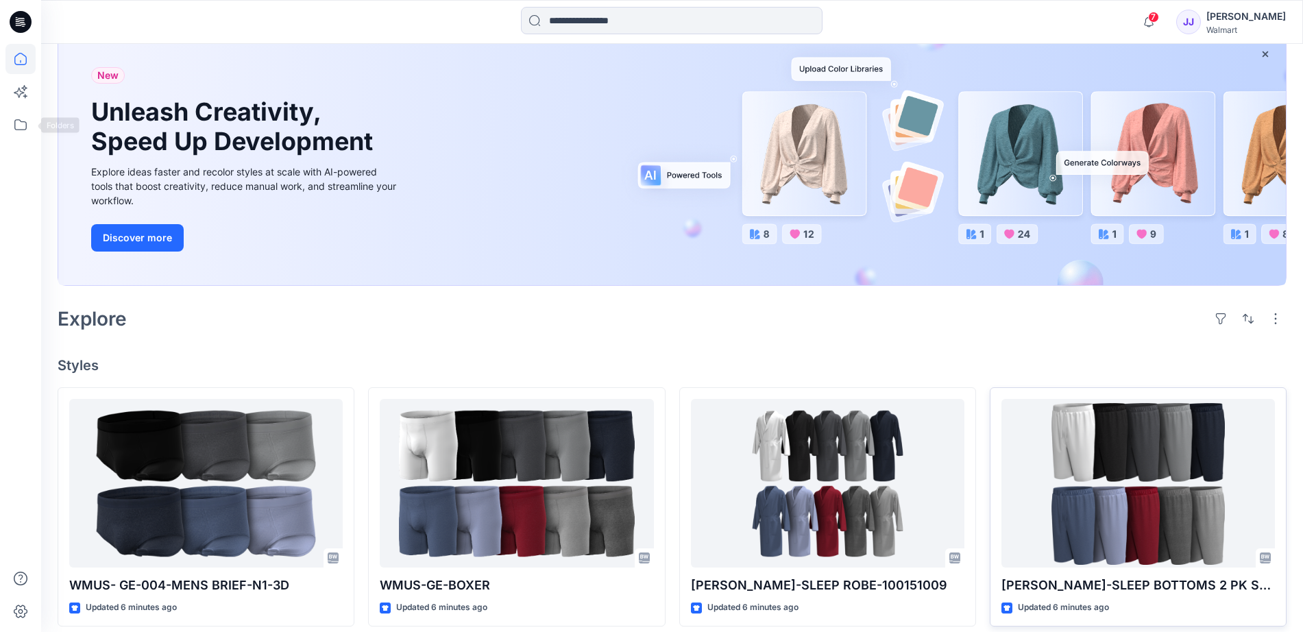
click at [1, 124] on div at bounding box center [20, 316] width 41 height 632
click at [14, 124] on icon at bounding box center [20, 125] width 30 height 30
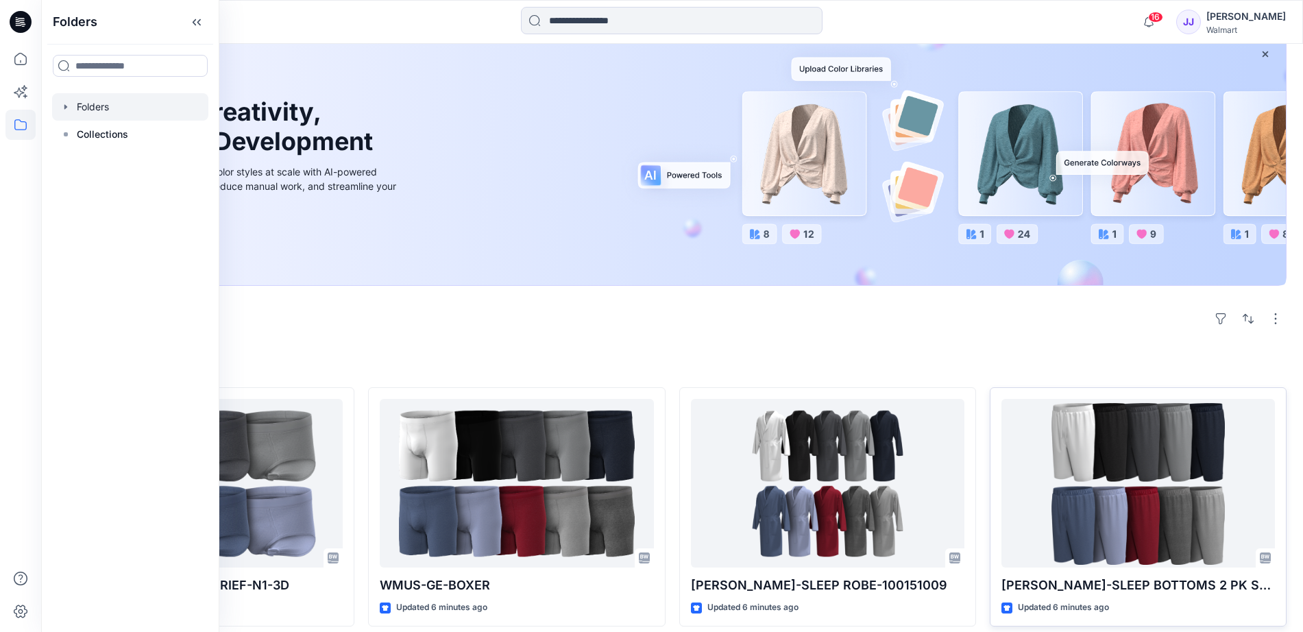
click at [88, 116] on div at bounding box center [130, 106] width 156 height 27
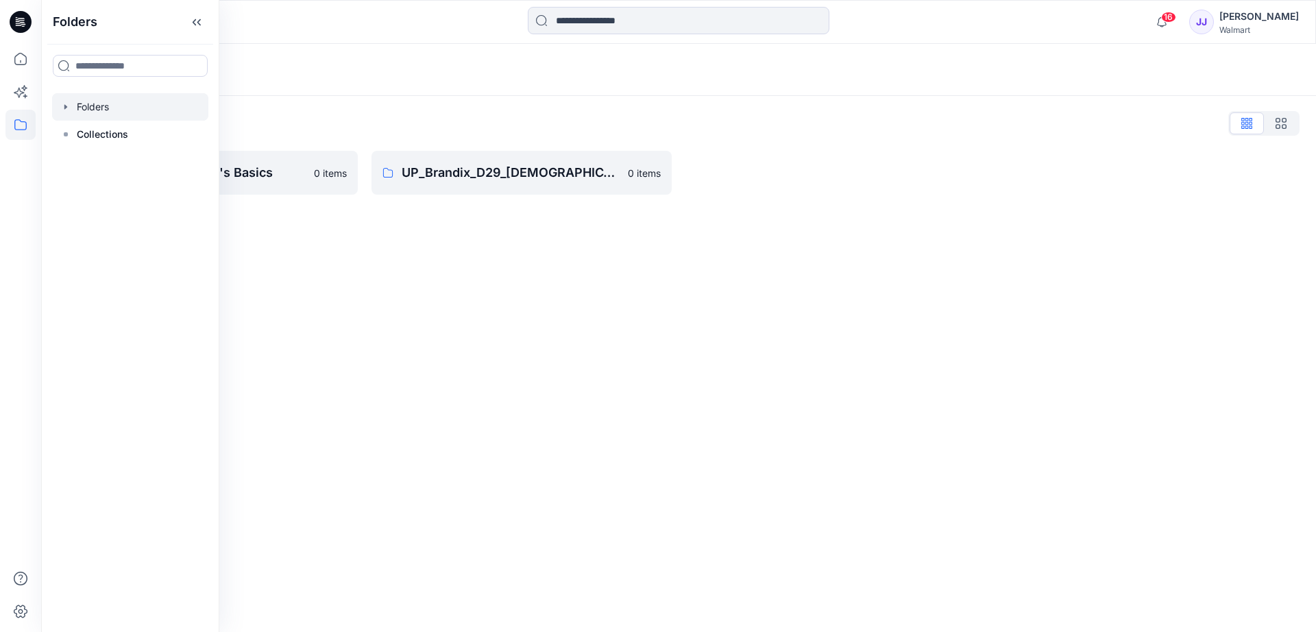
click at [473, 306] on div "Folders Folders List UP_Brandix_D23_Men's Basics 0 items UP_Brandix_D29_Ladies …" at bounding box center [678, 338] width 1275 height 588
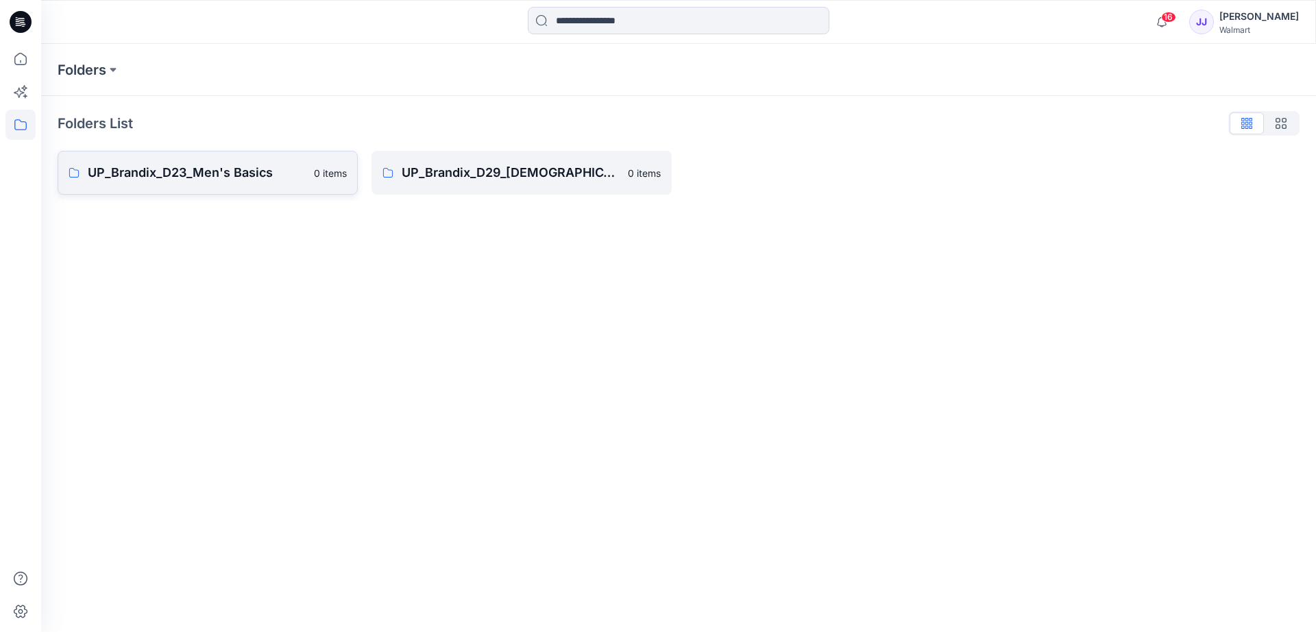
click at [257, 180] on p "UP_Brandix_D23_Men's Basics" at bounding box center [197, 172] width 218 height 19
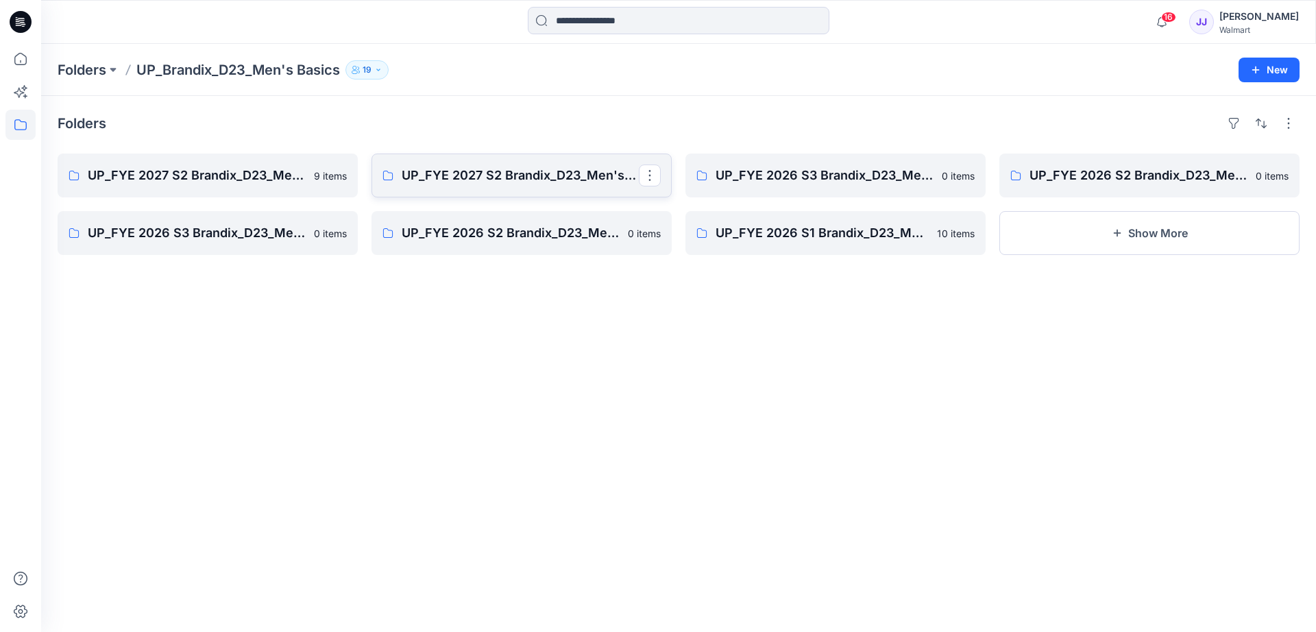
click at [486, 186] on link "UP_FYE 2027 S2 Brandix_D23_Men's Basics- GEORGE" at bounding box center [521, 175] width 300 height 44
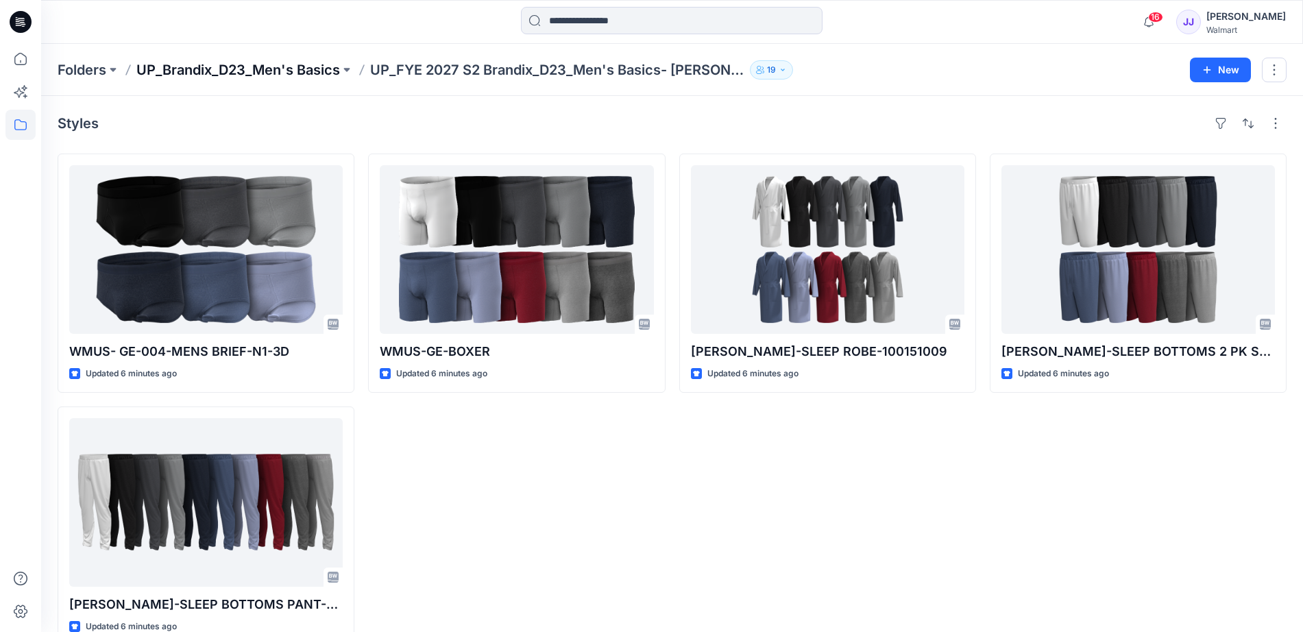
click at [293, 77] on p "UP_Brandix_D23_Men's Basics" at bounding box center [238, 69] width 204 height 19
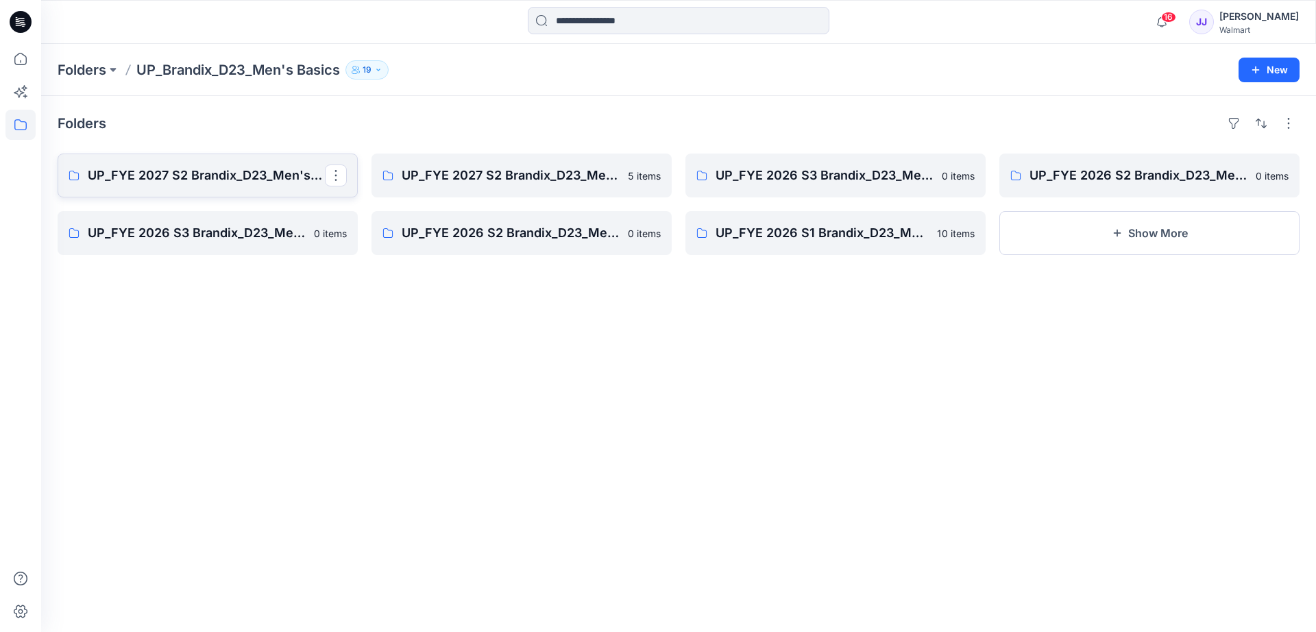
click at [260, 169] on p "UP_FYE 2027 S2 Brandix_D23_Men's Basics - ATHLETIC WORKS" at bounding box center [206, 175] width 237 height 19
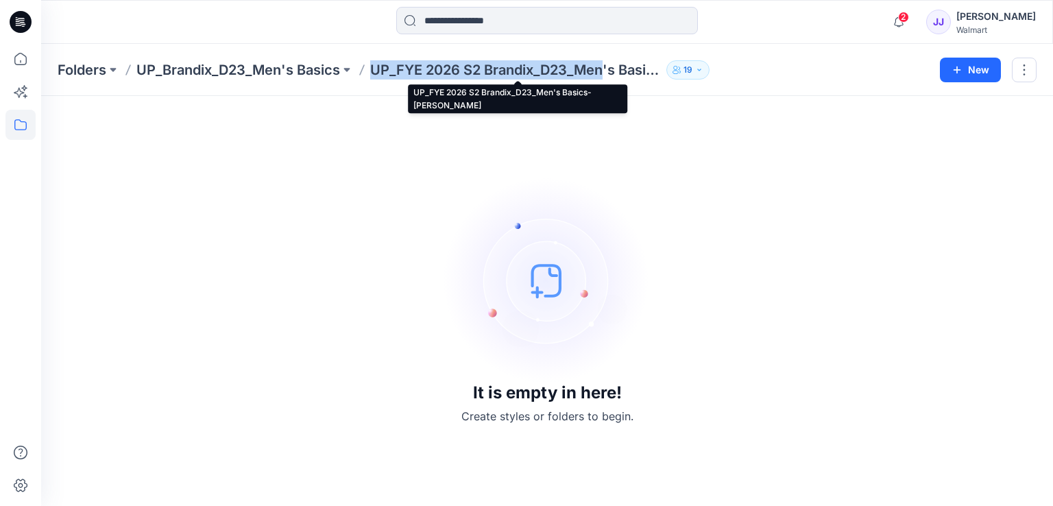
drag, startPoint x: 375, startPoint y: 65, endPoint x: 628, endPoint y: 72, distance: 253.0
click at [616, 72] on p "UP_FYE 2026 S2 Brandix_D23_Men's Basics- [PERSON_NAME]" at bounding box center [515, 69] width 291 height 19
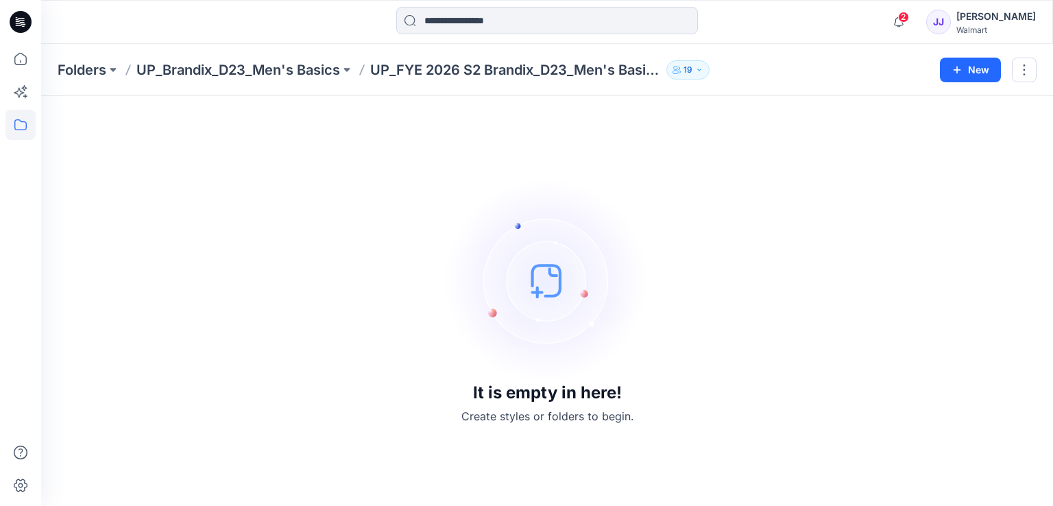
click at [651, 71] on p "UP_FYE 2026 S2 Brandix_D23_Men's Basics- [PERSON_NAME]" at bounding box center [515, 69] width 291 height 19
click at [680, 66] on icon "button" at bounding box center [676, 70] width 8 height 8
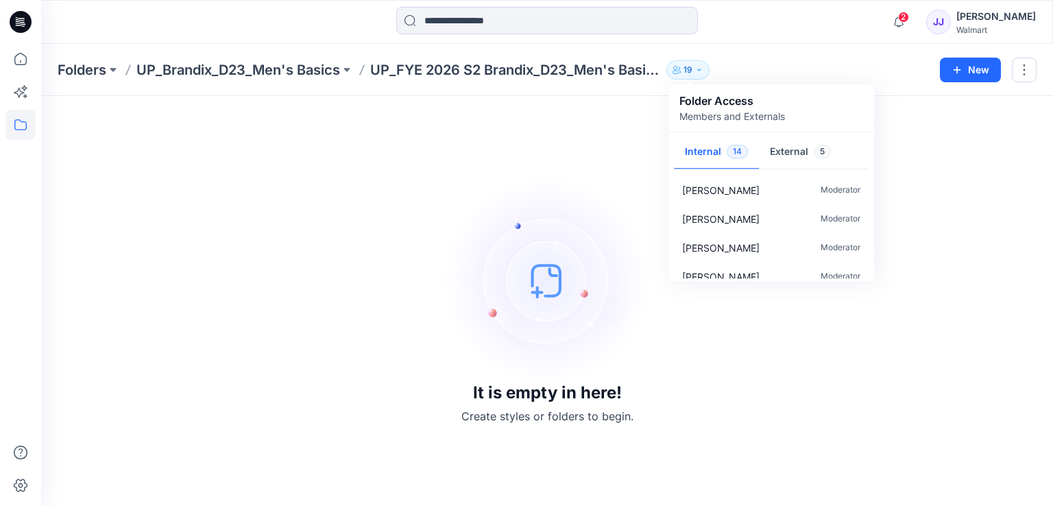
click at [569, 55] on div "Folders UP_Brandix_D23_Men's Basics UP_FYE 2026 S2 Brandix_D23_Men's Basics- GE…" at bounding box center [546, 70] width 1011 height 52
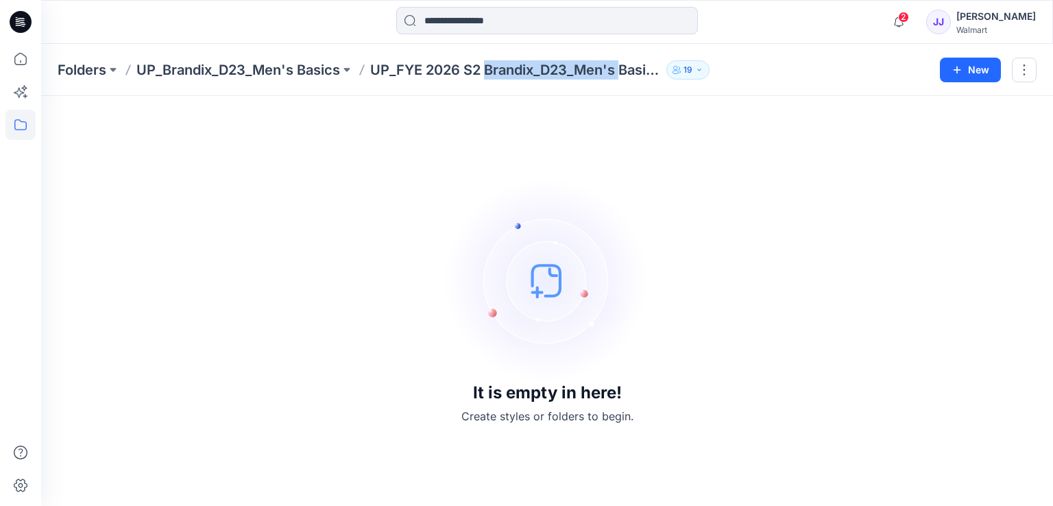
click at [569, 55] on div "Folders UP_Brandix_D23_Men's Basics UP_FYE 2026 S2 Brandix_D23_Men's Basics- GE…" at bounding box center [546, 70] width 1011 height 52
click at [569, 66] on p "UP_FYE 2026 S2 Brandix_D23_Men's Basics- [PERSON_NAME]" at bounding box center [515, 69] width 291 height 19
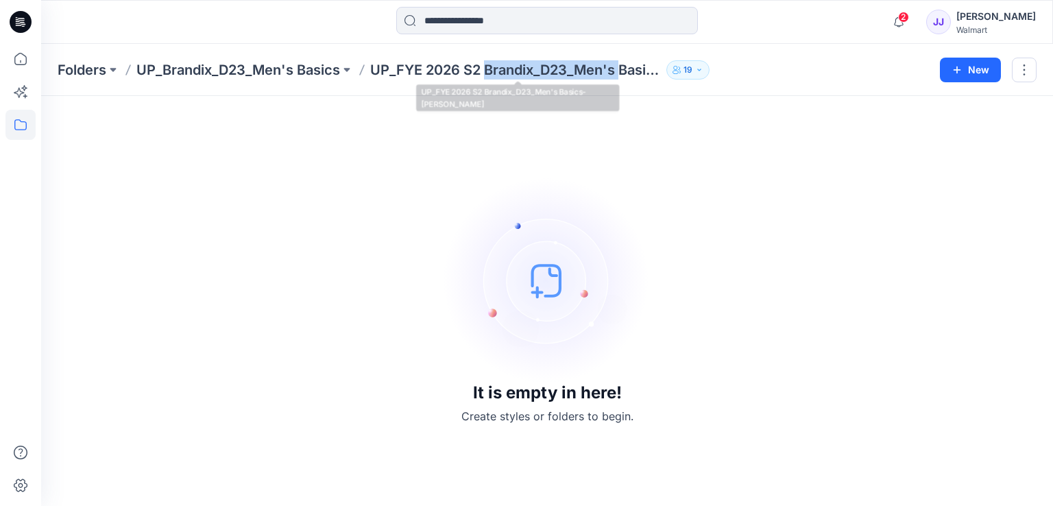
click at [569, 66] on p "UP_FYE 2026 S2 Brandix_D23_Men's Basics- GEORGE" at bounding box center [515, 69] width 291 height 19
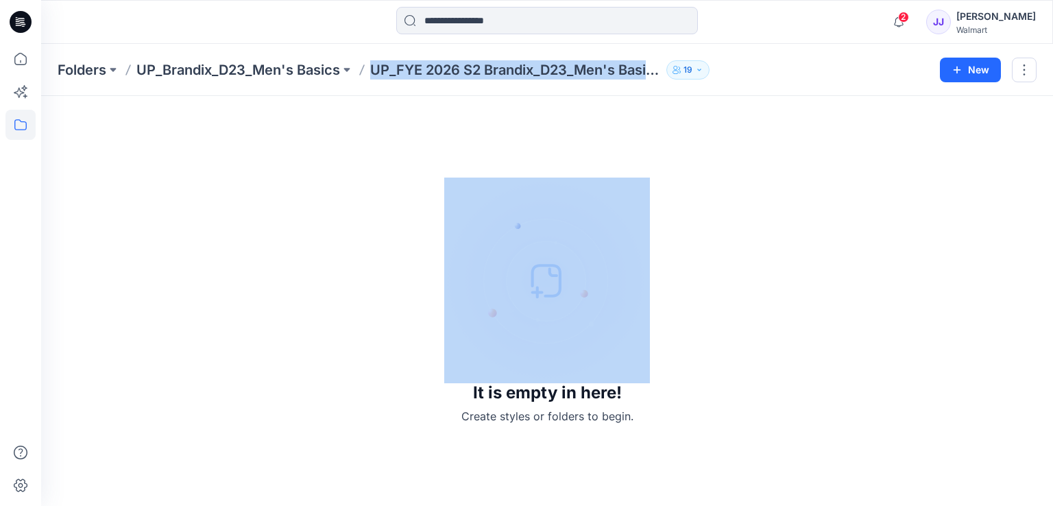
click at [569, 66] on p "UP_FYE 2026 S2 Brandix_D23_Men's Basics- GEORGE" at bounding box center [515, 69] width 291 height 19
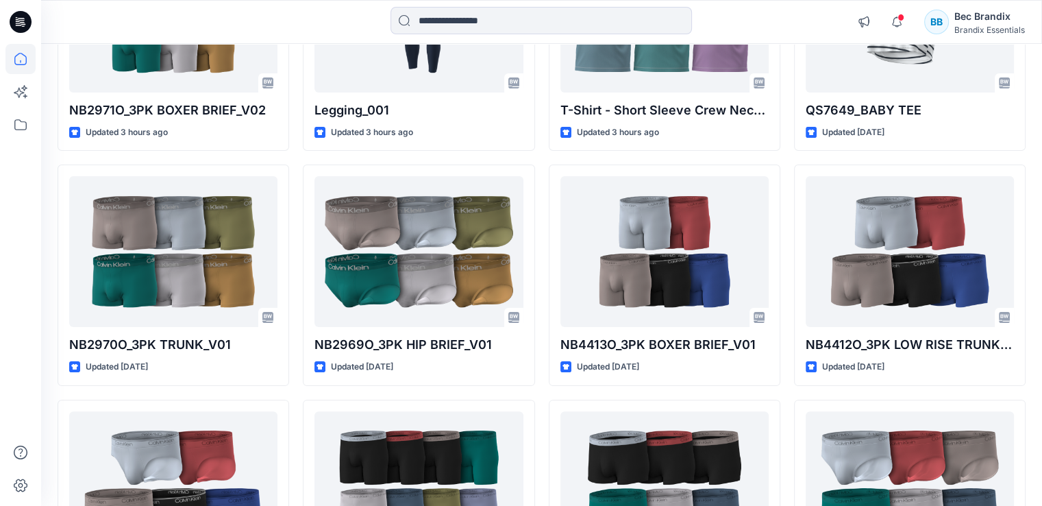
scroll to position [343, 0]
